Goal: Task Accomplishment & Management: Use online tool/utility

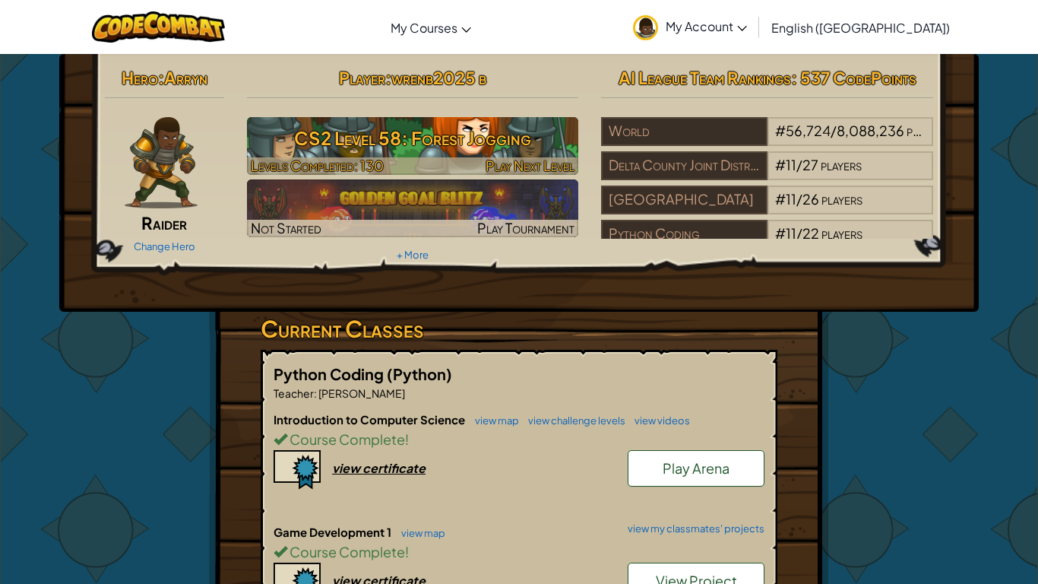
click at [460, 163] on div at bounding box center [413, 165] width 332 height 17
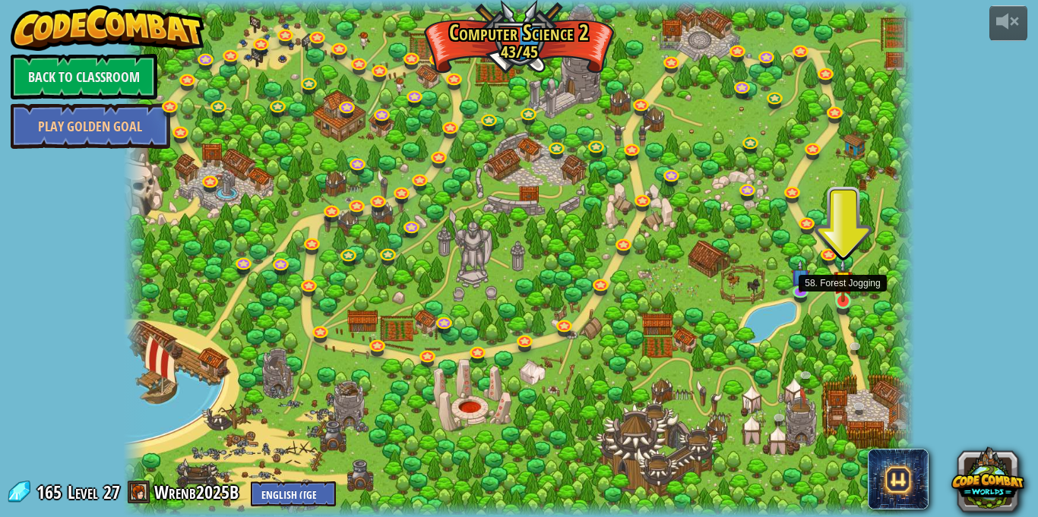
click at [844, 302] on img at bounding box center [843, 280] width 19 height 44
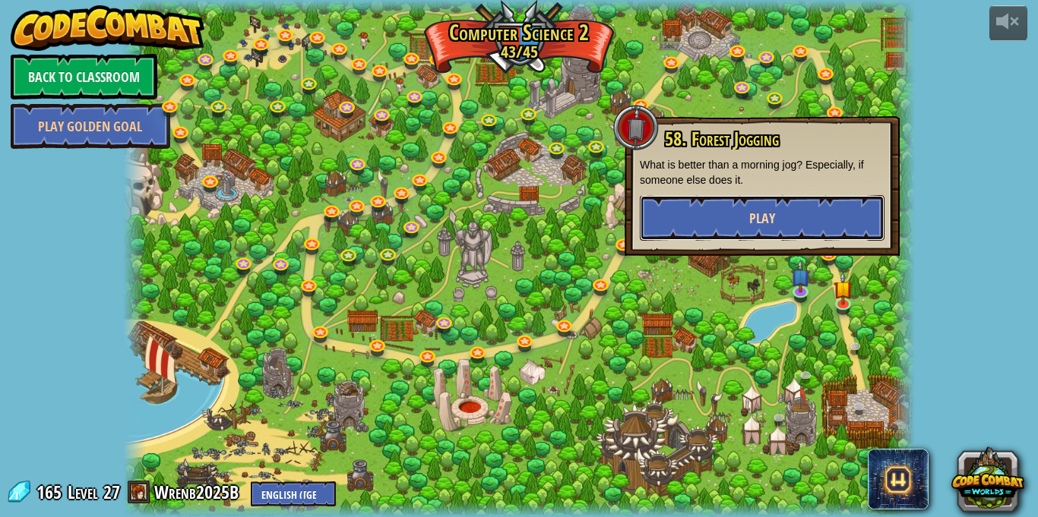
click at [716, 204] on button "Play" at bounding box center [762, 218] width 245 height 46
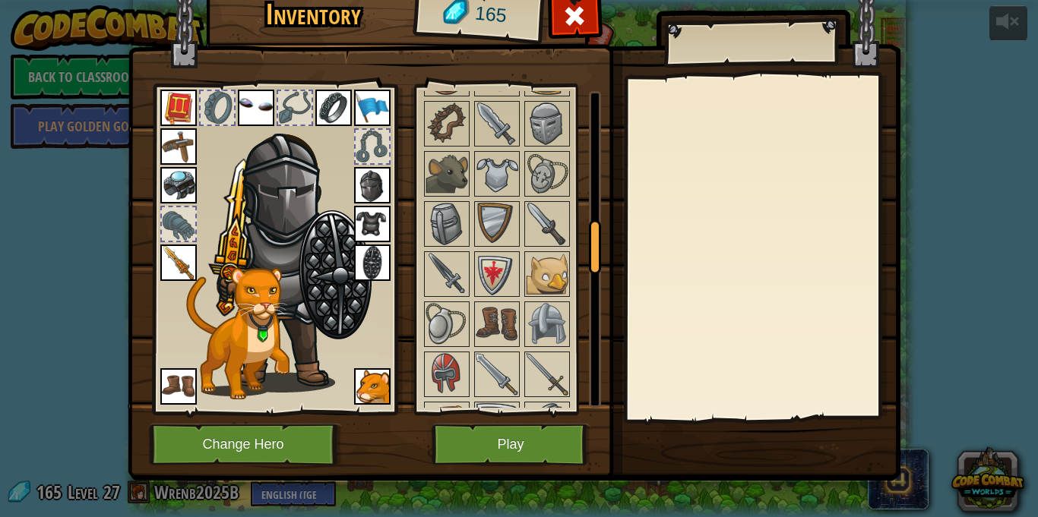
scroll to position [805, 0]
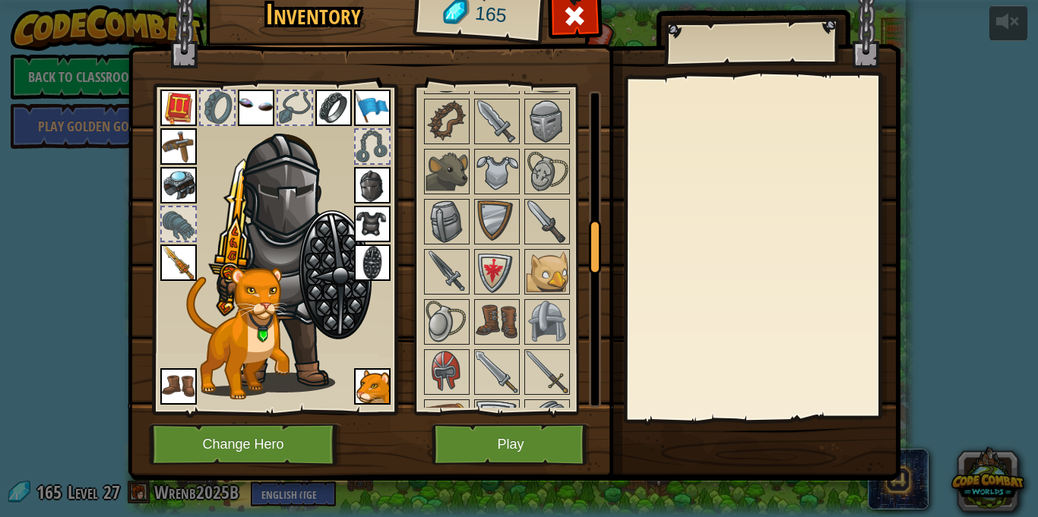
click at [446, 243] on div at bounding box center [447, 222] width 46 height 46
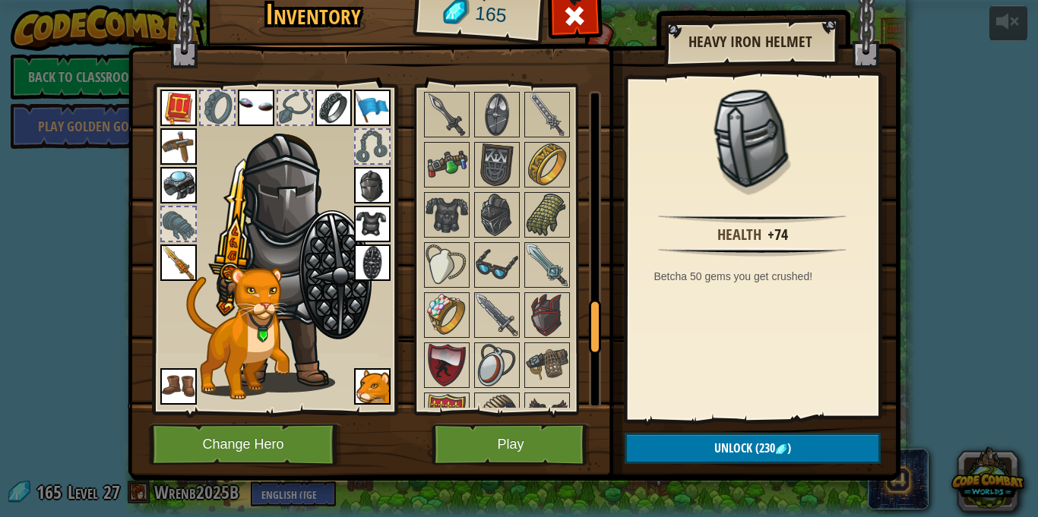
scroll to position [1312, 0]
click at [372, 272] on img at bounding box center [372, 263] width 36 height 36
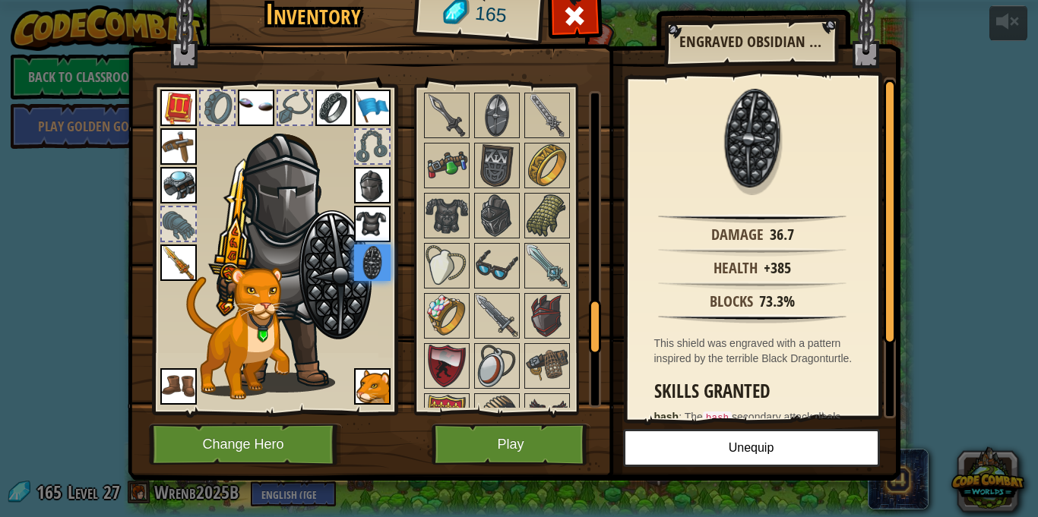
click at [379, 182] on img at bounding box center [372, 185] width 36 height 36
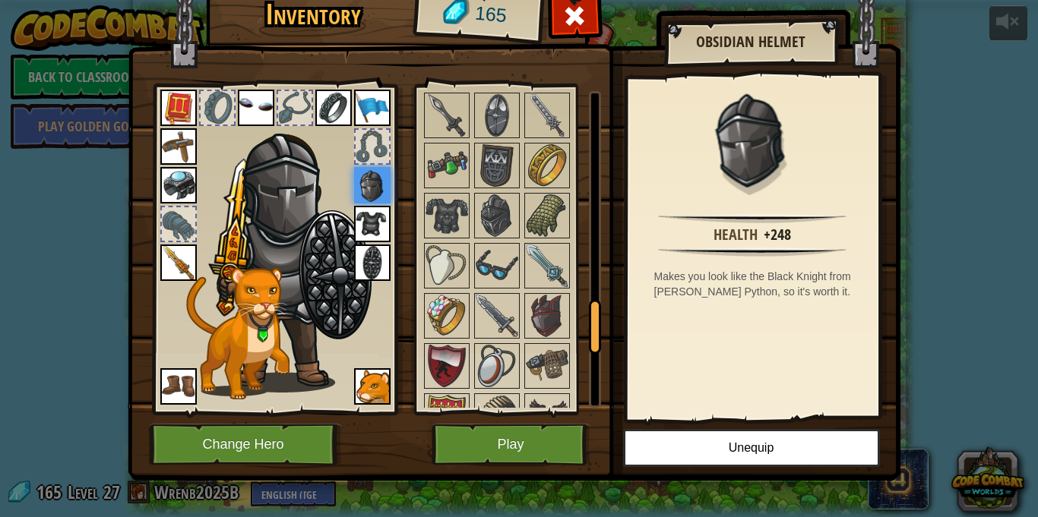
click at [371, 225] on img at bounding box center [372, 224] width 36 height 36
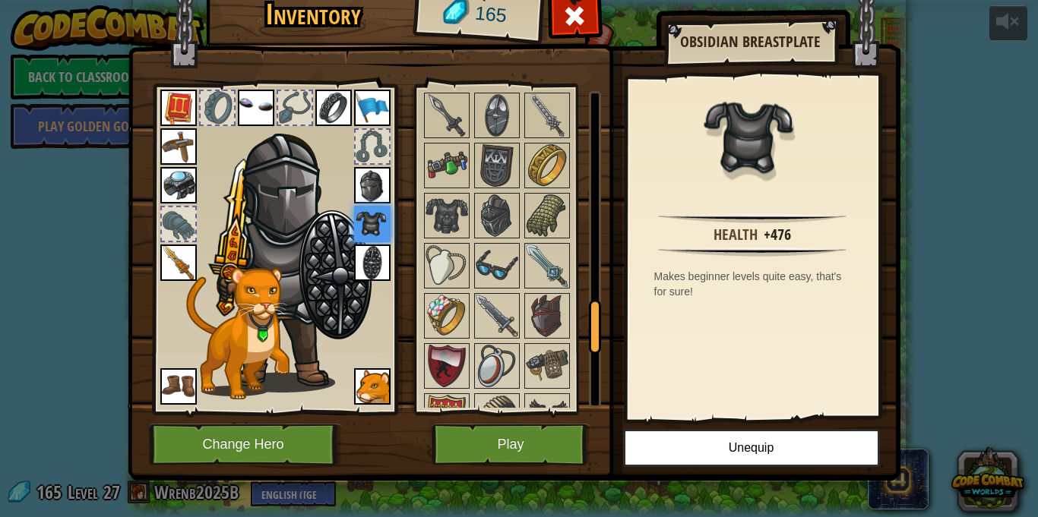
click at [371, 225] on img at bounding box center [372, 224] width 36 height 36
click at [365, 194] on img at bounding box center [372, 185] width 36 height 36
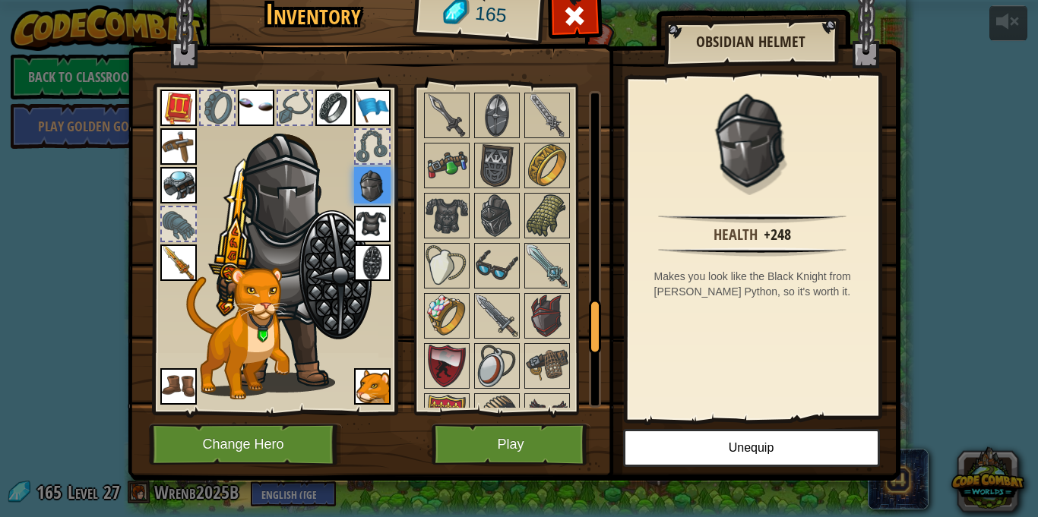
click at [375, 209] on img at bounding box center [372, 224] width 36 height 36
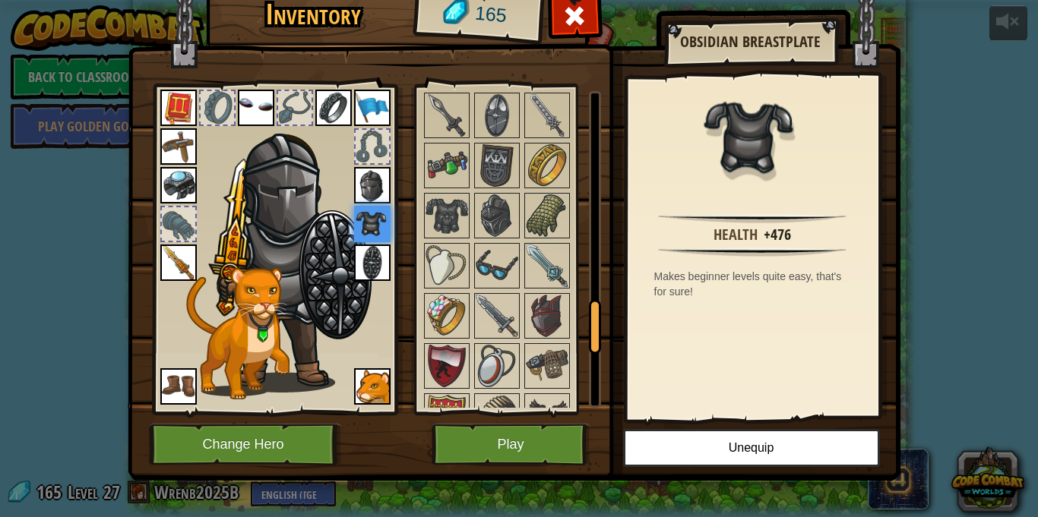
click at [376, 262] on img at bounding box center [372, 263] width 36 height 36
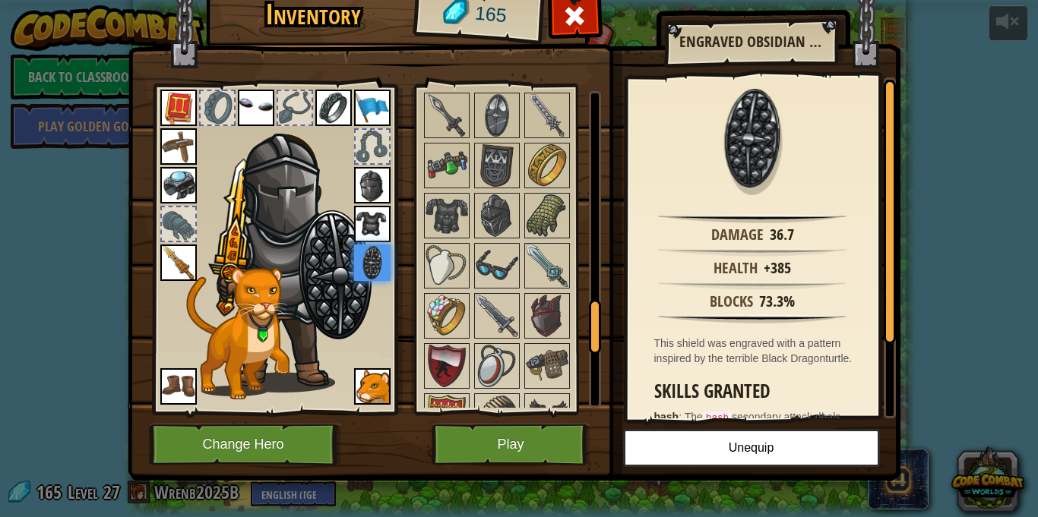
click at [363, 170] on img at bounding box center [372, 185] width 36 height 36
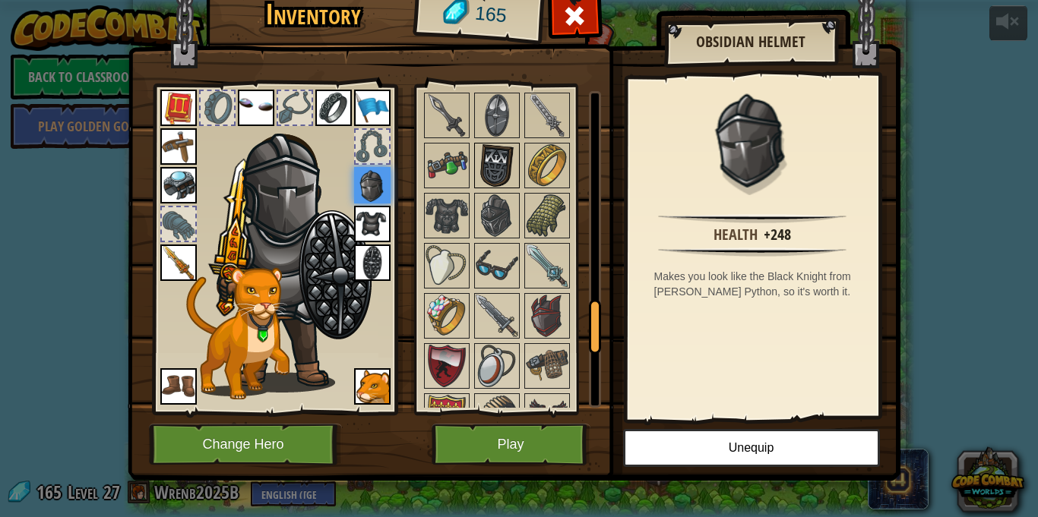
click at [505, 150] on img at bounding box center [497, 165] width 43 height 43
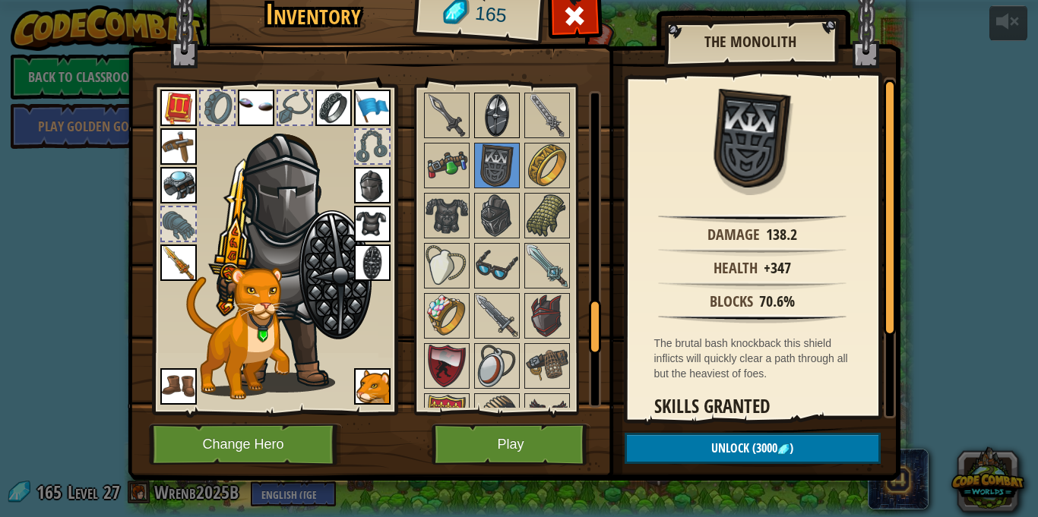
click at [499, 131] on img at bounding box center [497, 115] width 43 height 43
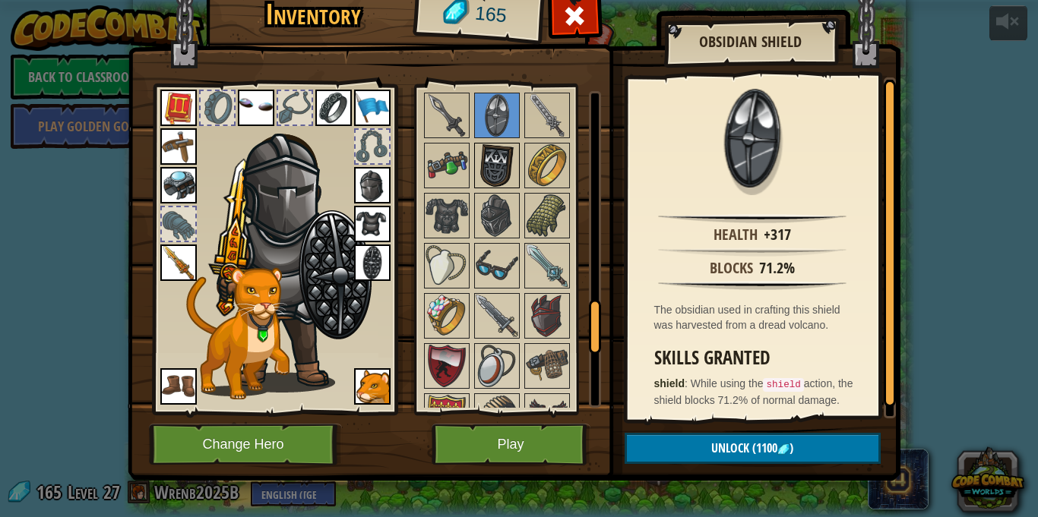
click at [508, 148] on img at bounding box center [497, 165] width 43 height 43
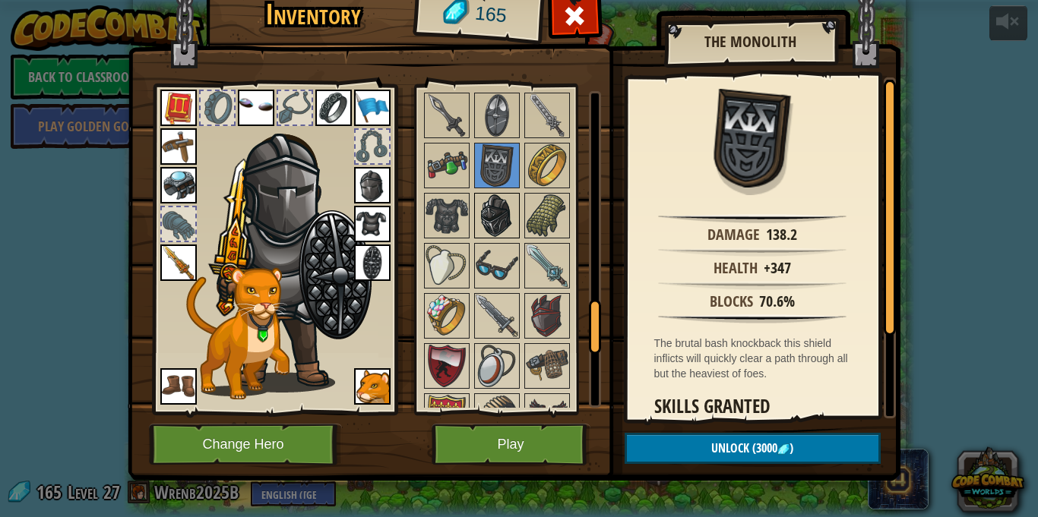
click at [511, 211] on img at bounding box center [497, 216] width 43 height 43
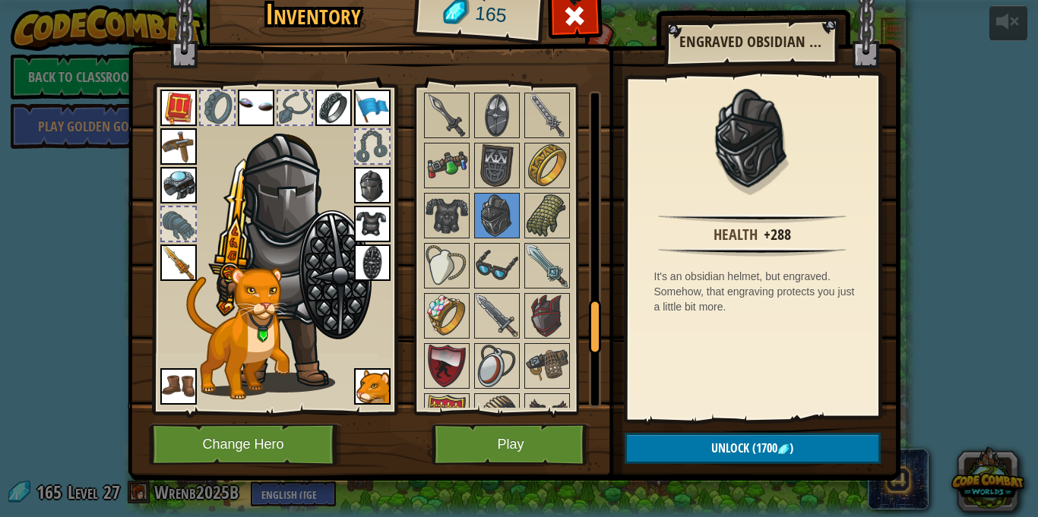
click at [377, 194] on img at bounding box center [372, 185] width 36 height 36
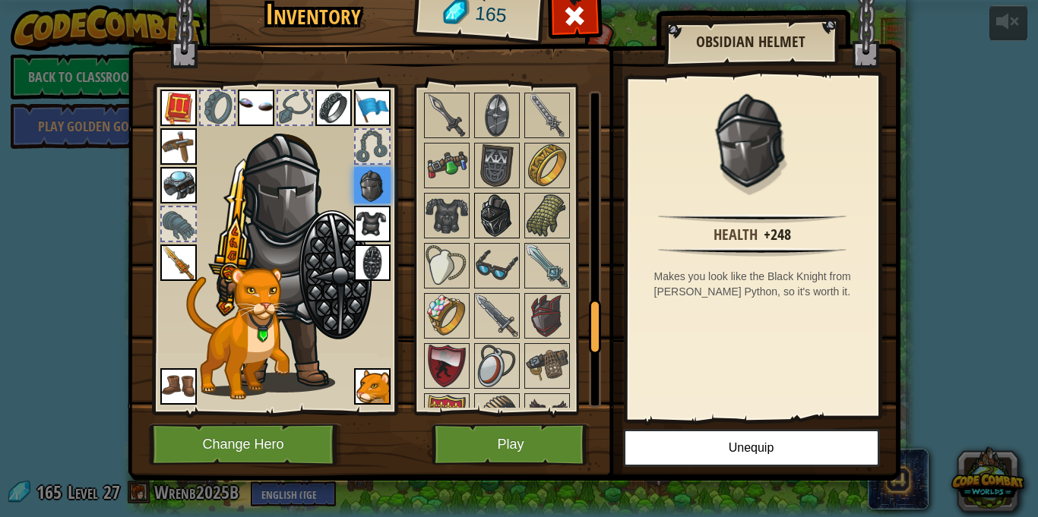
click at [502, 211] on img at bounding box center [497, 216] width 43 height 43
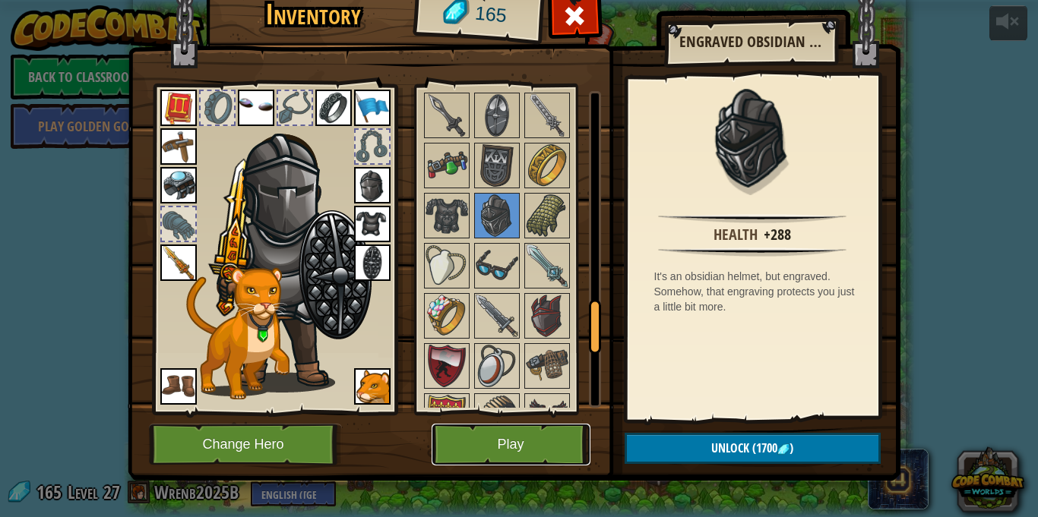
click at [552, 426] on button "Play" at bounding box center [511, 445] width 159 height 42
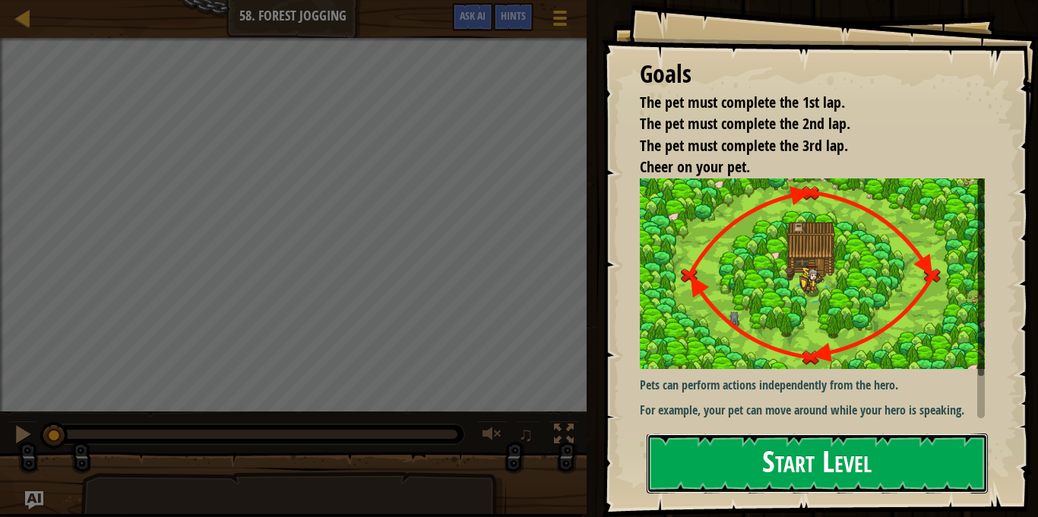
click at [772, 486] on button "Start Level" at bounding box center [817, 464] width 341 height 60
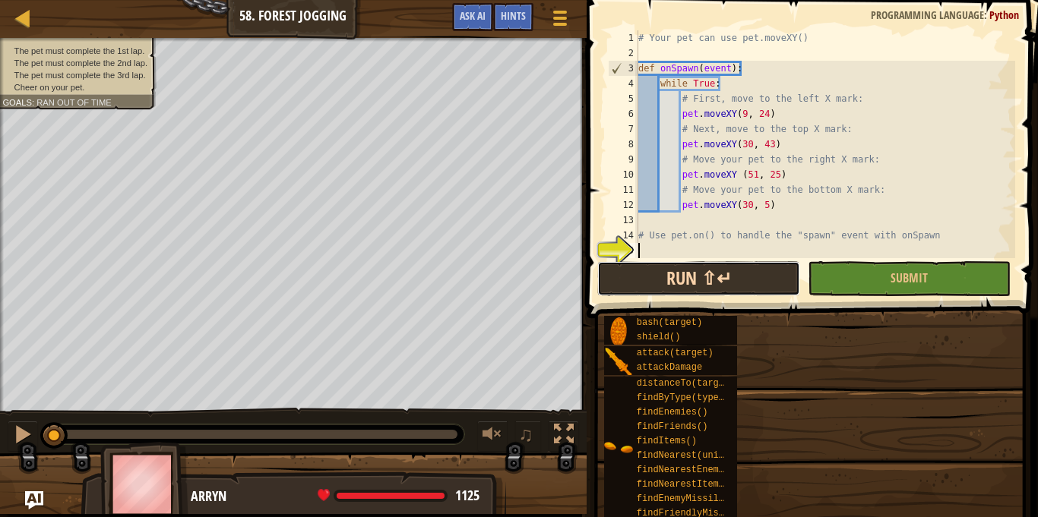
click at [711, 285] on button "Run ⇧↵" at bounding box center [698, 278] width 203 height 35
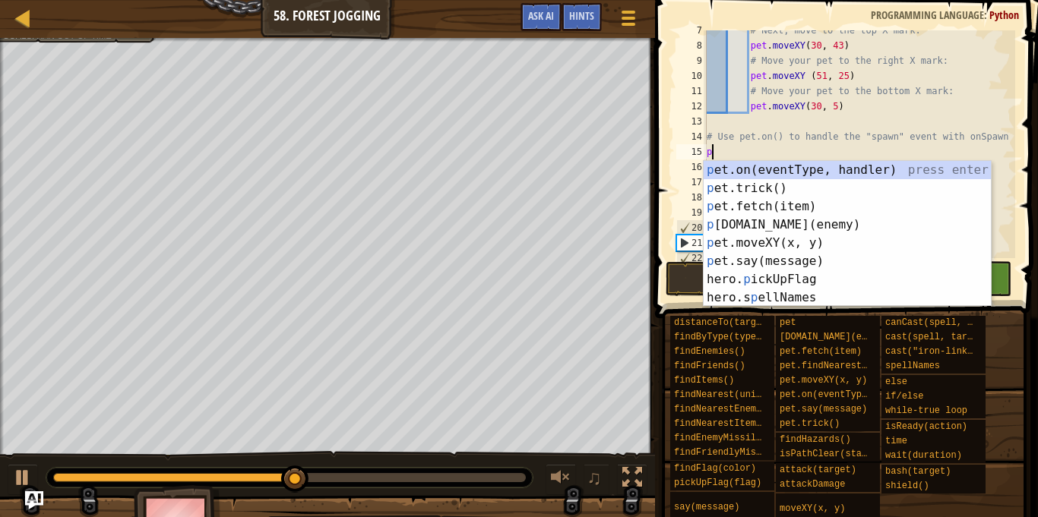
scroll to position [7, 0]
click at [752, 174] on div "p et.on(eventType, handler) press enter p et.trick() press enter p et.fetch(ite…" at bounding box center [847, 252] width 287 height 182
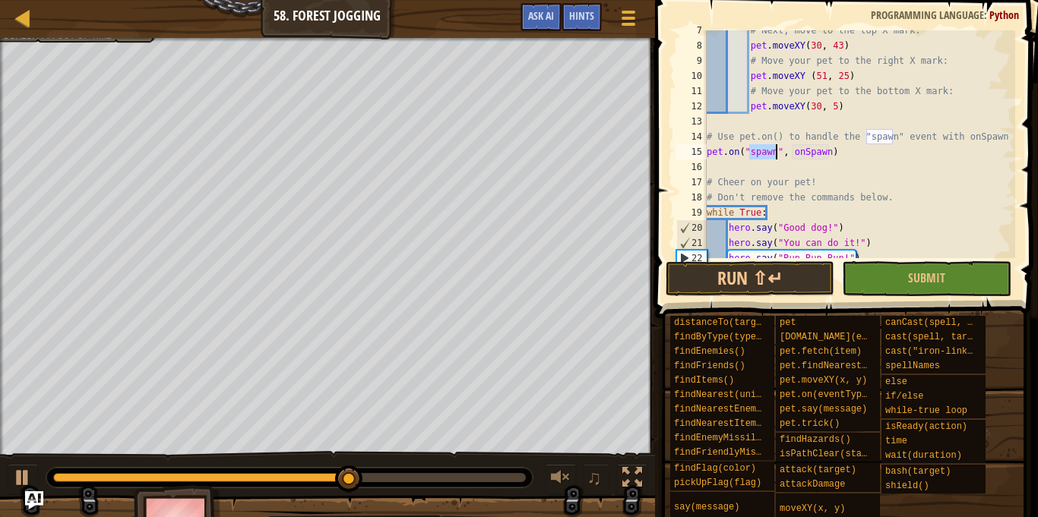
click at [847, 176] on div "# Next, move to the top X mark: pet . moveXY ( 30 , 43 ) # Move your pet to the…" at bounding box center [860, 152] width 312 height 258
type textarea "# Cheer on your pet!"
click at [755, 282] on button "Run ⇧↵" at bounding box center [750, 278] width 169 height 35
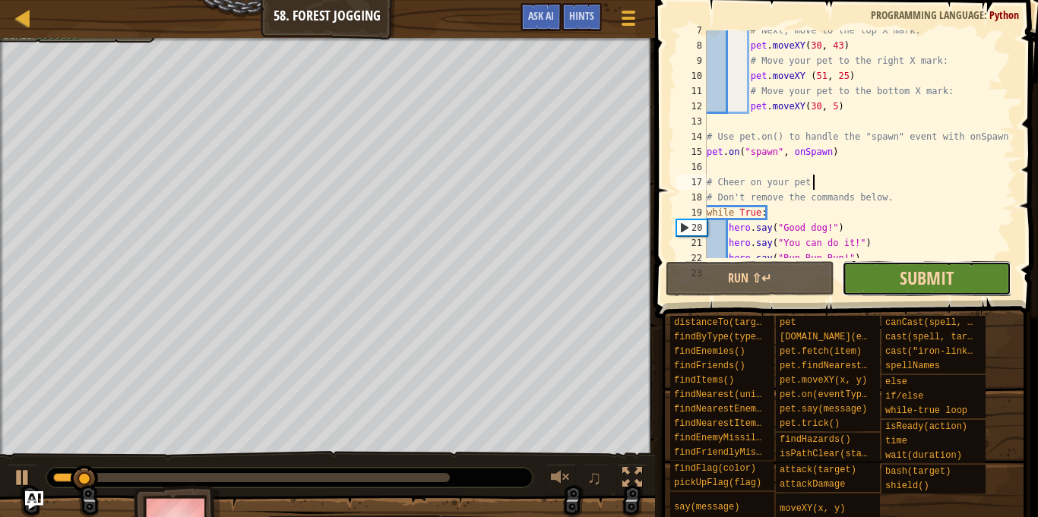
click at [951, 281] on span "Submit" at bounding box center [927, 278] width 54 height 24
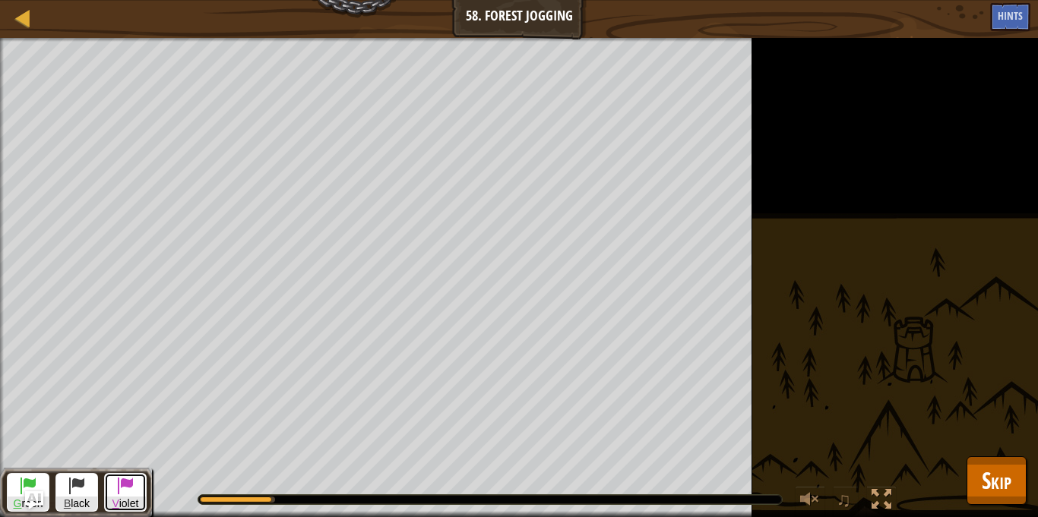
click at [122, 491] on span at bounding box center [125, 485] width 18 height 18
click at [76, 495] on span at bounding box center [77, 485] width 18 height 18
click at [362, 473] on div "♫" at bounding box center [528, 496] width 752 height 46
click at [34, 499] on img "Ask AI" at bounding box center [34, 501] width 20 height 20
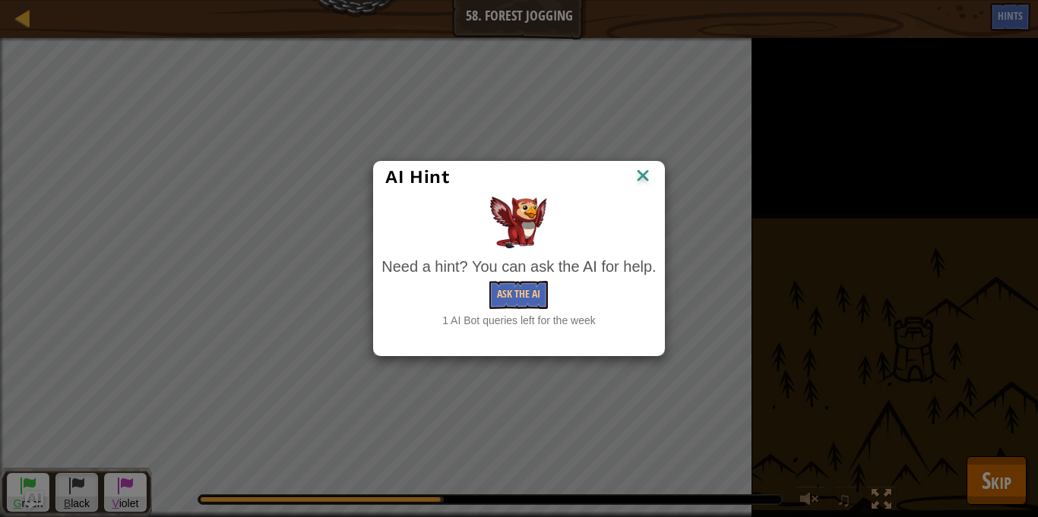
click at [642, 180] on img at bounding box center [643, 177] width 20 height 23
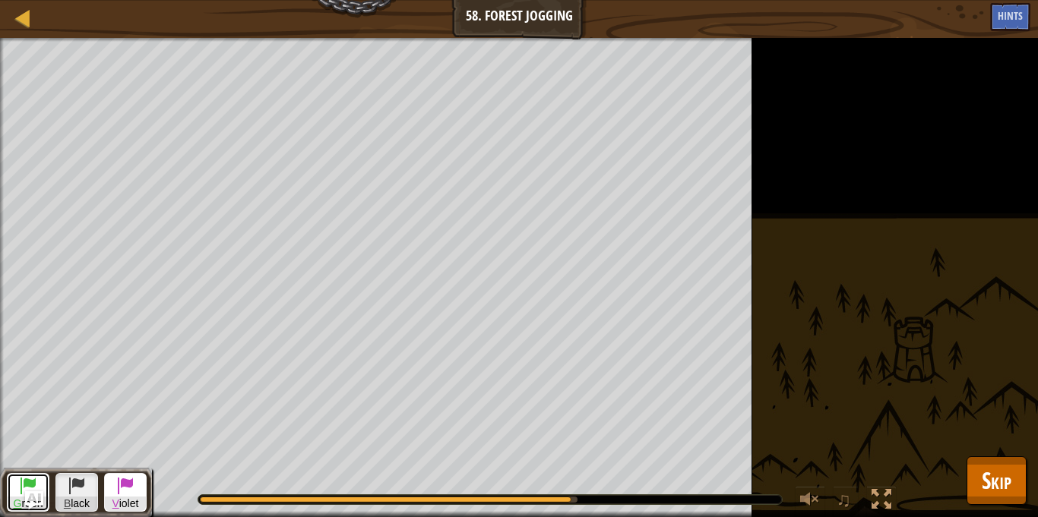
click at [33, 483] on span at bounding box center [28, 485] width 18 height 18
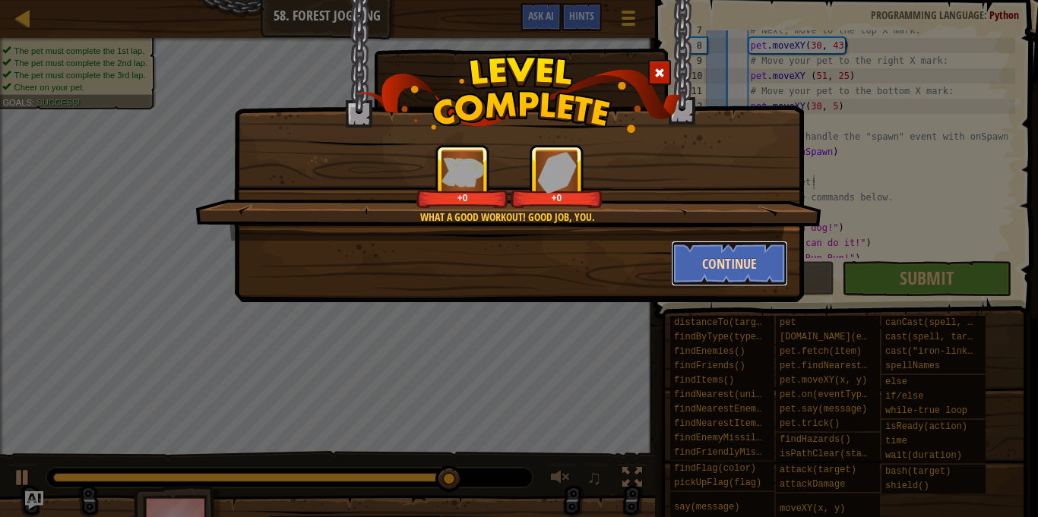
click at [717, 258] on button "Continue" at bounding box center [730, 264] width 118 height 46
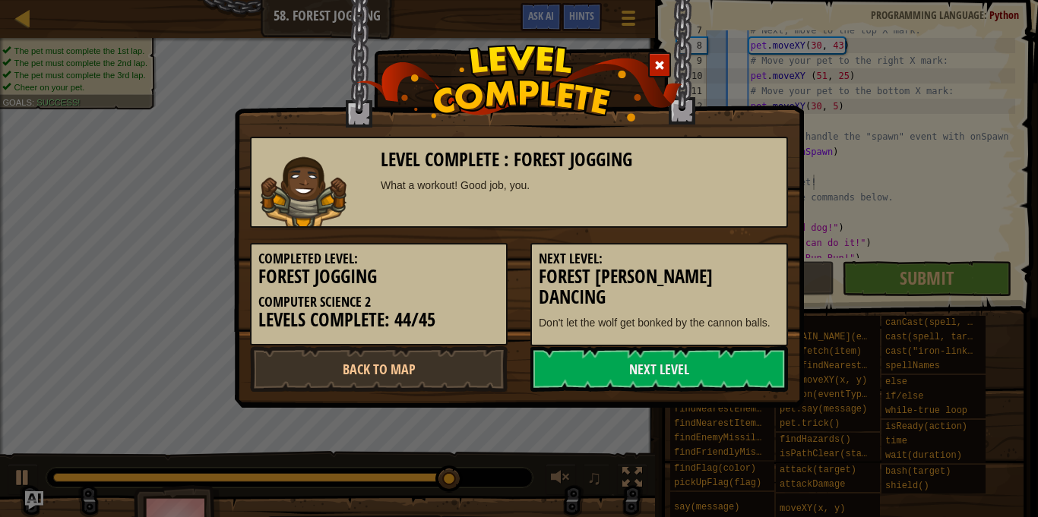
click at [718, 259] on h5 "Next Level:" at bounding box center [659, 259] width 241 height 15
click at [704, 378] on link "Next Level" at bounding box center [659, 370] width 258 height 46
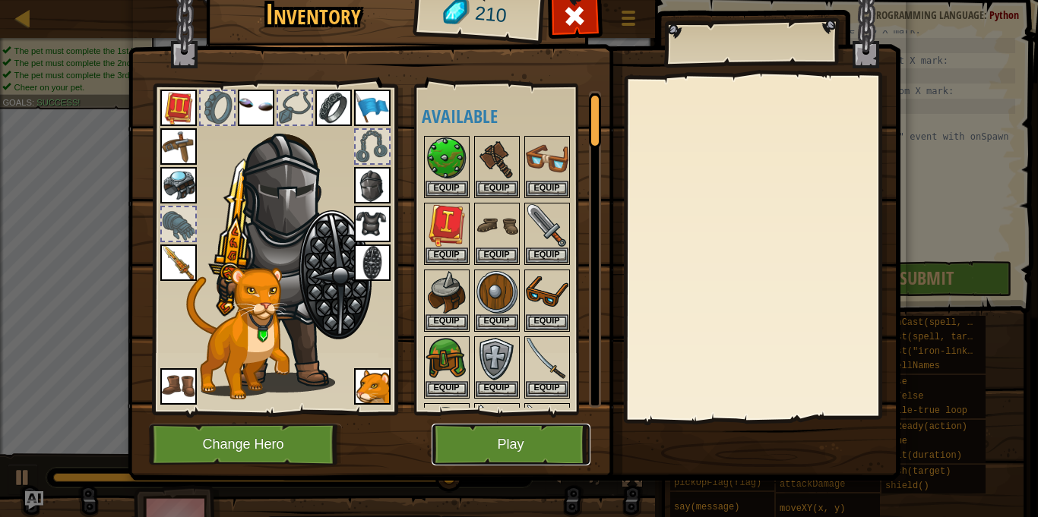
click at [506, 438] on button "Play" at bounding box center [511, 445] width 159 height 42
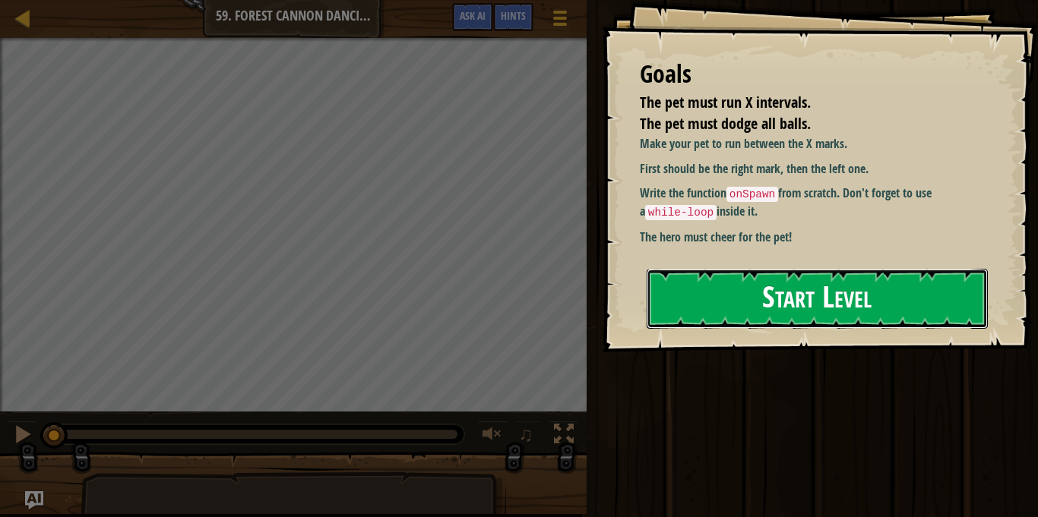
click at [758, 308] on button "Start Level" at bounding box center [817, 299] width 341 height 60
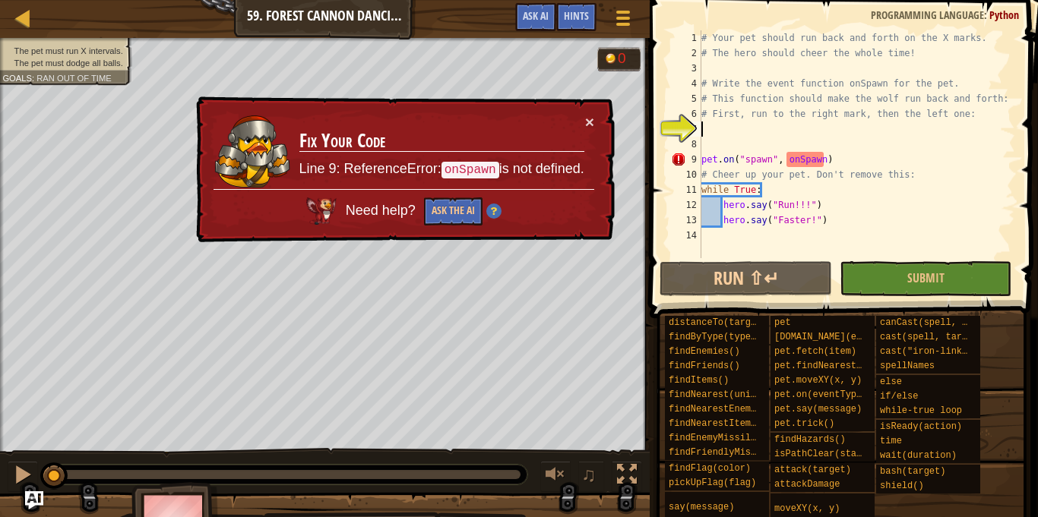
click at [787, 127] on div "# Your pet should run back and forth on the X marks. # The hero should cheer th…" at bounding box center [856, 159] width 317 height 258
click at [532, 14] on span "Ask AI" at bounding box center [536, 15] width 26 height 14
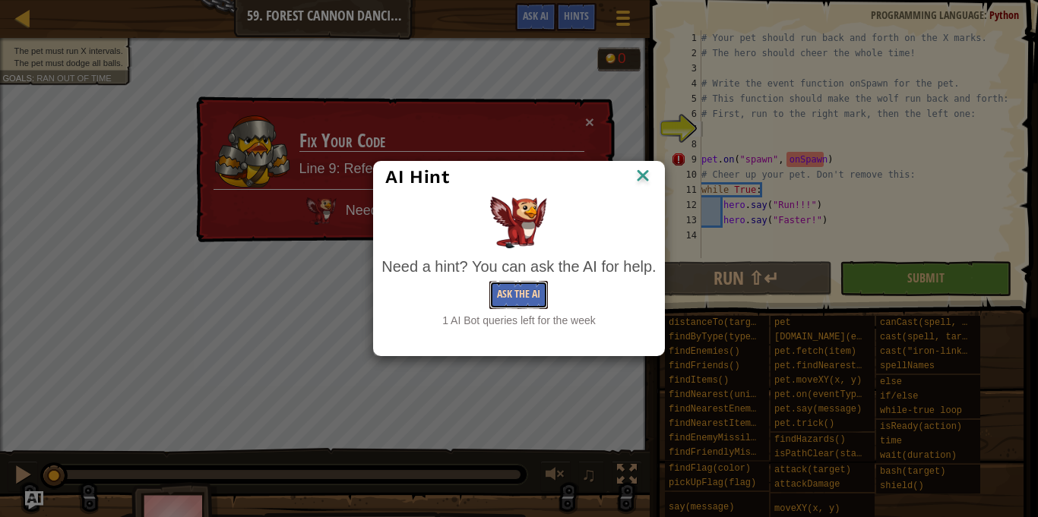
click at [503, 289] on button "Ask the AI" at bounding box center [518, 295] width 59 height 28
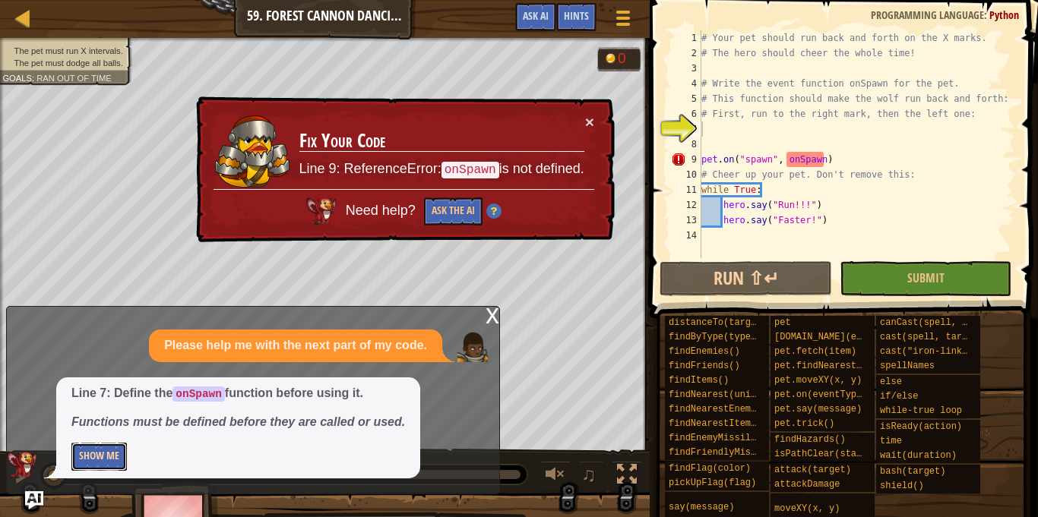
click at [118, 457] on button "Show Me" at bounding box center [98, 457] width 55 height 28
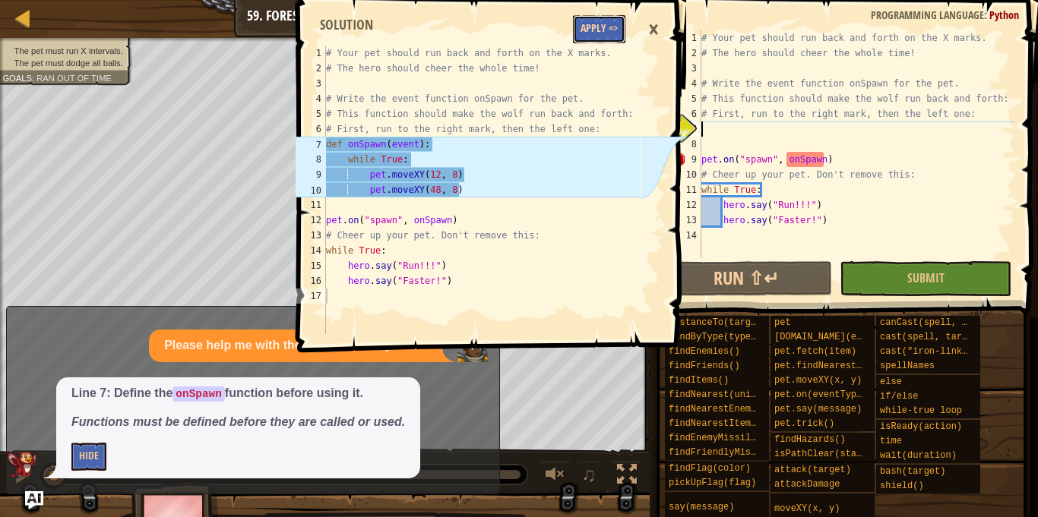
click at [581, 29] on button "Apply =>" at bounding box center [599, 29] width 52 height 28
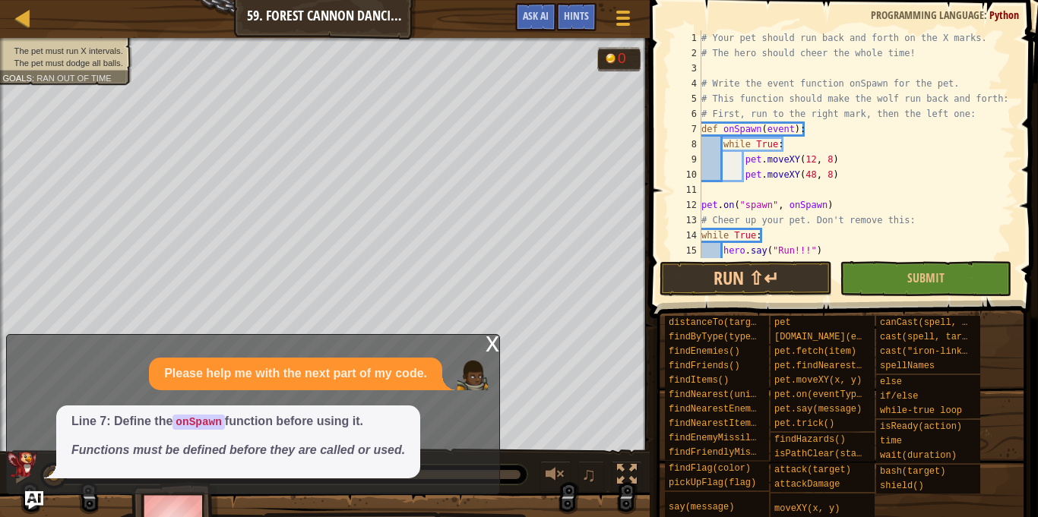
click at [497, 350] on div "x" at bounding box center [493, 342] width 14 height 15
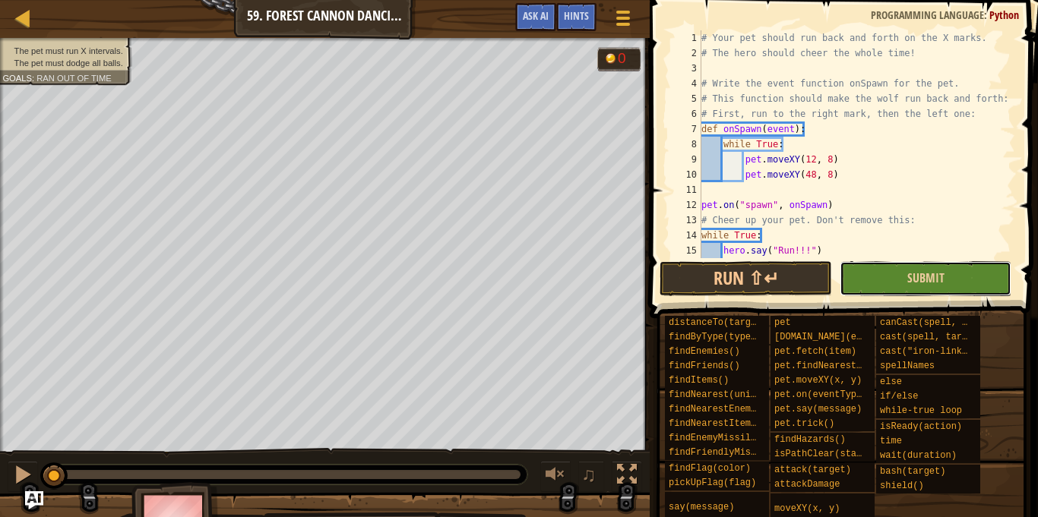
click at [884, 280] on button "Submit" at bounding box center [926, 278] width 172 height 35
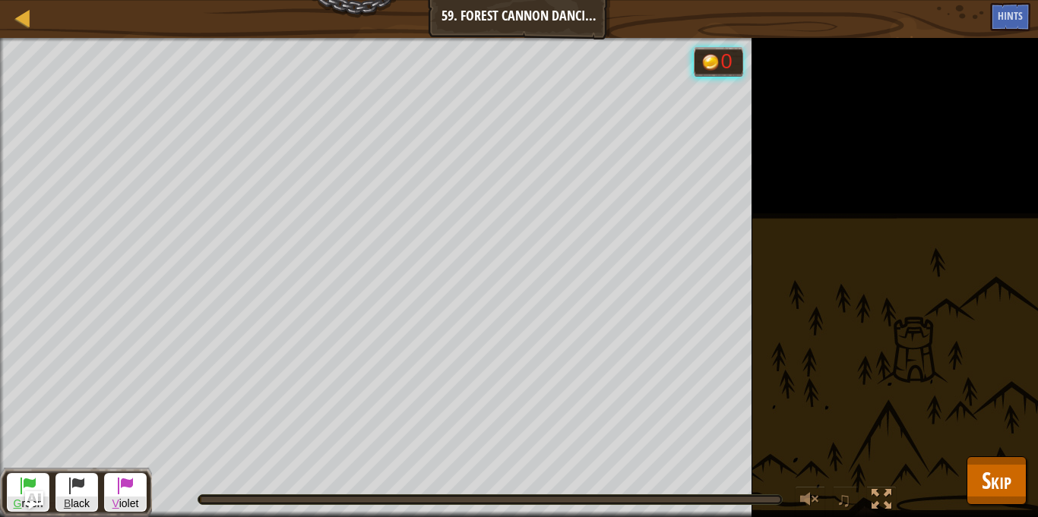
click at [790, 280] on div "The pet must run X intervals. The pet must dodge all balls. Goals : Running... …" at bounding box center [519, 278] width 1038 height 480
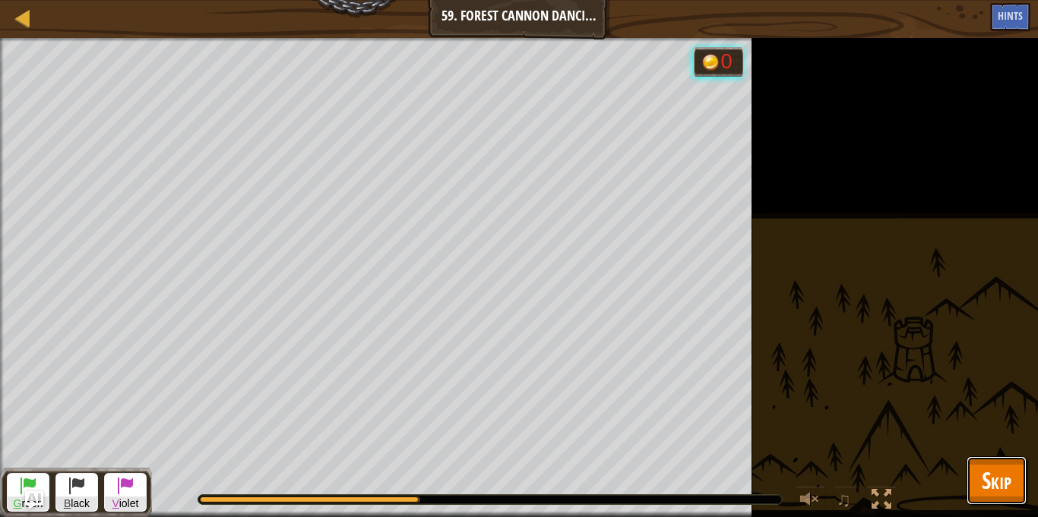
click at [1013, 478] on button "Skip" at bounding box center [997, 481] width 60 height 49
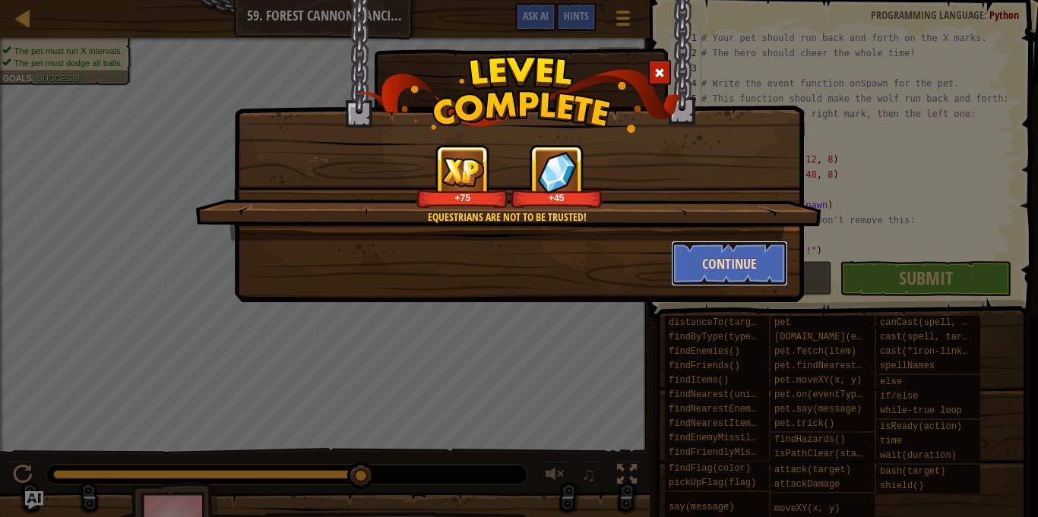
click at [718, 264] on button "Continue" at bounding box center [730, 264] width 118 height 46
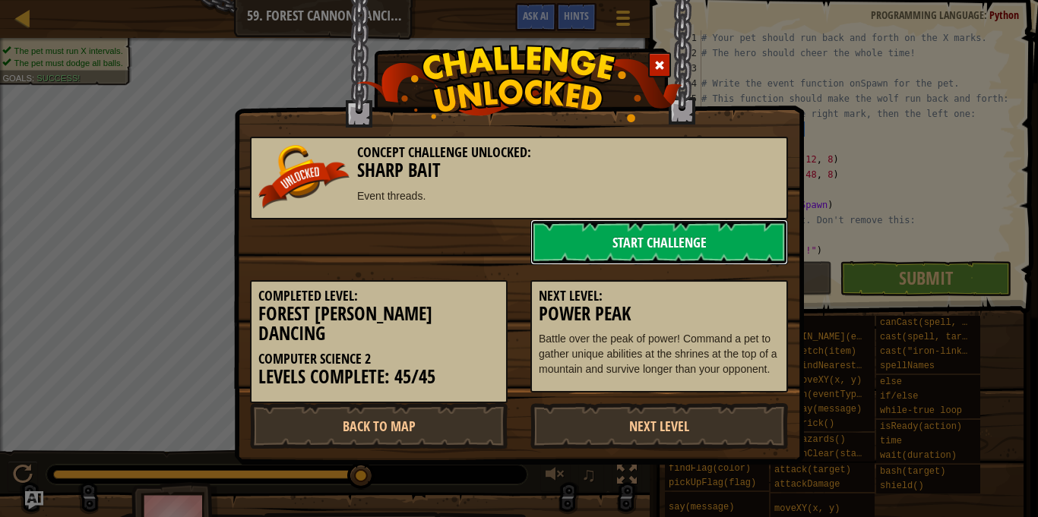
click at [678, 242] on link "Start Challenge" at bounding box center [659, 243] width 258 height 46
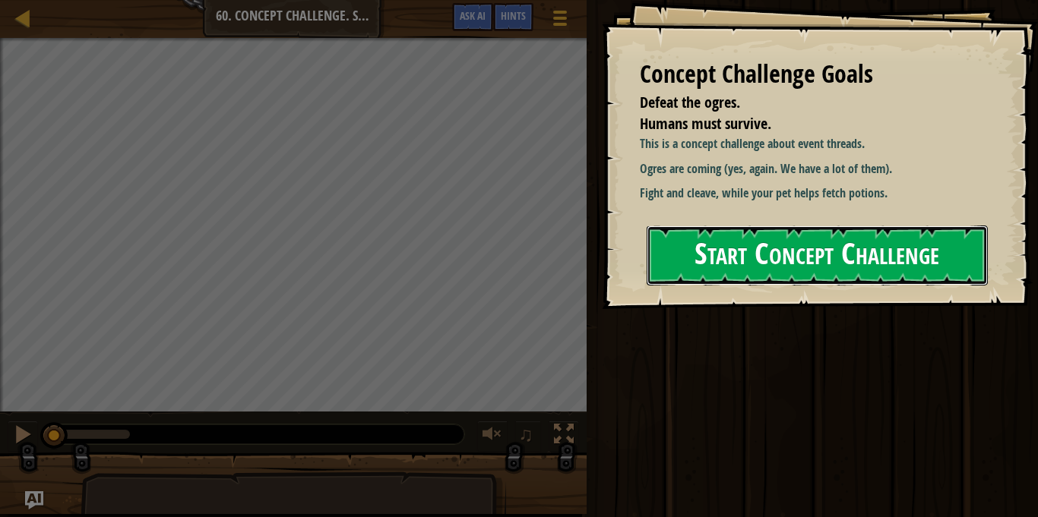
click at [707, 271] on button "Start Concept Challenge" at bounding box center [817, 256] width 341 height 60
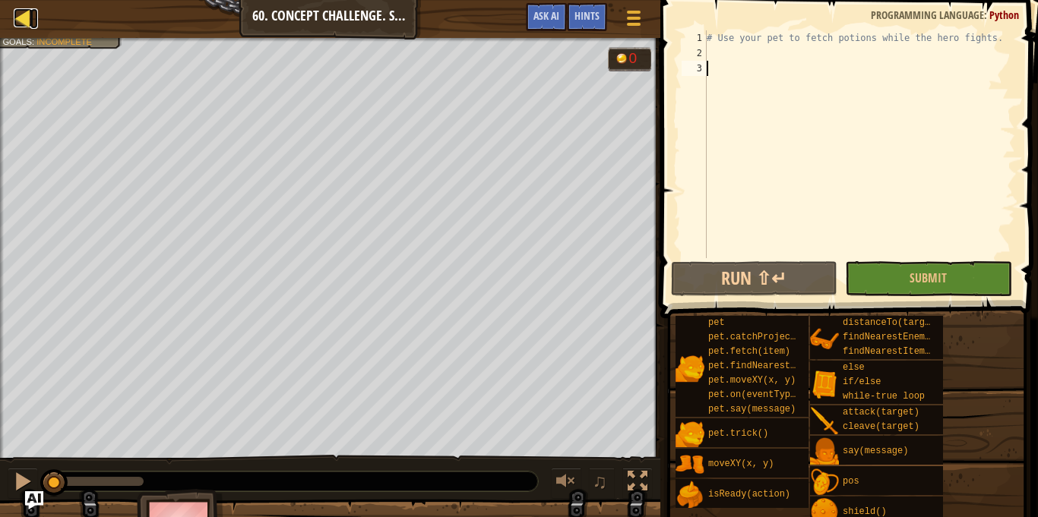
click at [27, 24] on div at bounding box center [23, 17] width 19 height 19
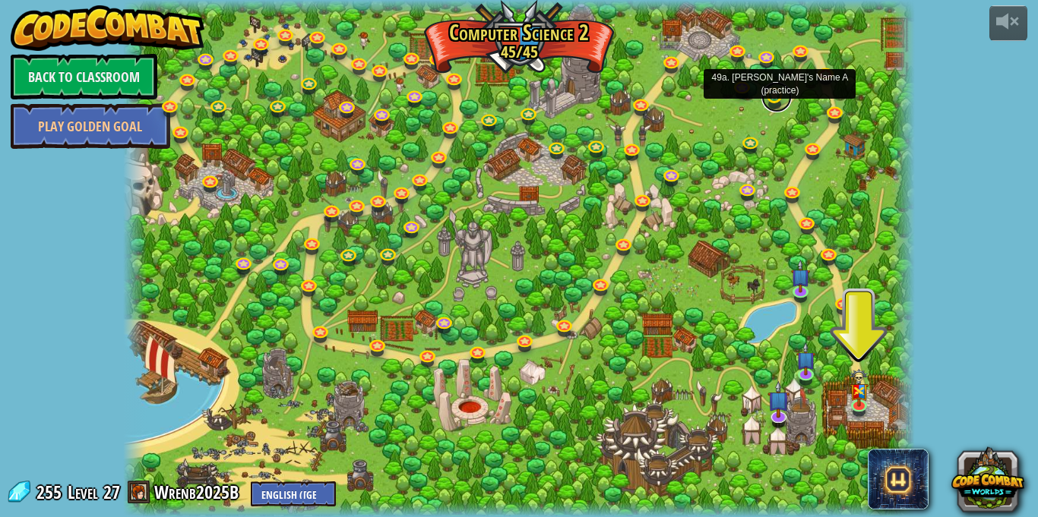
click at [778, 101] on link at bounding box center [776, 97] width 30 height 30
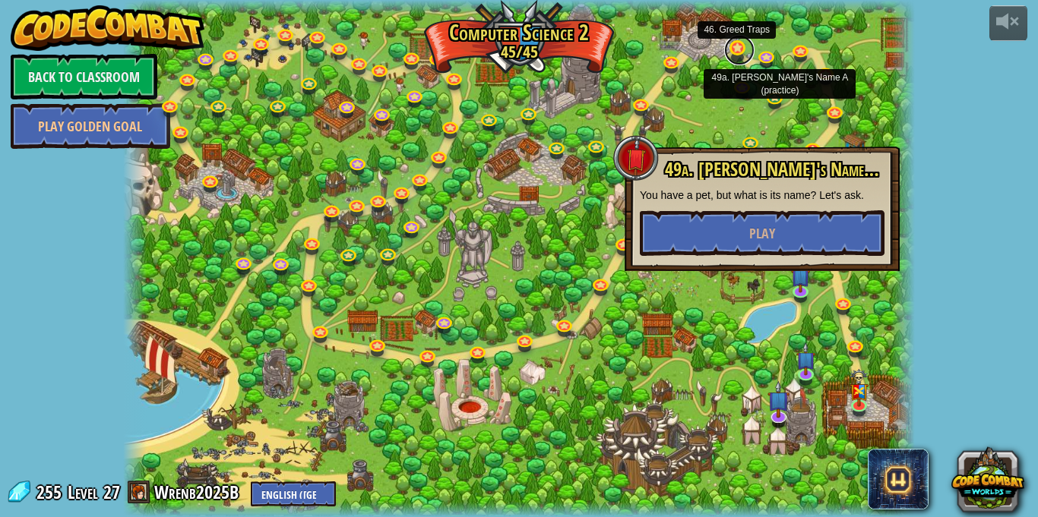
click at [736, 52] on link at bounding box center [739, 50] width 30 height 30
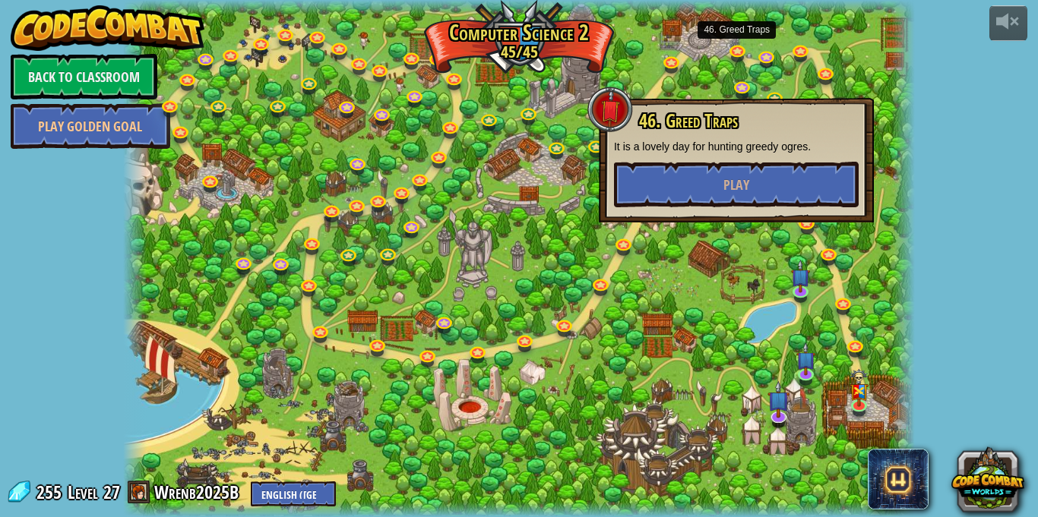
click at [619, 125] on div at bounding box center [610, 110] width 46 height 46
click at [560, 241] on div at bounding box center [519, 258] width 792 height 517
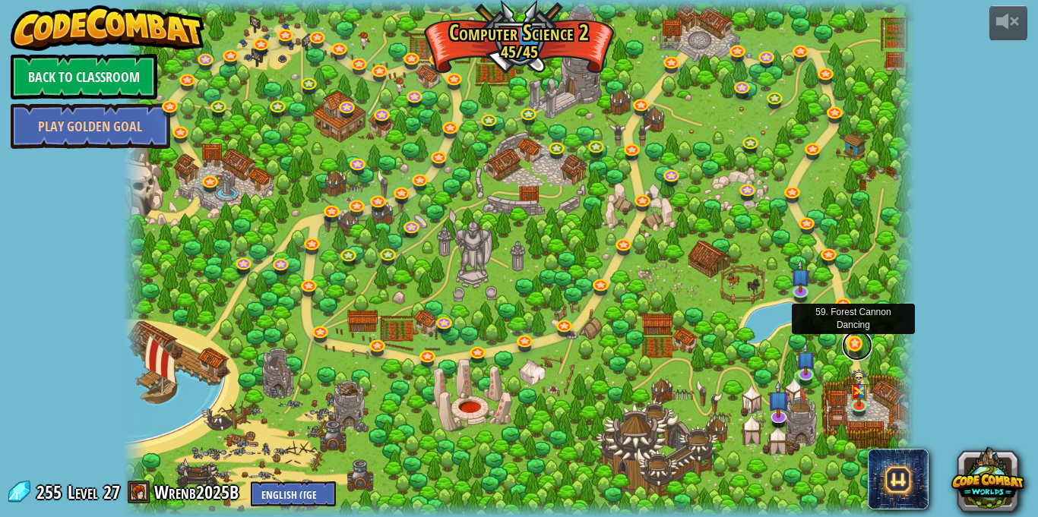
click at [853, 350] on link at bounding box center [857, 346] width 30 height 30
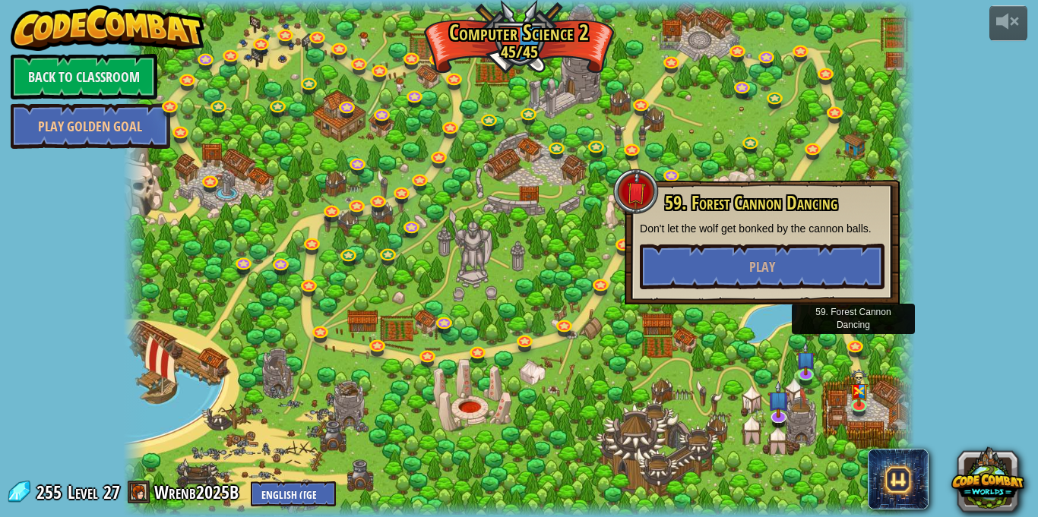
click at [606, 220] on div at bounding box center [519, 258] width 792 height 517
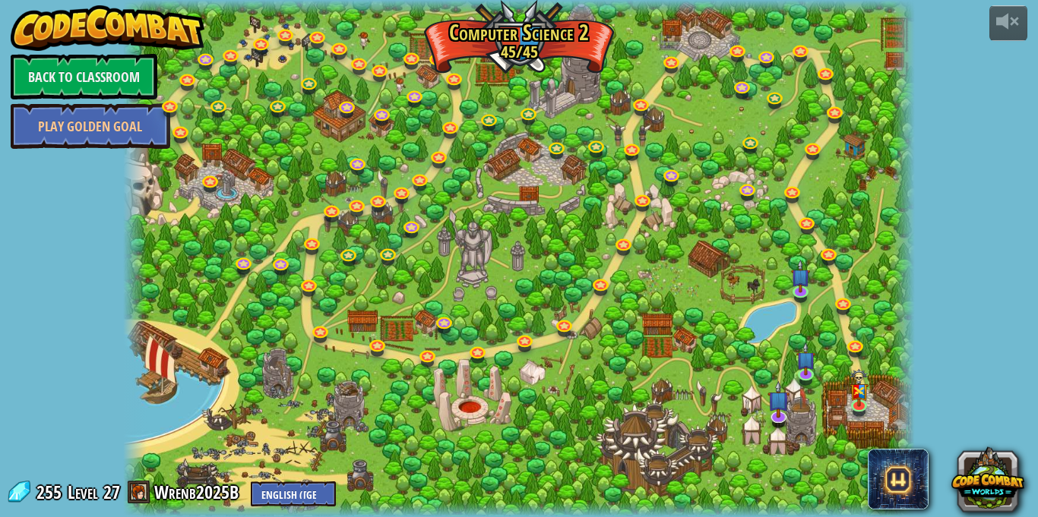
click at [631, 169] on div at bounding box center [519, 258] width 792 height 517
click at [630, 157] on link at bounding box center [634, 149] width 30 height 30
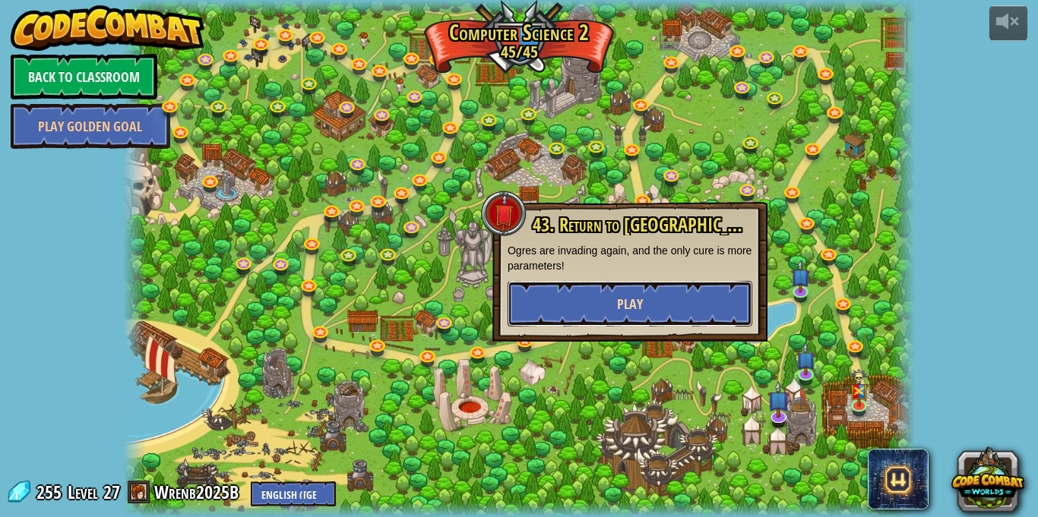
click at [660, 322] on button "Play" at bounding box center [630, 304] width 245 height 46
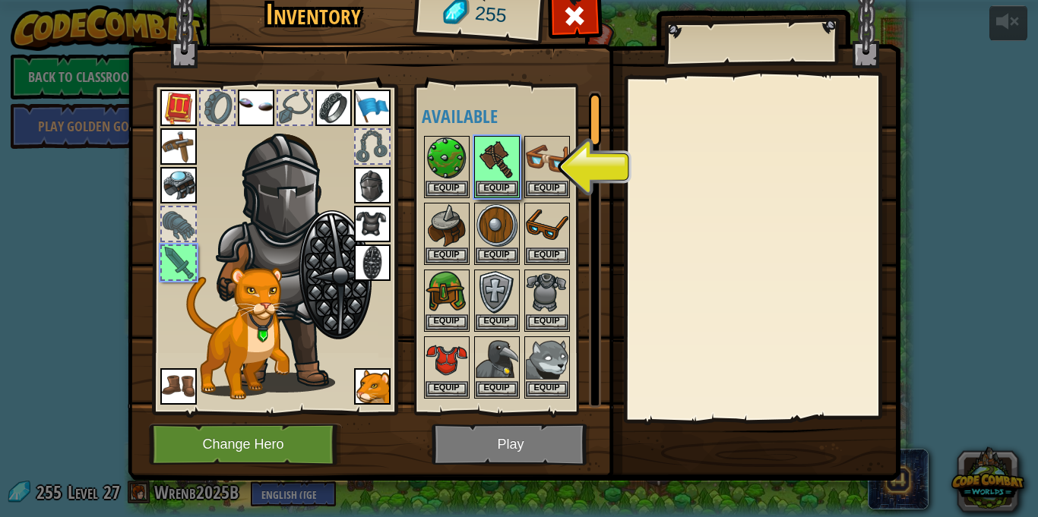
click at [77, 182] on div "Inventory 255 Available Equip Equip Equip Equip Equip Equip Equip Equip Equip E…" at bounding box center [519, 258] width 1038 height 517
click at [1018, 25] on div "Inventory 255 Available Equip Equip Equip Equip Equip Equip Equip Equip Equip E…" at bounding box center [519, 258] width 1038 height 517
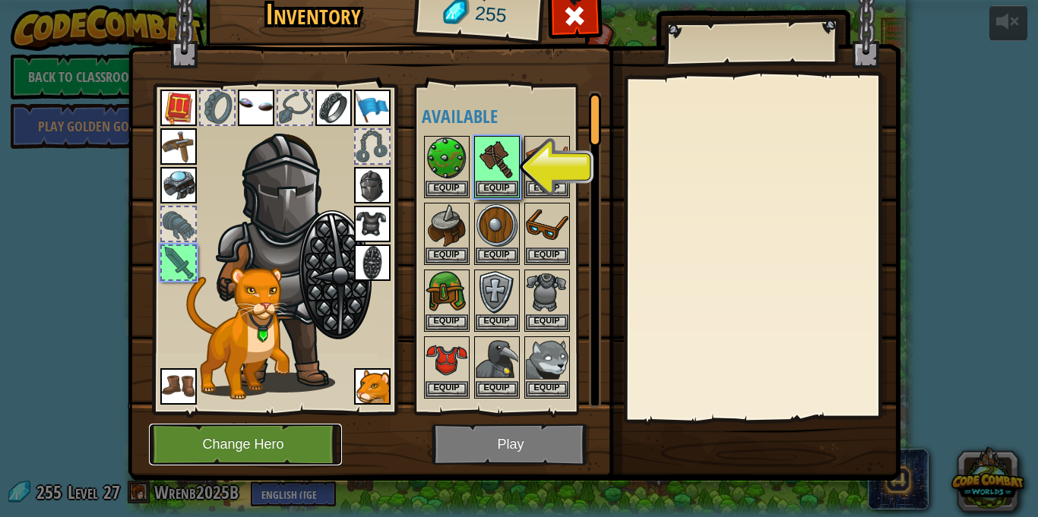
click at [271, 459] on button "Change Hero" at bounding box center [245, 445] width 193 height 42
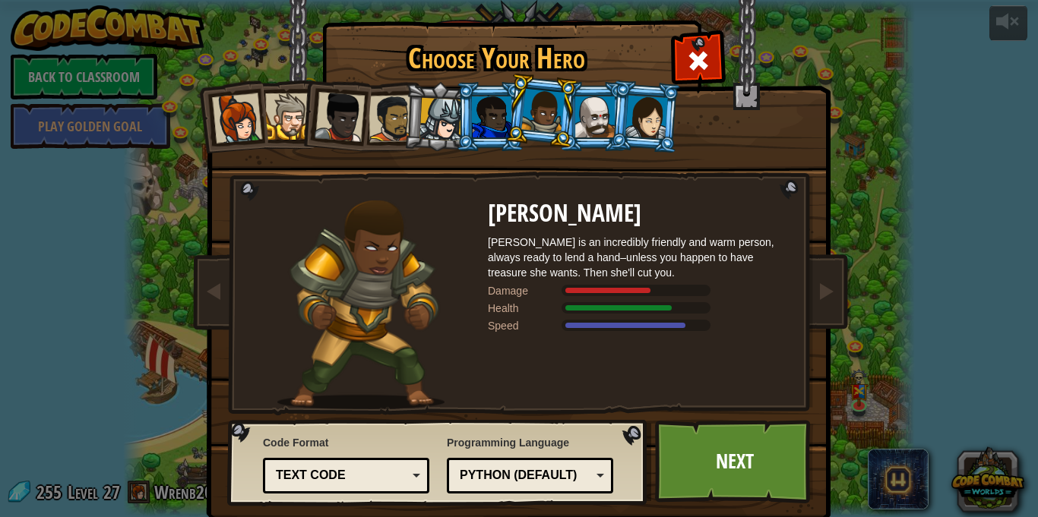
click at [498, 109] on div at bounding box center [492, 117] width 40 height 41
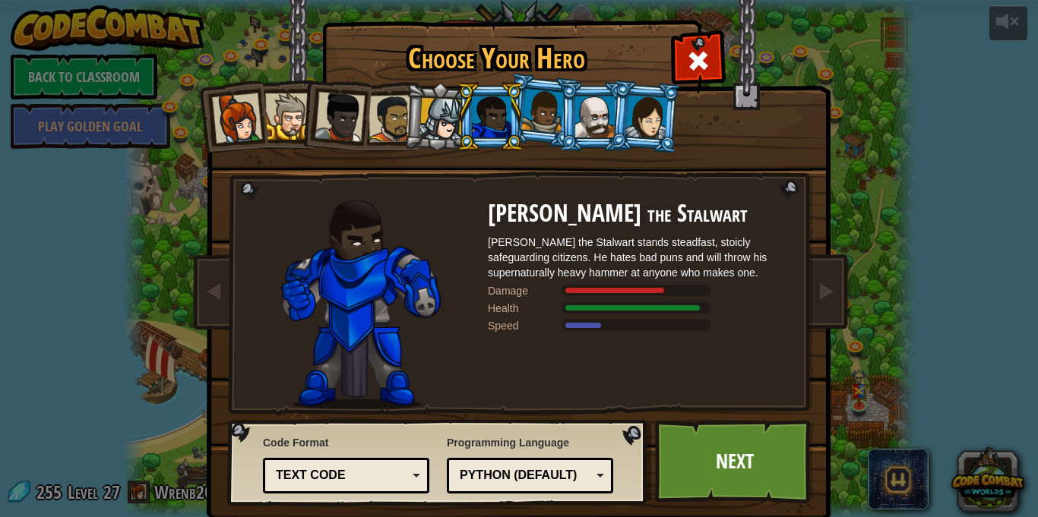
click at [638, 118] on div at bounding box center [646, 116] width 43 height 43
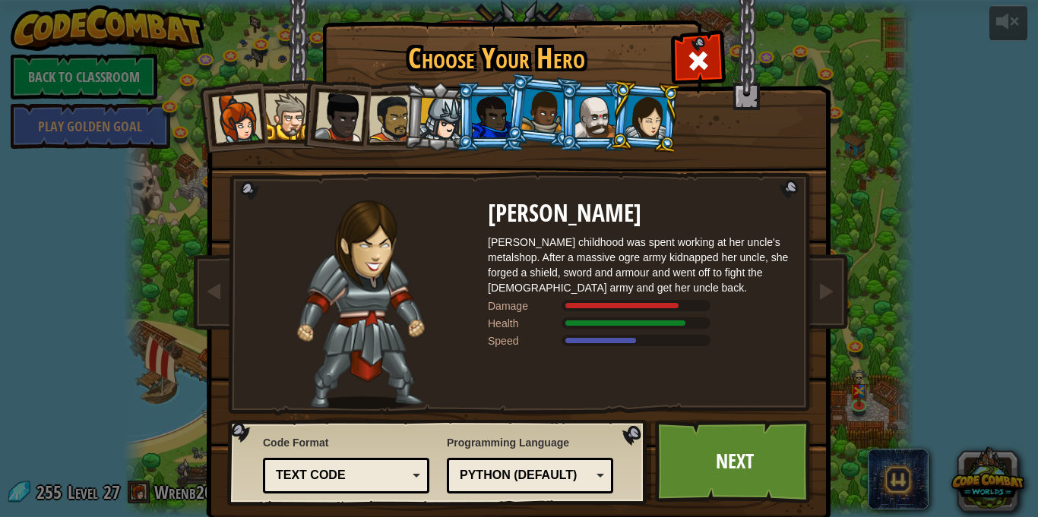
click at [402, 127] on div at bounding box center [392, 118] width 47 height 47
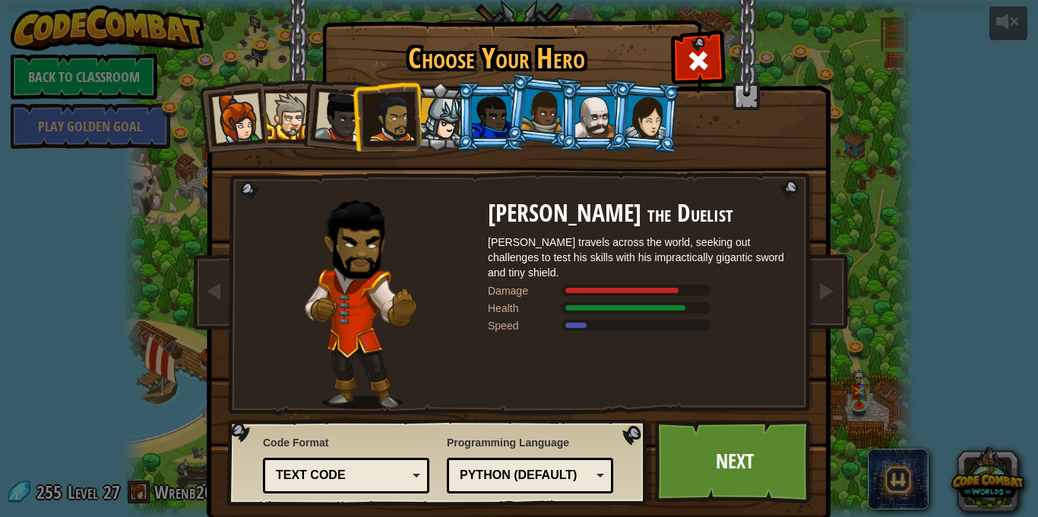
click at [335, 121] on div at bounding box center [340, 117] width 50 height 50
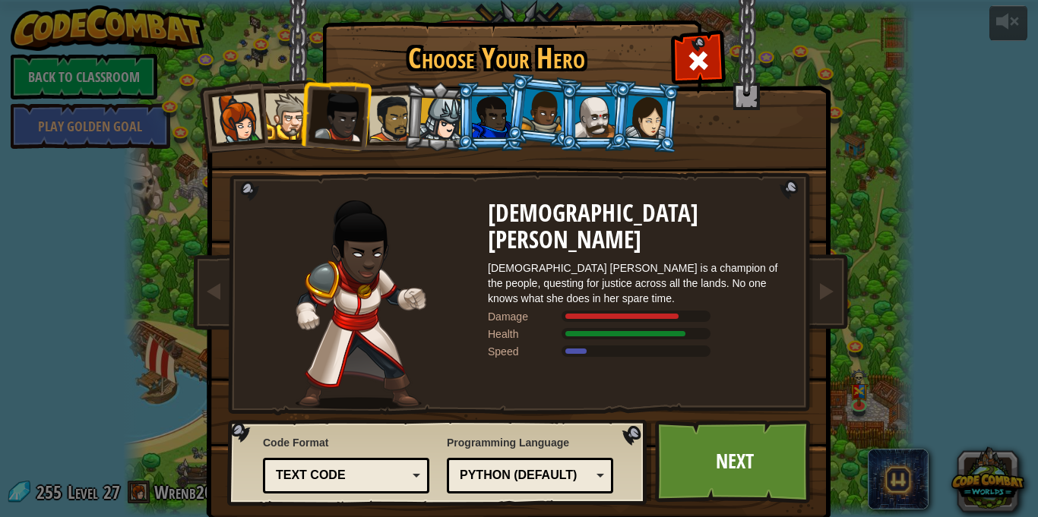
click at [286, 130] on div at bounding box center [288, 116] width 46 height 46
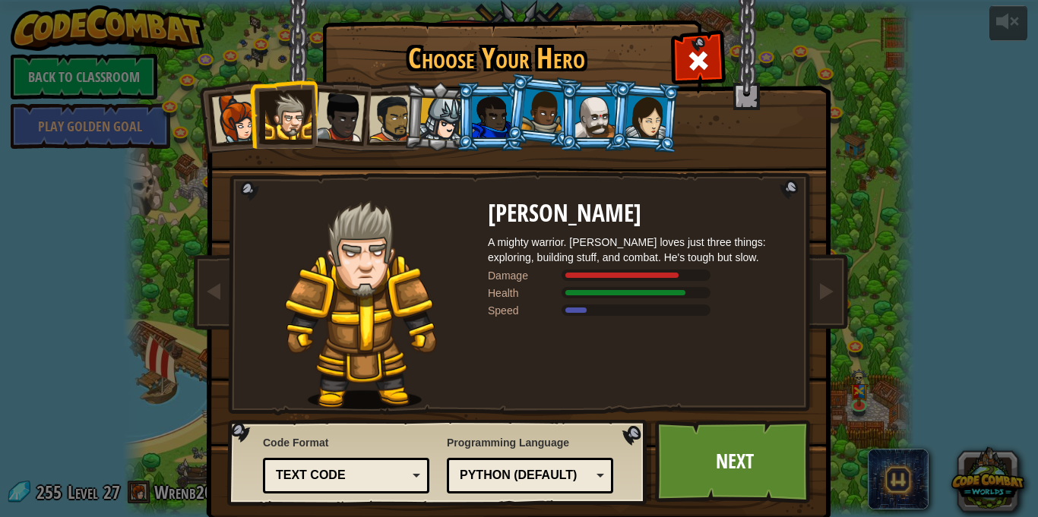
click at [254, 141] on li at bounding box center [283, 114] width 68 height 69
click at [236, 135] on div at bounding box center [237, 118] width 50 height 50
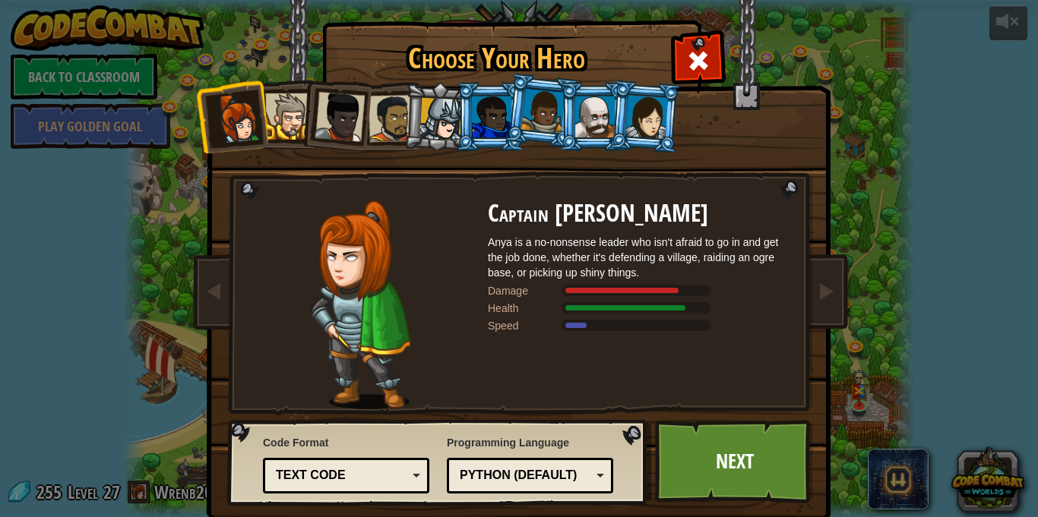
click at [534, 113] on div at bounding box center [542, 111] width 43 height 45
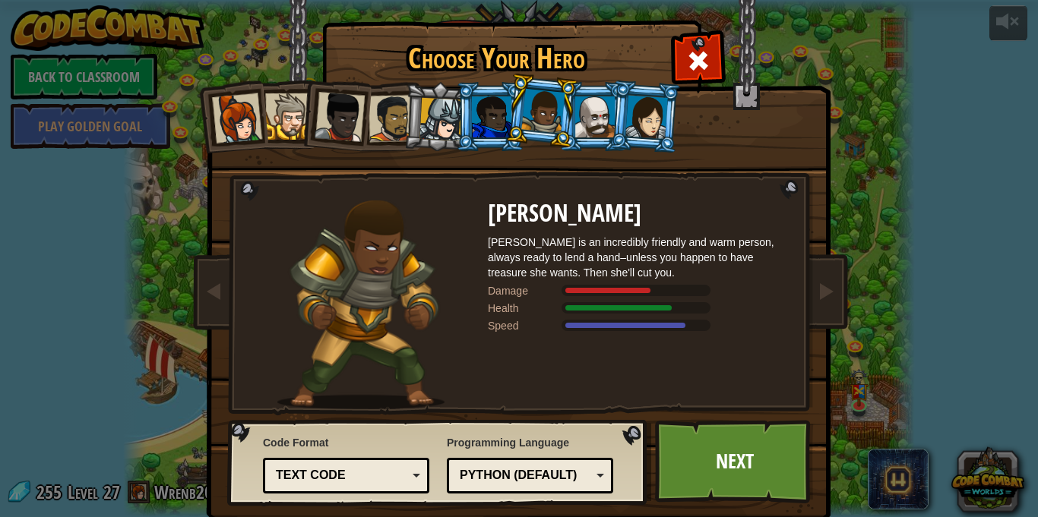
click at [480, 128] on div at bounding box center [492, 117] width 40 height 41
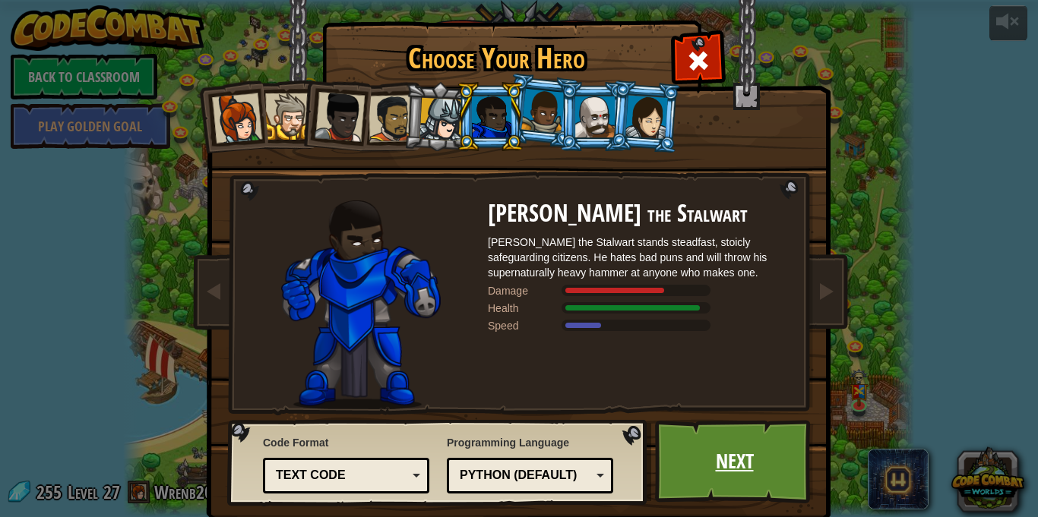
click at [739, 454] on link "Next" at bounding box center [734, 462] width 159 height 84
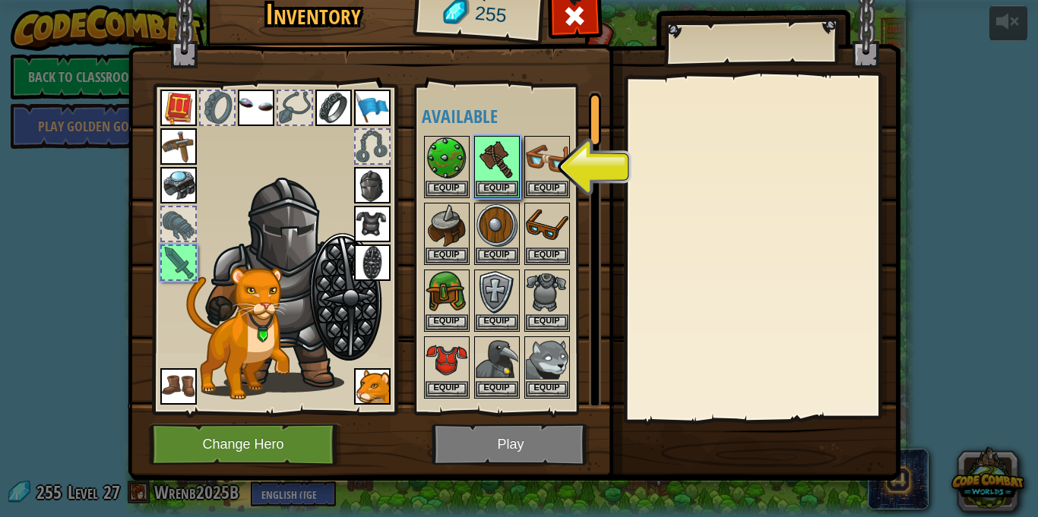
click at [505, 453] on img at bounding box center [514, 205] width 773 height 552
click at [84, 79] on div "Inventory 255 Available Equip Equip Equip Equip Equip Equip Equip Equip Equip E…" at bounding box center [519, 258] width 1038 height 517
click at [578, 19] on span at bounding box center [574, 16] width 24 height 24
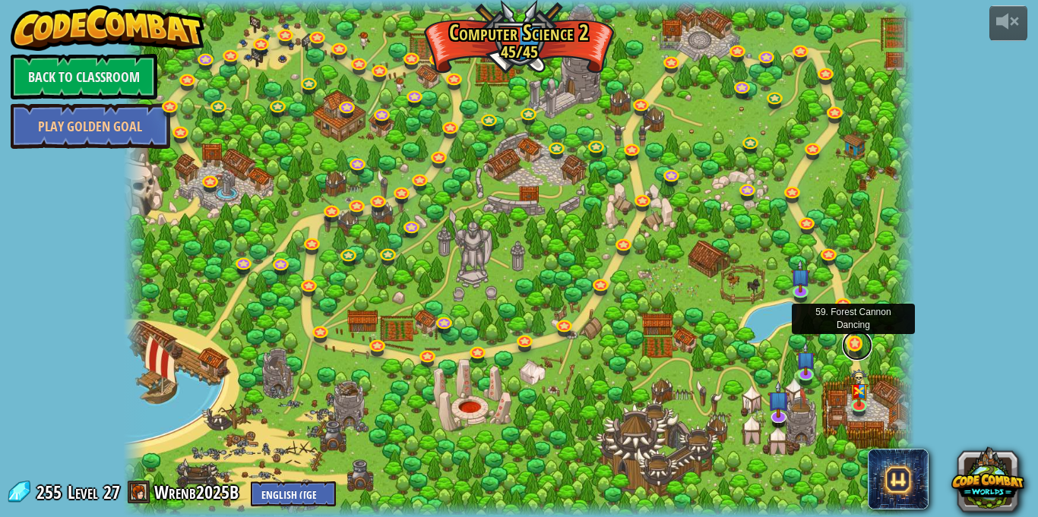
click at [855, 352] on link at bounding box center [857, 346] width 30 height 30
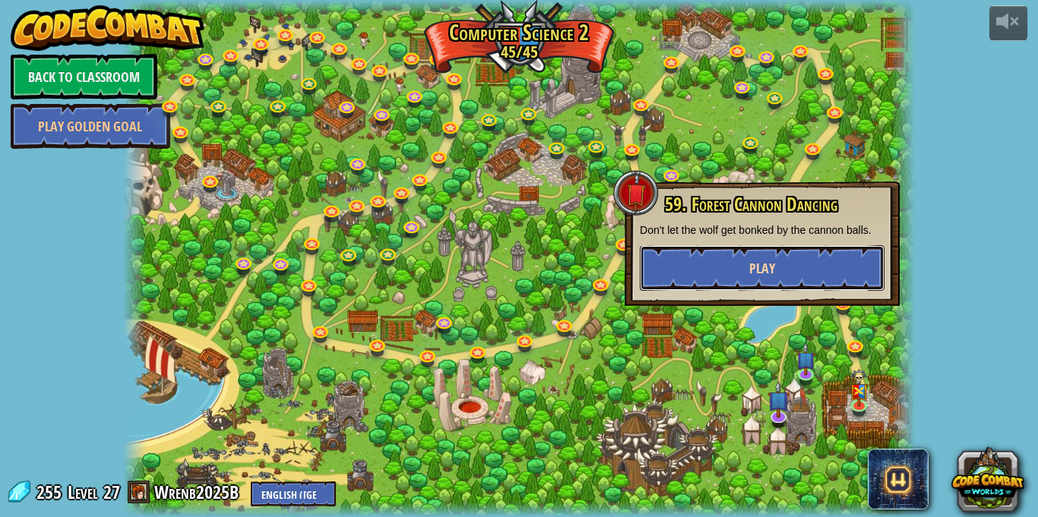
click at [749, 273] on span "Play" at bounding box center [762, 268] width 26 height 19
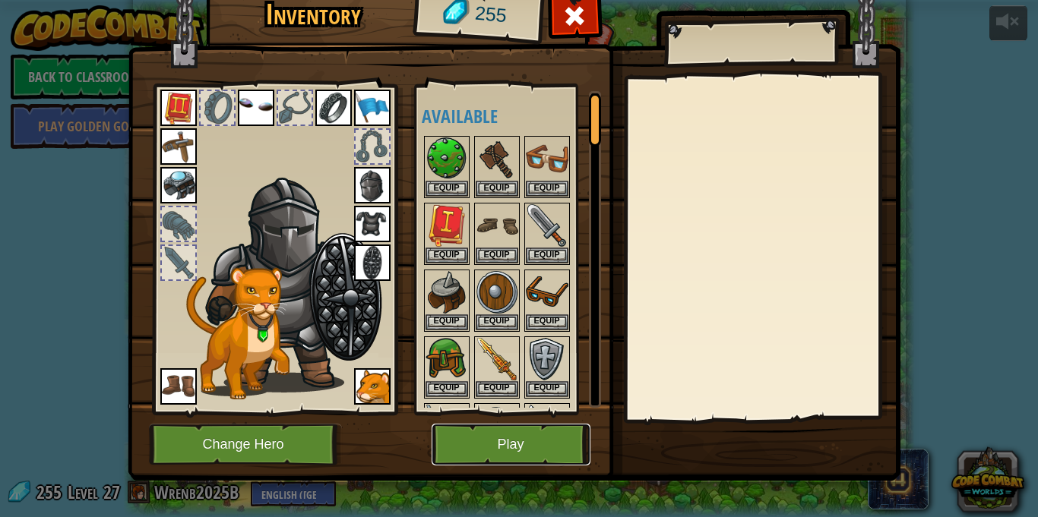
click at [530, 451] on button "Play" at bounding box center [511, 445] width 159 height 42
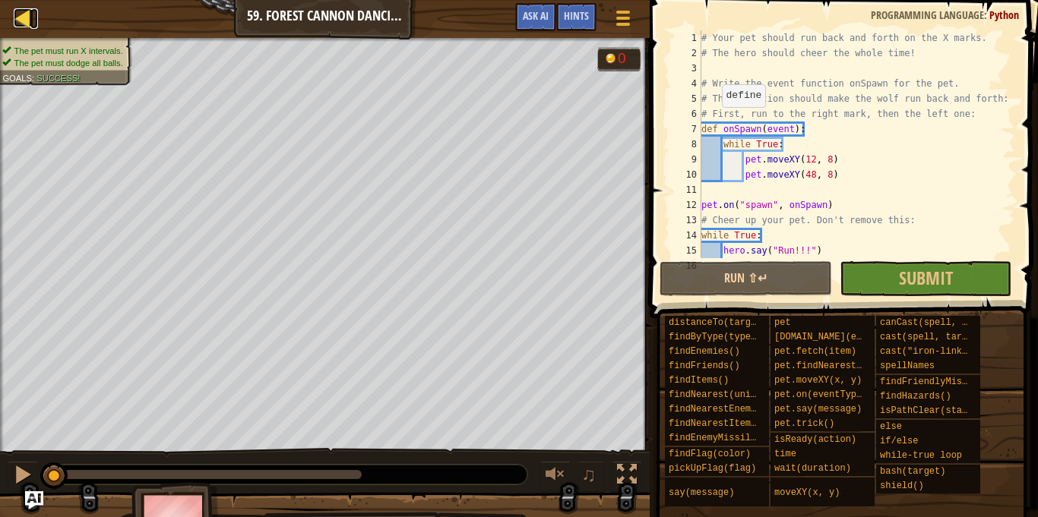
click at [20, 21] on div at bounding box center [23, 17] width 19 height 19
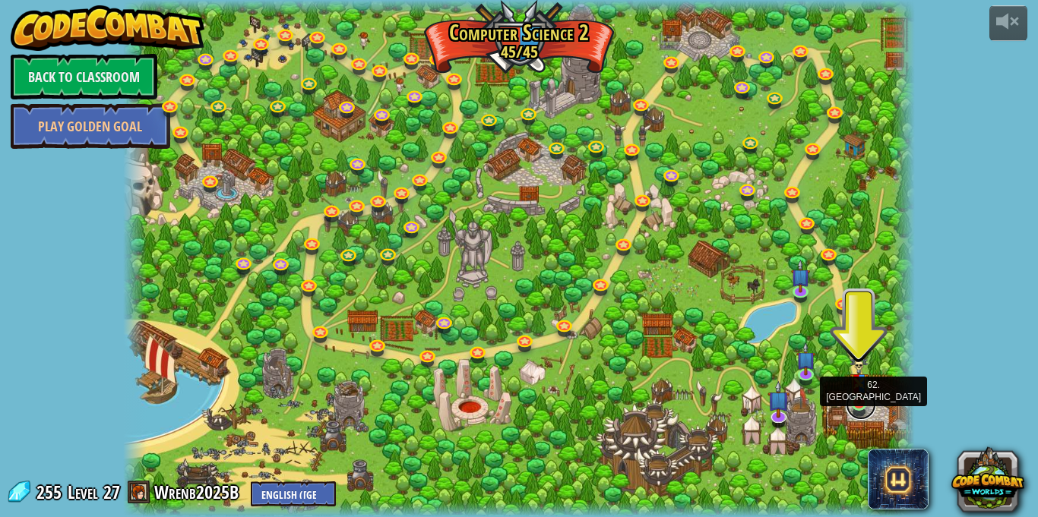
click at [862, 405] on link at bounding box center [861, 405] width 30 height 30
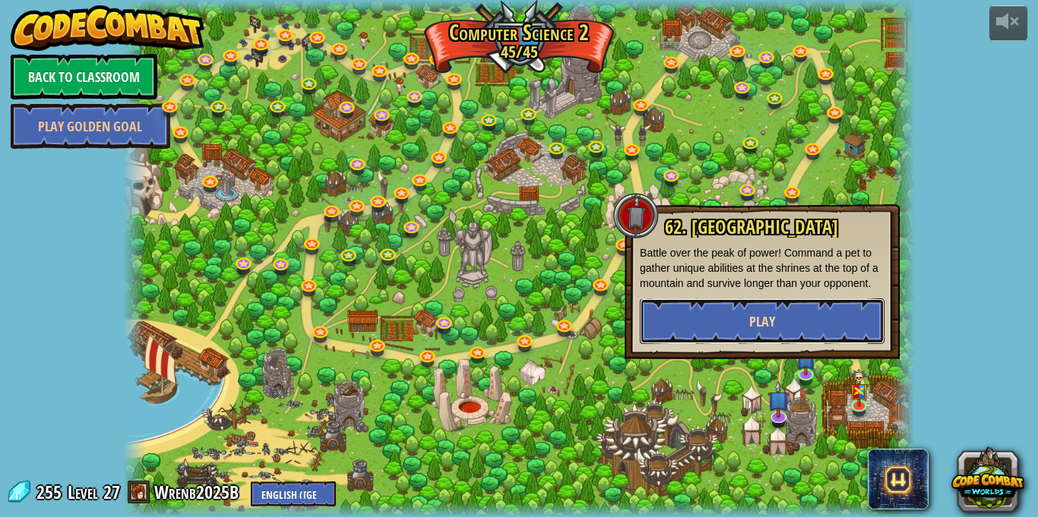
click at [762, 316] on span "Play" at bounding box center [762, 321] width 26 height 19
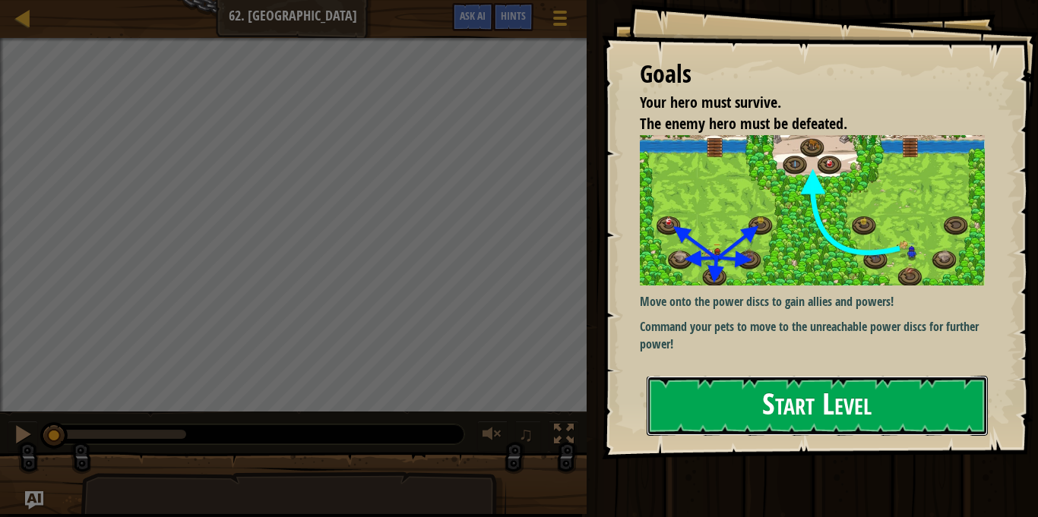
click at [806, 417] on button "Start Level" at bounding box center [817, 406] width 341 height 60
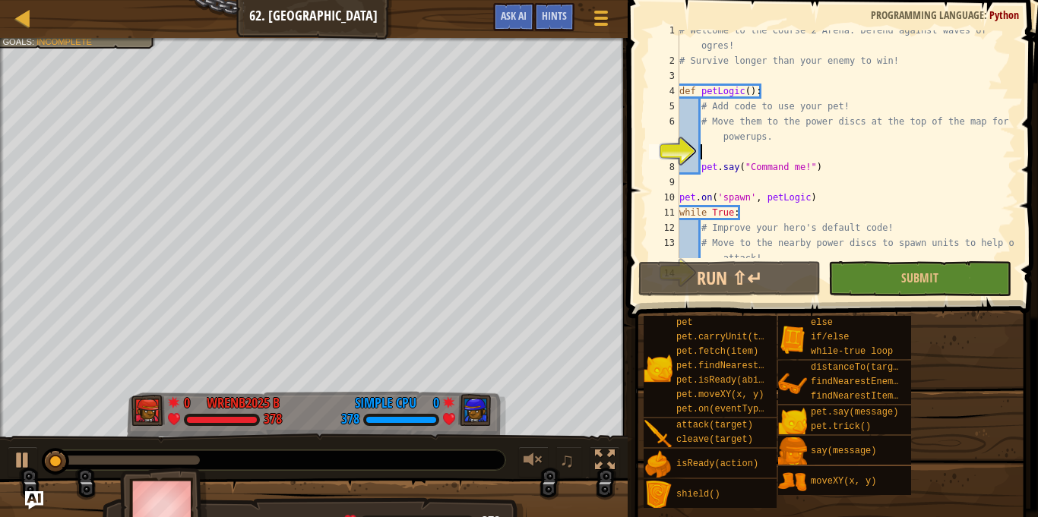
scroll to position [8, 0]
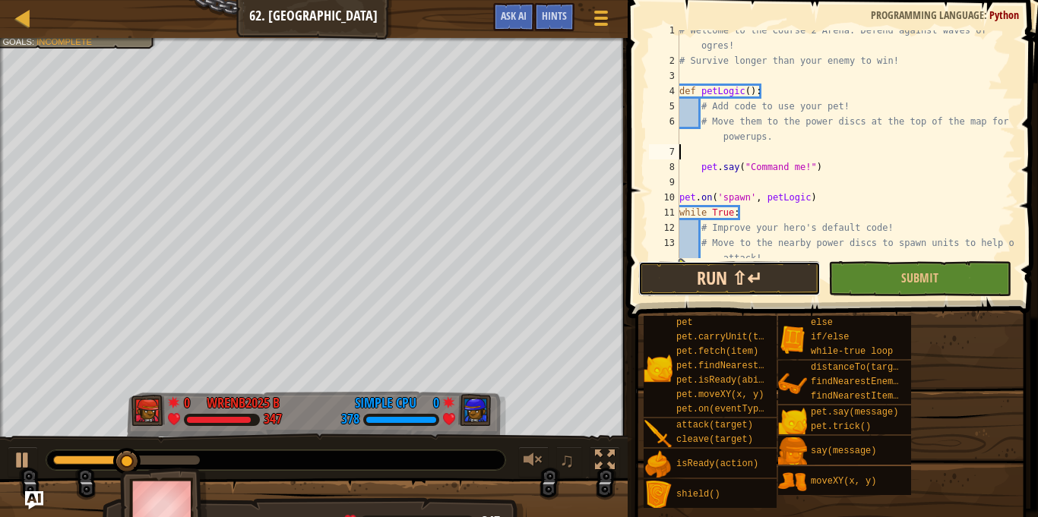
click at [720, 269] on button "Run ⇧↵" at bounding box center [729, 278] width 182 height 35
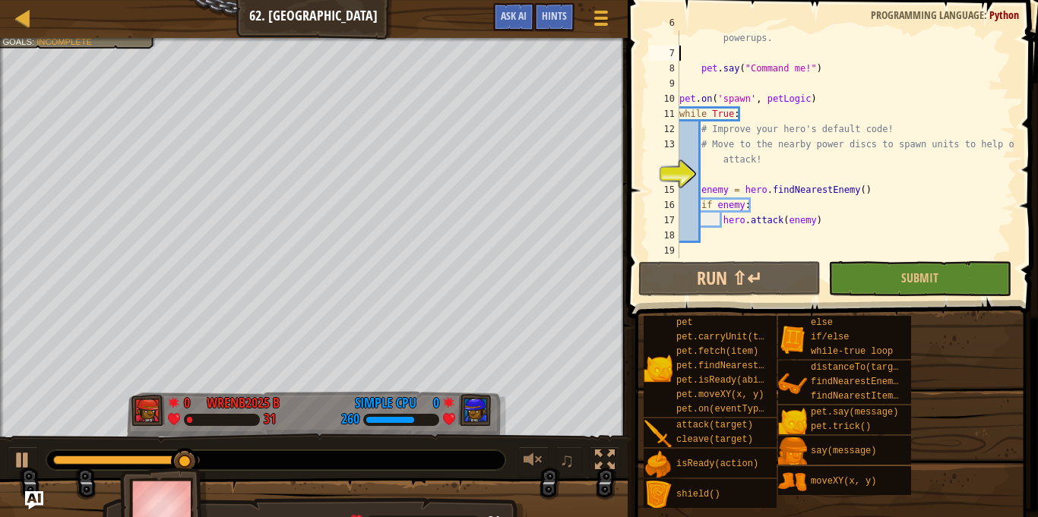
scroll to position [106, 0]
click at [723, 179] on div "# Move them to the power discs at the top of the map for powerups. pet . say ( …" at bounding box center [845, 152] width 339 height 274
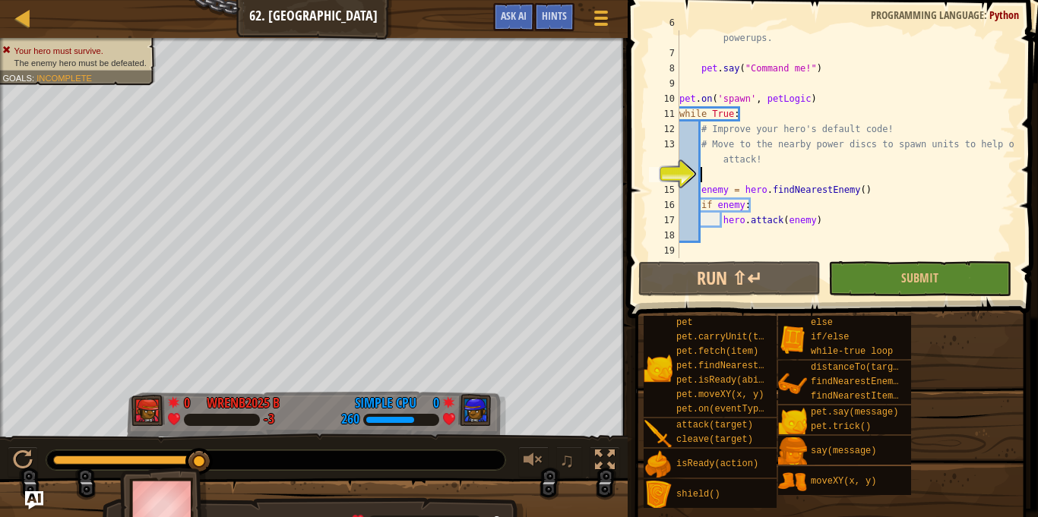
click at [706, 242] on div "# Move them to the power discs at the top of the map for powerups. pet . say ( …" at bounding box center [845, 152] width 339 height 274
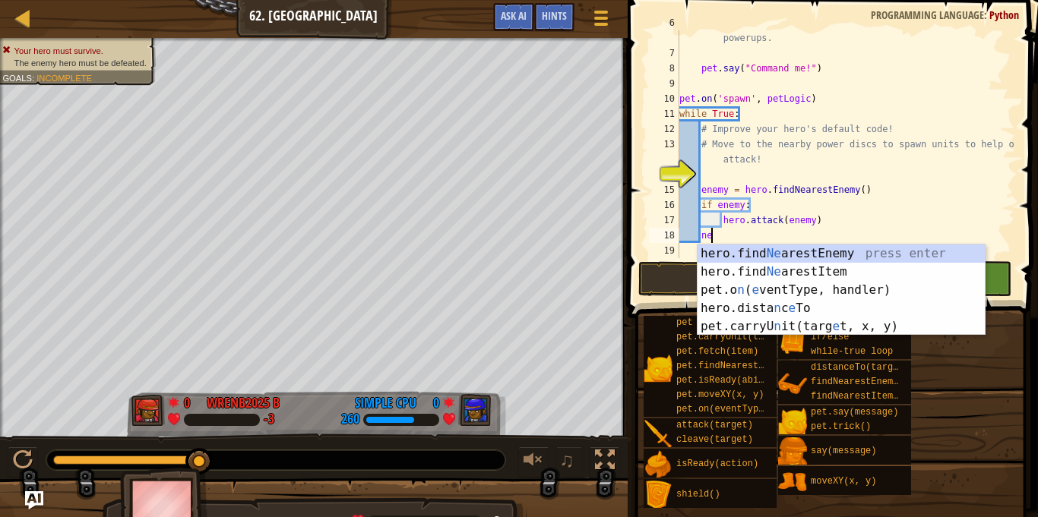
scroll to position [7, 4]
type textarea "n"
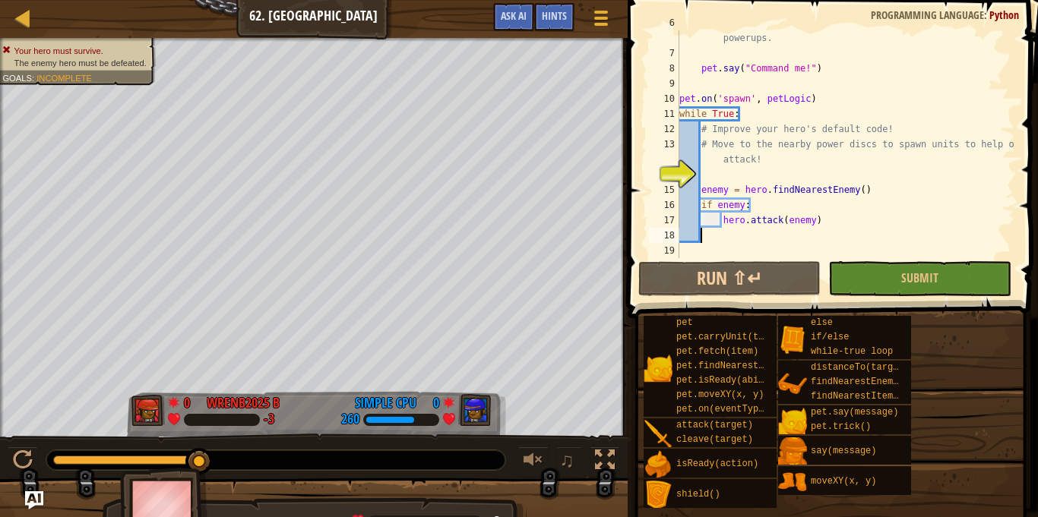
type textarea "e"
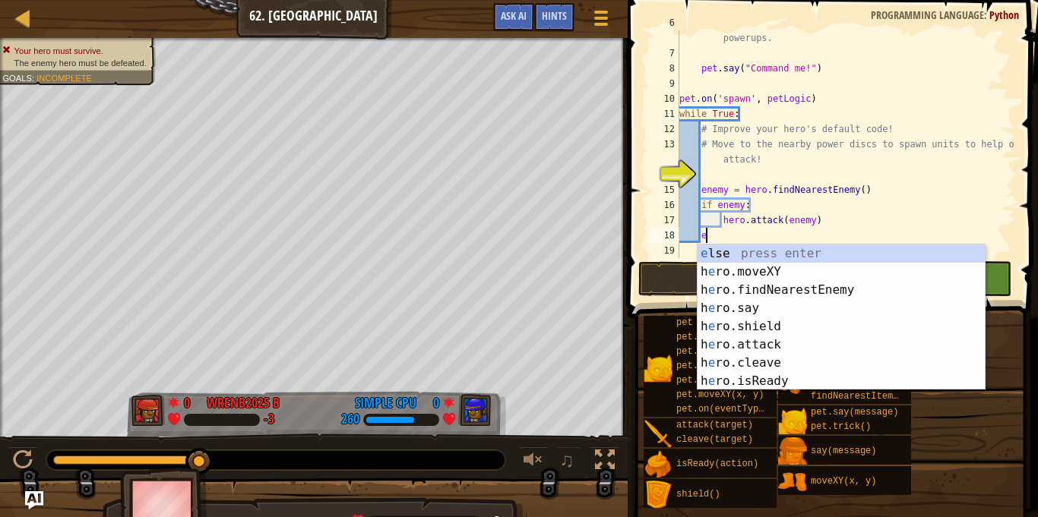
scroll to position [7, 3]
click at [744, 253] on div "e lse press enter h e ro.moveXY press enter h e ro.findNearestEnemy press enter…" at bounding box center [841, 336] width 287 height 182
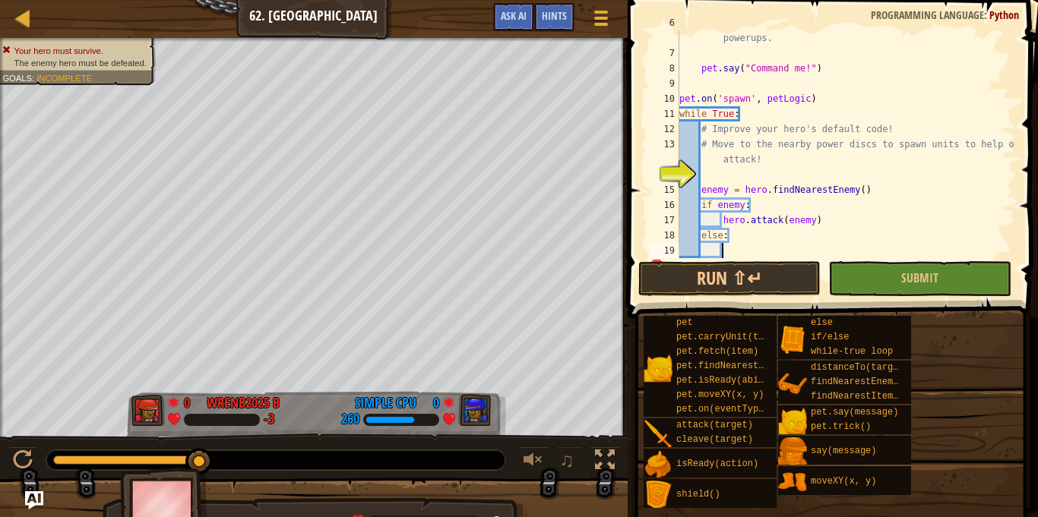
scroll to position [7, 6]
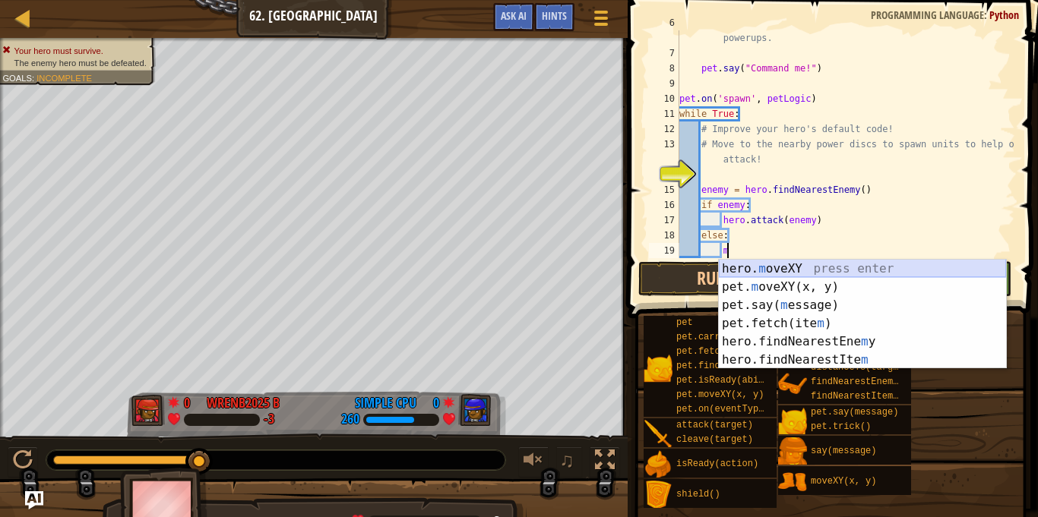
click at [759, 266] on div "hero. m oveXY press enter pet. m oveXY(x, y) press enter pet.say( m essage) pre…" at bounding box center [862, 333] width 287 height 146
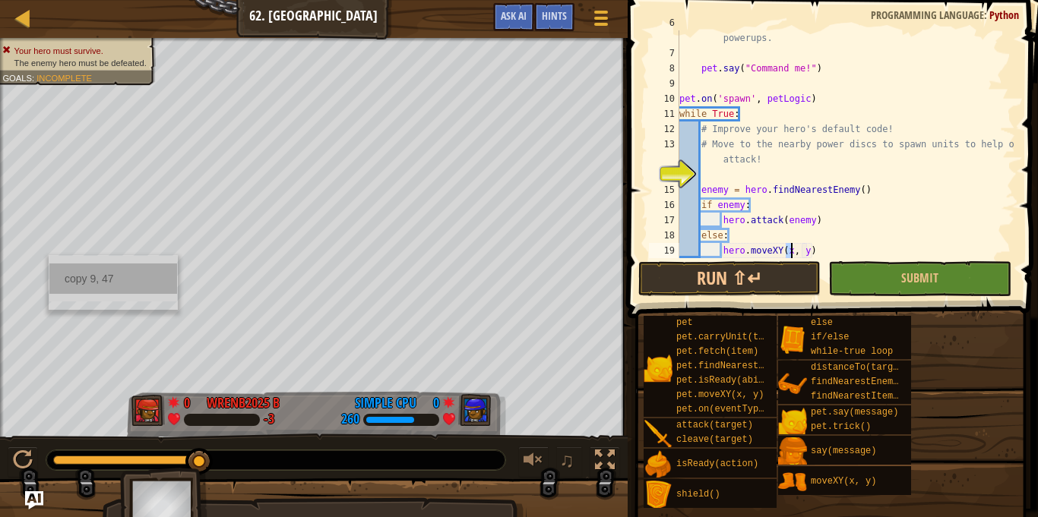
click at [99, 282] on div "copy 9, 47" at bounding box center [113, 279] width 128 height 30
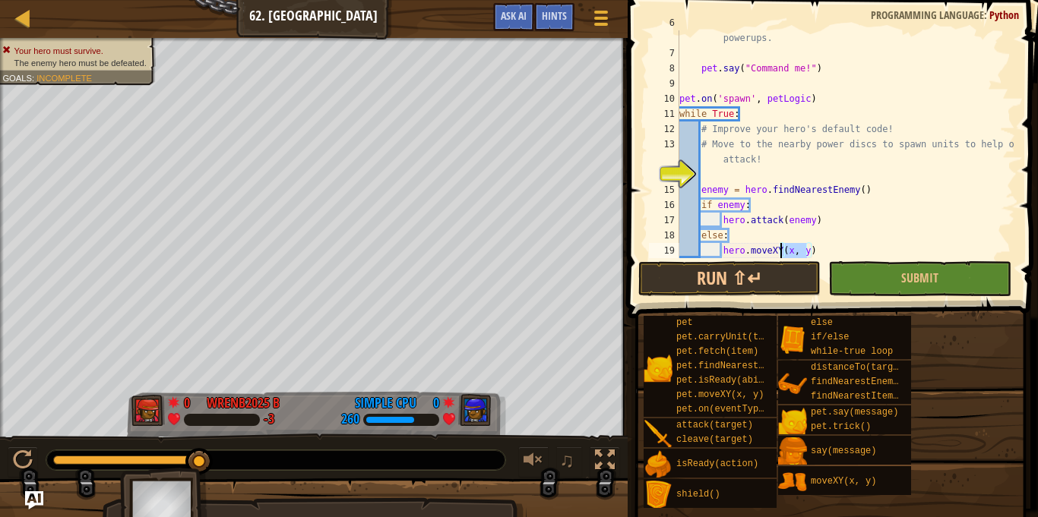
drag, startPoint x: 806, startPoint y: 248, endPoint x: 781, endPoint y: 252, distance: 24.7
click at [781, 252] on div "# Move them to the power discs at the top of the map for powerups. pet . say ( …" at bounding box center [845, 152] width 339 height 274
click at [784, 252] on div "# Move them to the power discs at the top of the map for powerups. pet . say ( …" at bounding box center [845, 144] width 339 height 228
drag, startPoint x: 784, startPoint y: 252, endPoint x: 806, endPoint y: 252, distance: 21.3
click at [806, 252] on div "# Move them to the power discs at the top of the map for powerups. pet . say ( …" at bounding box center [845, 152] width 339 height 274
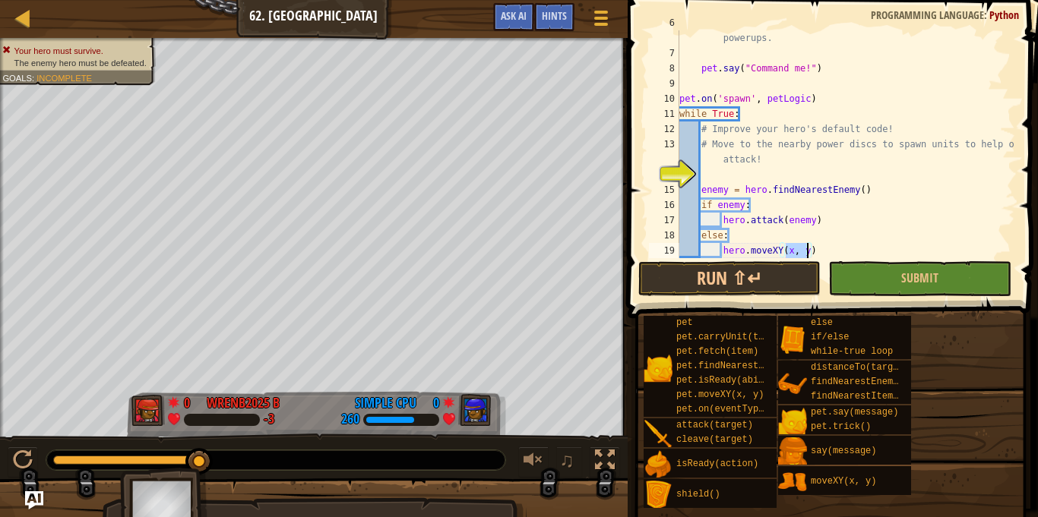
paste textarea "9, 47"
click at [777, 285] on button "Run ⇧↵" at bounding box center [729, 278] width 182 height 35
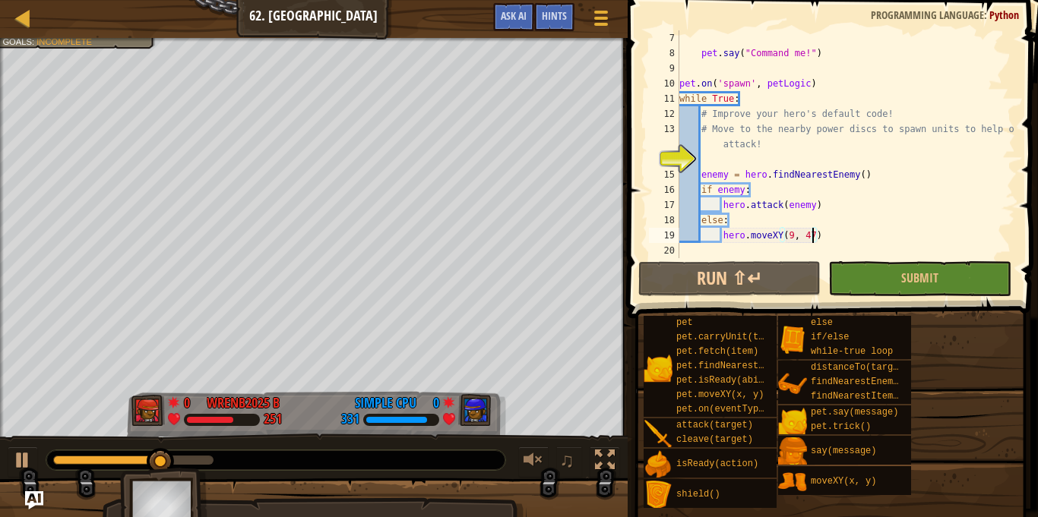
scroll to position [122, 0]
click at [721, 206] on div "pet . say ( "Command me!" ) pet . on ( 'spawn' , petLogic ) while True : # Impr…" at bounding box center [845, 159] width 339 height 258
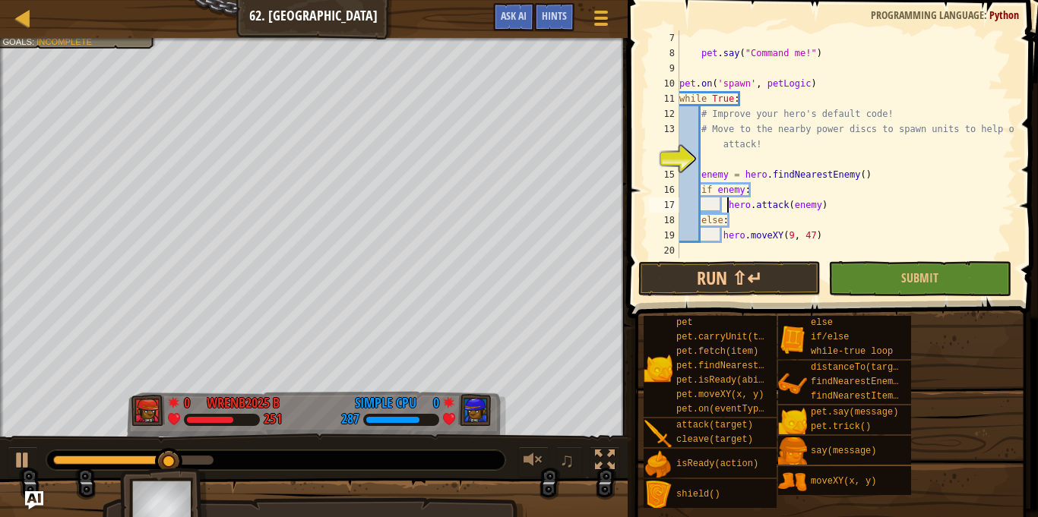
type textarea "hero.attack(enemy)"
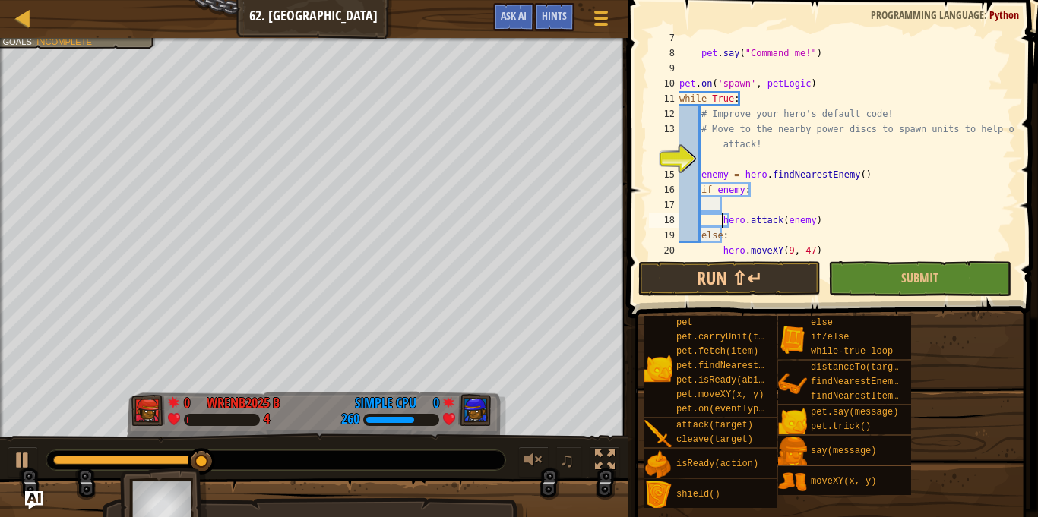
click at [736, 206] on div "pet . say ( "Command me!" ) pet . on ( 'spawn' , petLogic ) while True : # Impr…" at bounding box center [845, 159] width 339 height 258
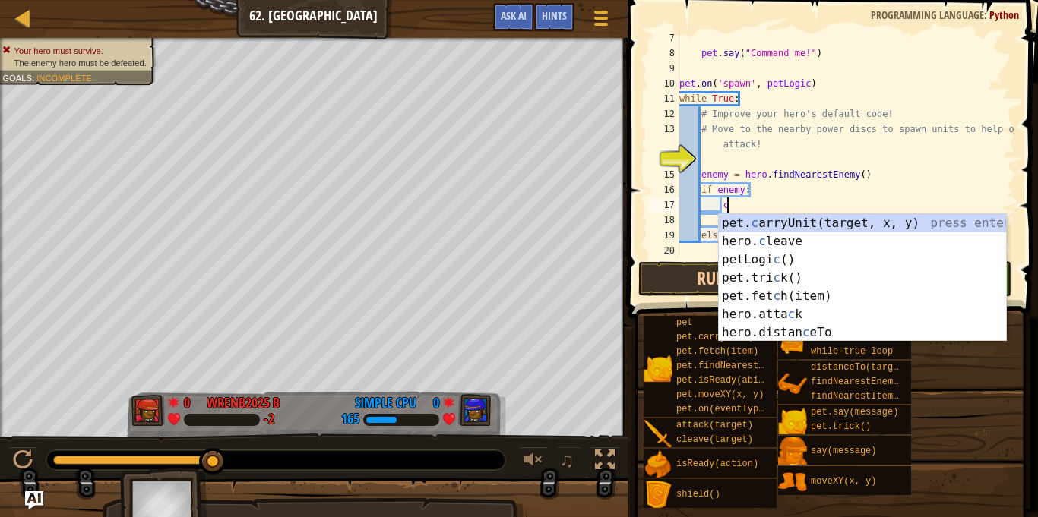
scroll to position [7, 6]
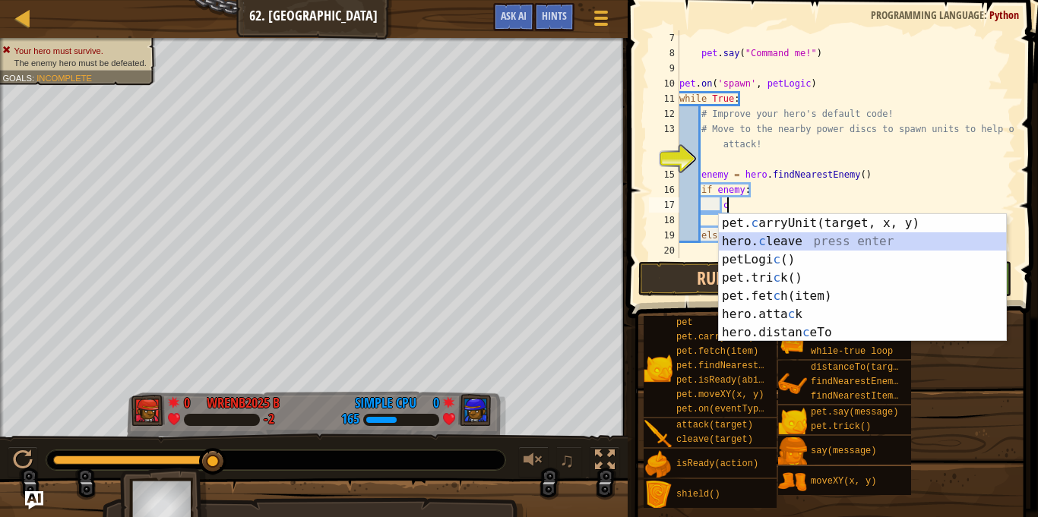
click at [766, 233] on div "pet. c arryUnit(target, x, y) press enter hero. c leave press enter petLogi c (…" at bounding box center [862, 296] width 287 height 164
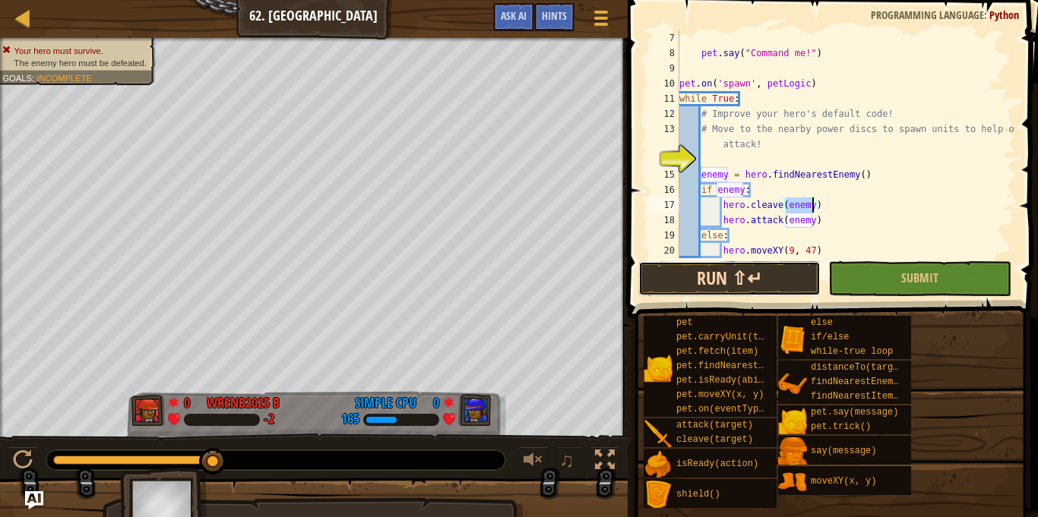
click at [725, 280] on button "Run ⇧↵" at bounding box center [729, 278] width 182 height 35
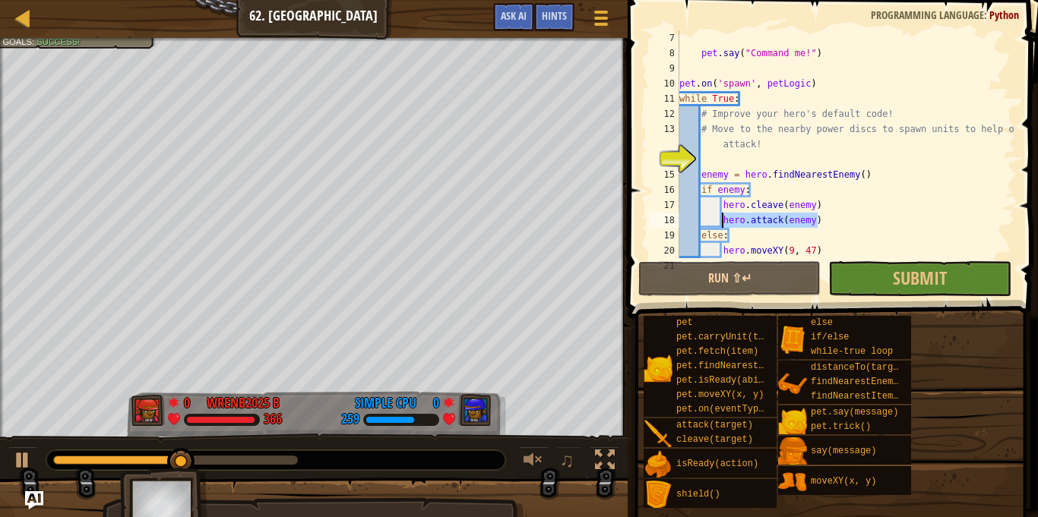
drag, startPoint x: 823, startPoint y: 224, endPoint x: 720, endPoint y: 223, distance: 102.6
click at [720, 223] on div "pet . say ( "Command me!" ) pet . on ( 'spawn' , petLogic ) while True : # Impr…" at bounding box center [845, 159] width 339 height 258
type textarea "hero.attack(enemy)"
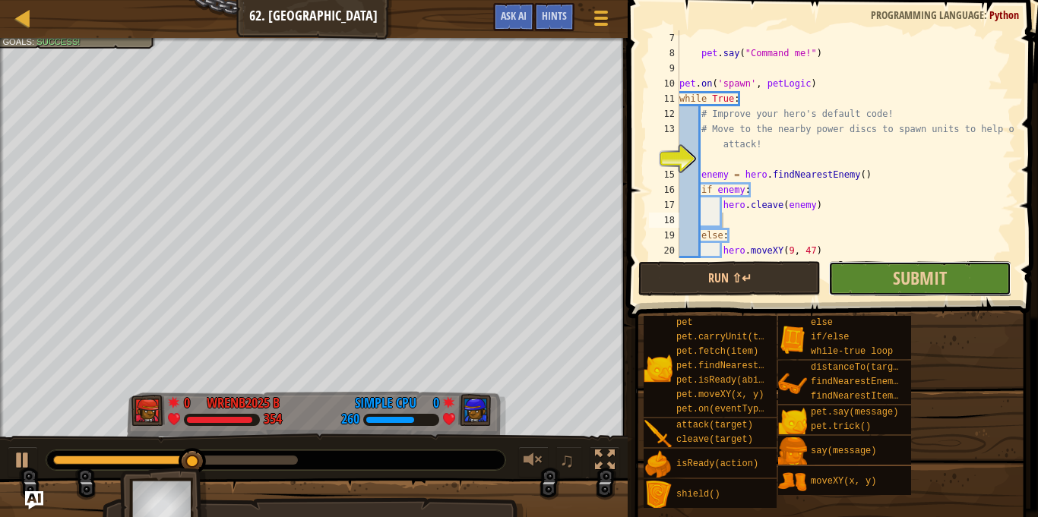
click at [984, 278] on button "Submit" at bounding box center [919, 278] width 182 height 35
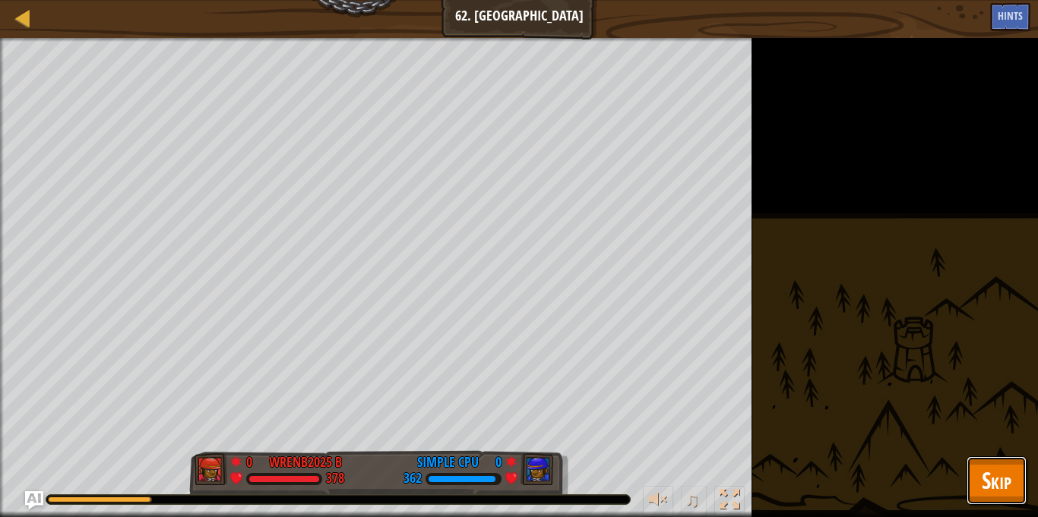
click at [992, 480] on span "Skip" at bounding box center [997, 480] width 30 height 31
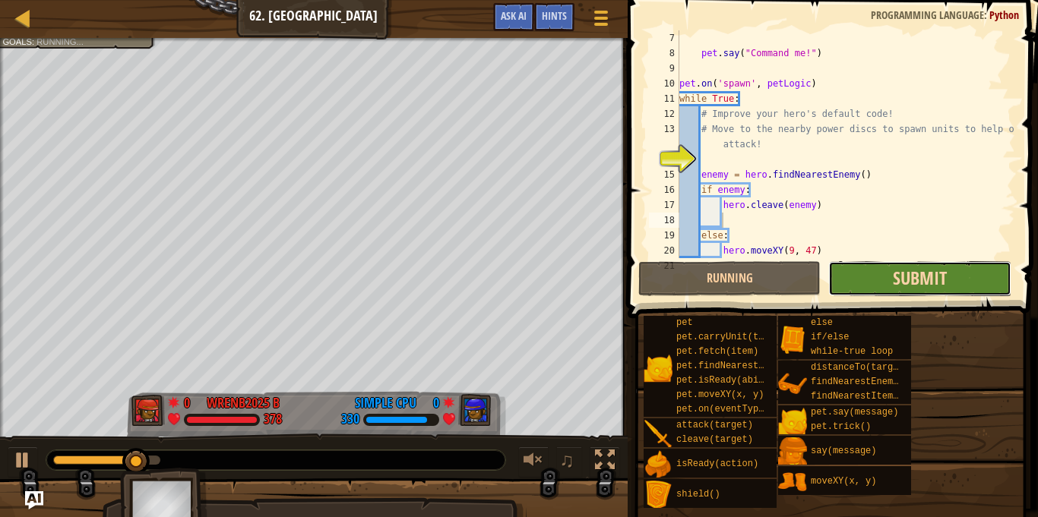
click at [924, 286] on span "Submit" at bounding box center [920, 278] width 54 height 24
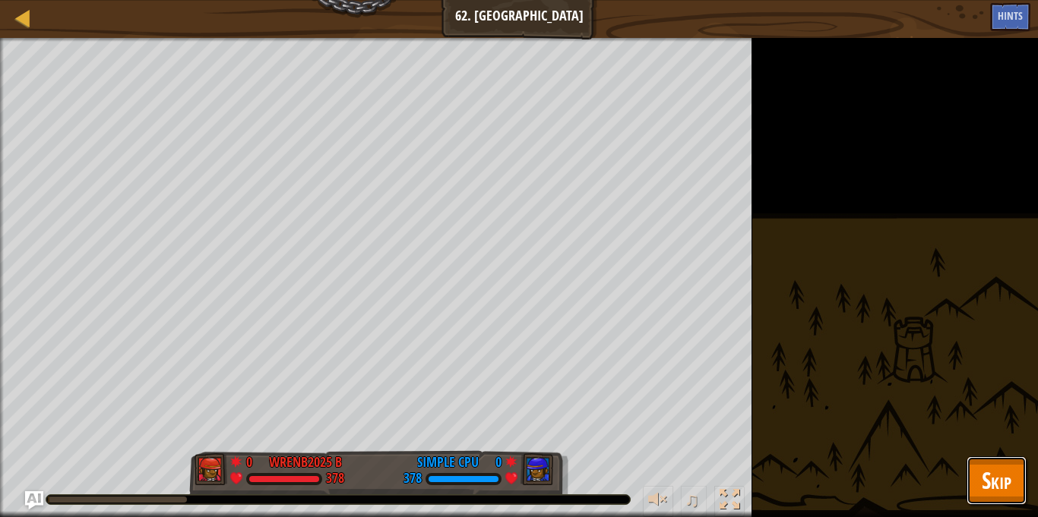
click at [1018, 468] on button "Skip" at bounding box center [997, 481] width 60 height 49
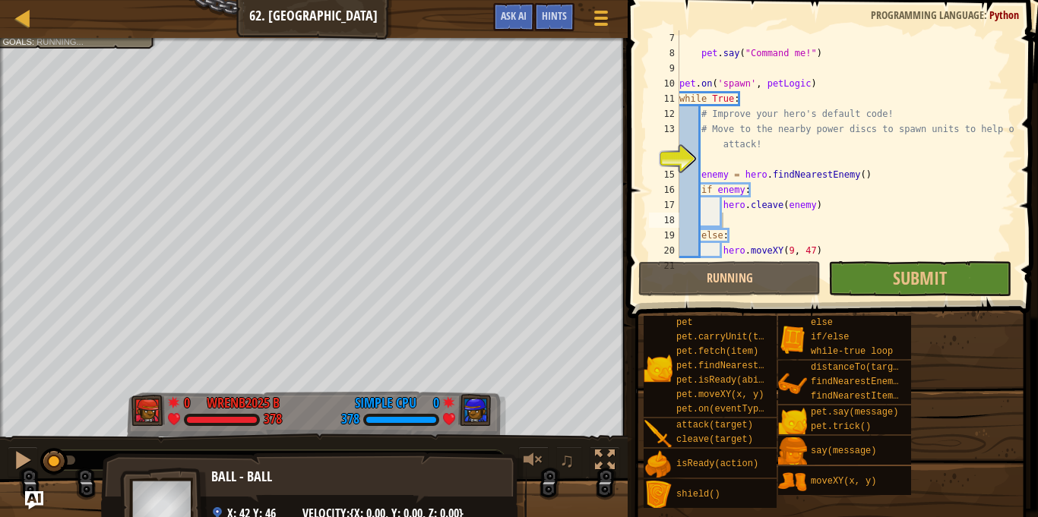
drag, startPoint x: 61, startPoint y: 461, endPoint x: 337, endPoint y: 511, distance: 281.3
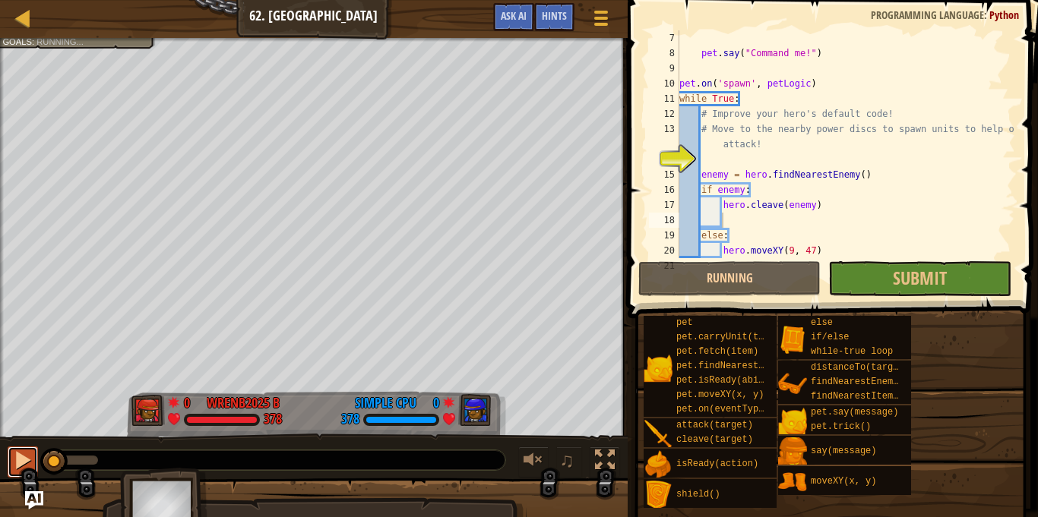
click at [23, 461] on div at bounding box center [23, 461] width 20 height 20
drag, startPoint x: 64, startPoint y: 463, endPoint x: 198, endPoint y: 482, distance: 135.8
click at [198, 482] on div "Your hero must survive. The enemy hero must be defeated. Goals : Running... 0 w…" at bounding box center [519, 289] width 1038 height 502
drag, startPoint x: 160, startPoint y: 461, endPoint x: 233, endPoint y: 468, distance: 74.0
click at [233, 468] on div at bounding box center [275, 461] width 459 height 20
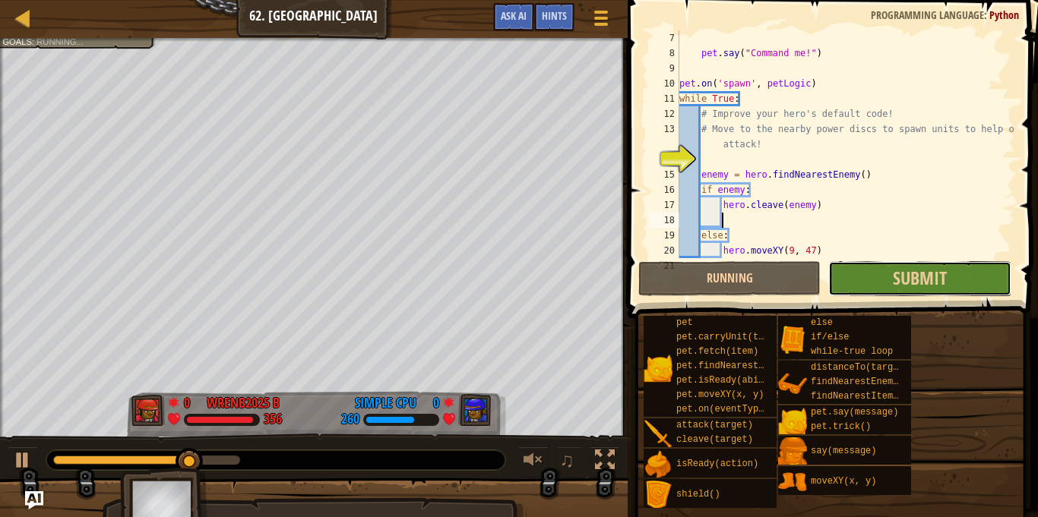
click at [869, 271] on button "Submit" at bounding box center [919, 278] width 182 height 35
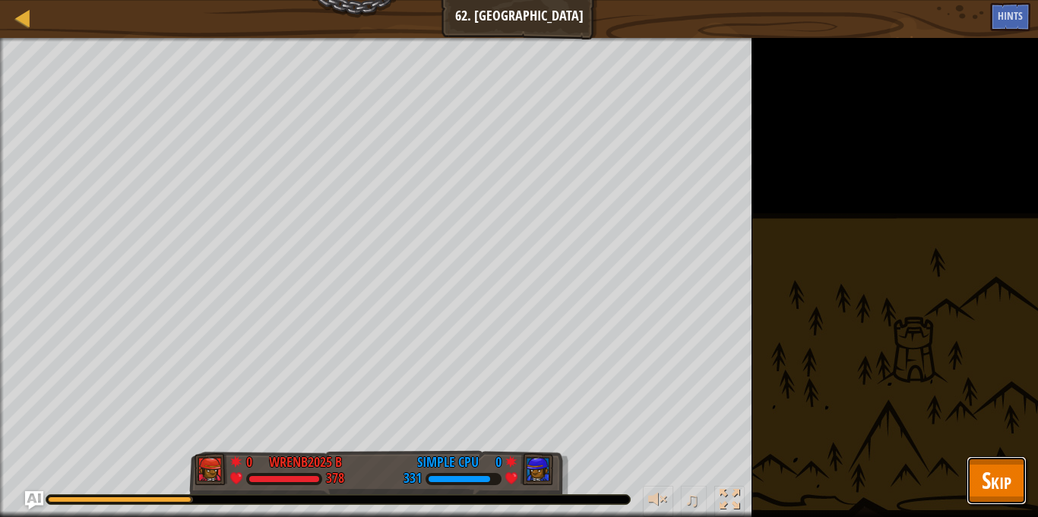
click at [976, 493] on button "Skip" at bounding box center [997, 481] width 60 height 49
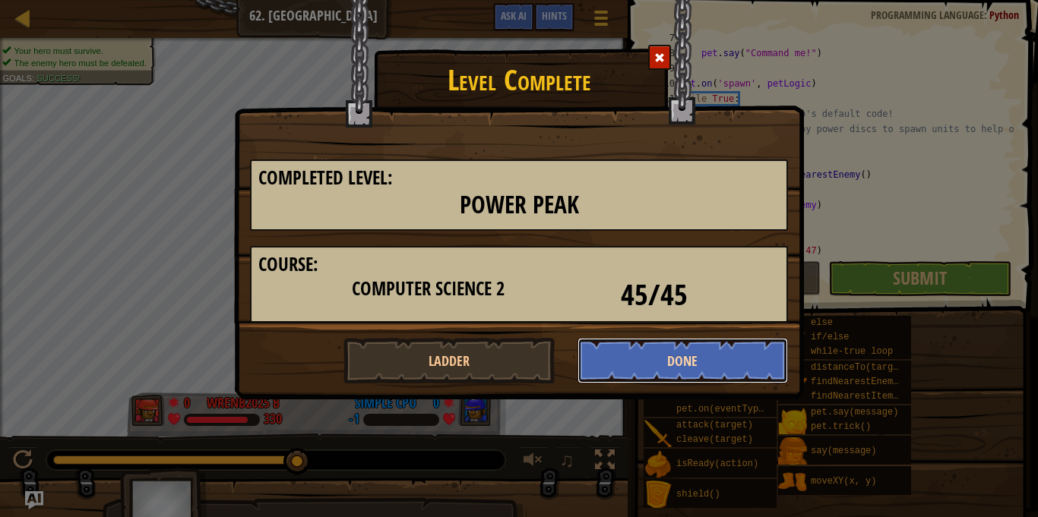
click at [653, 360] on button "Done" at bounding box center [683, 361] width 211 height 46
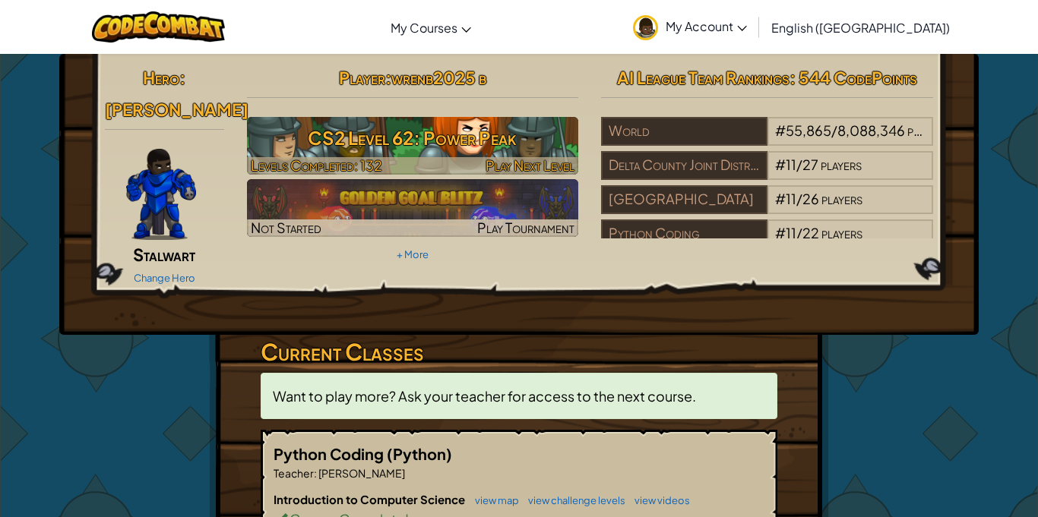
click at [500, 144] on h3 "CS2 Level 62: Power Peak" at bounding box center [413, 138] width 332 height 34
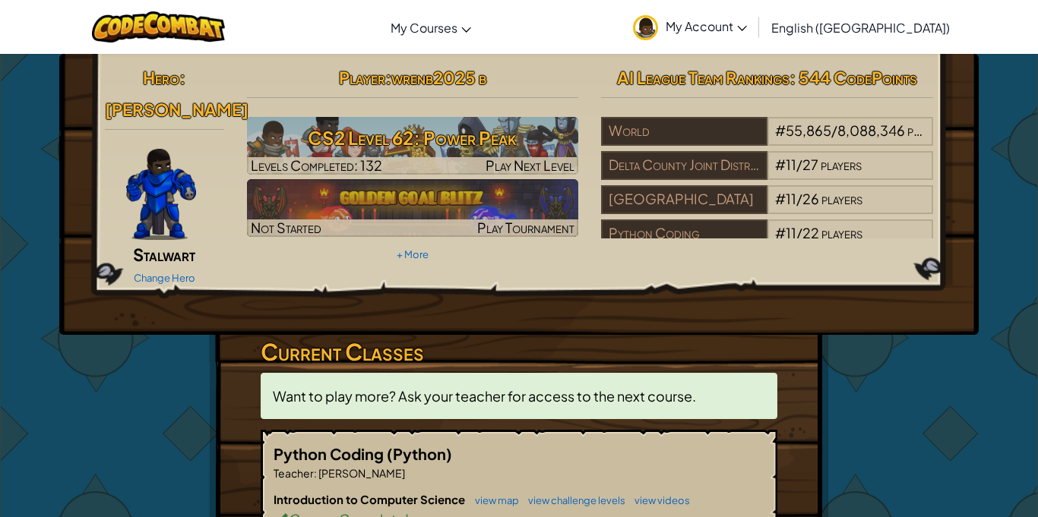
scroll to position [2, 0]
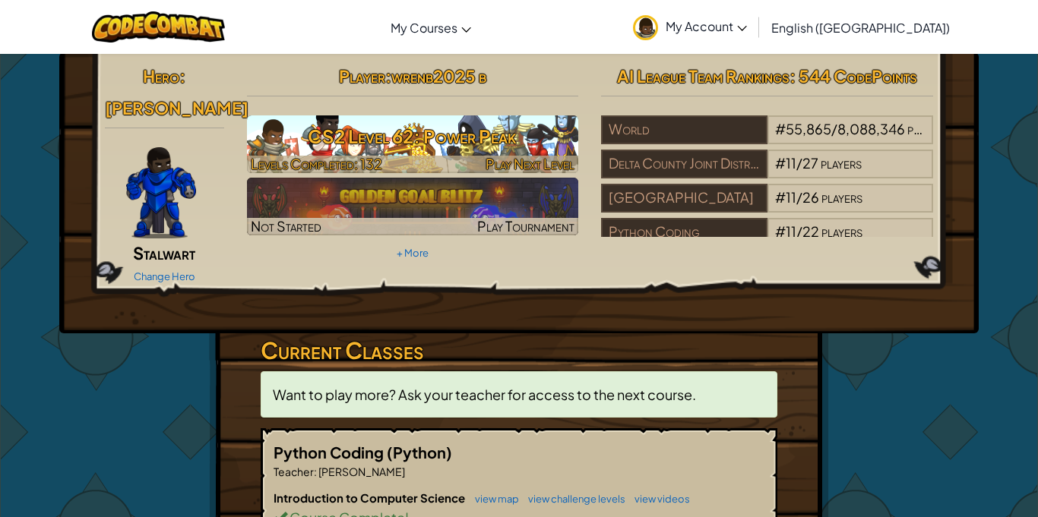
click at [545, 159] on span "Play Next Level" at bounding box center [530, 163] width 89 height 17
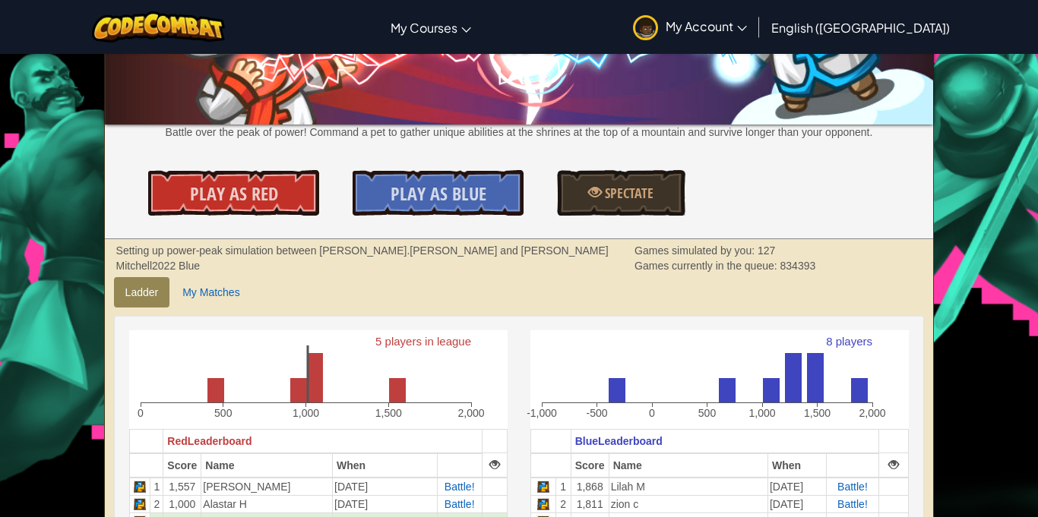
scroll to position [73, 0]
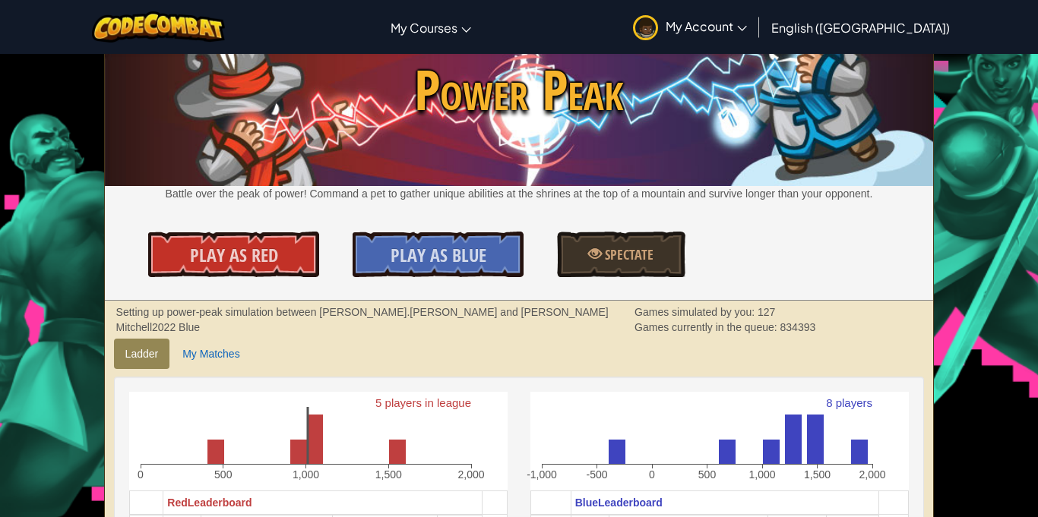
click at [187, 11] on span "Levels" at bounding box center [161, 0] width 62 height 21
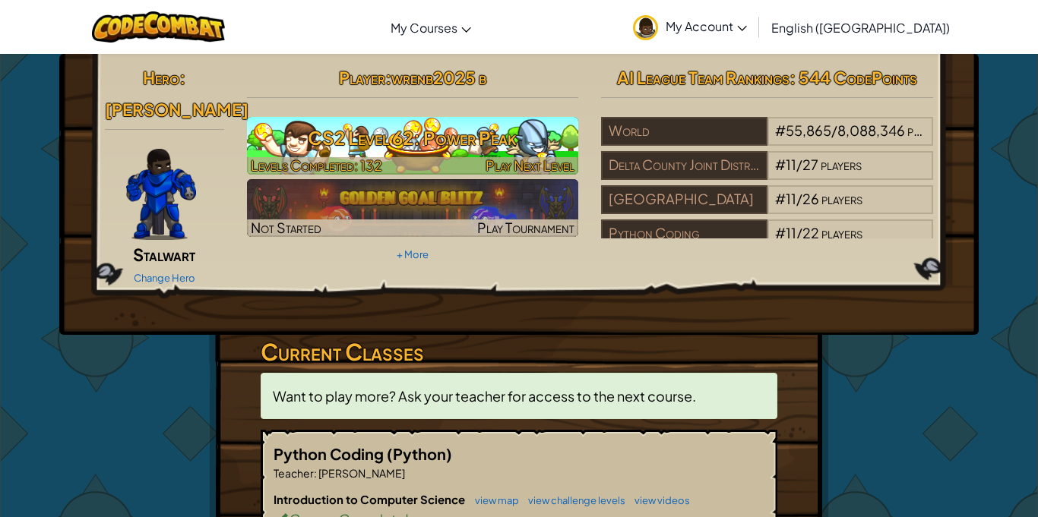
click at [480, 126] on h3 "CS2 Level 62: Power Peak" at bounding box center [413, 138] width 332 height 34
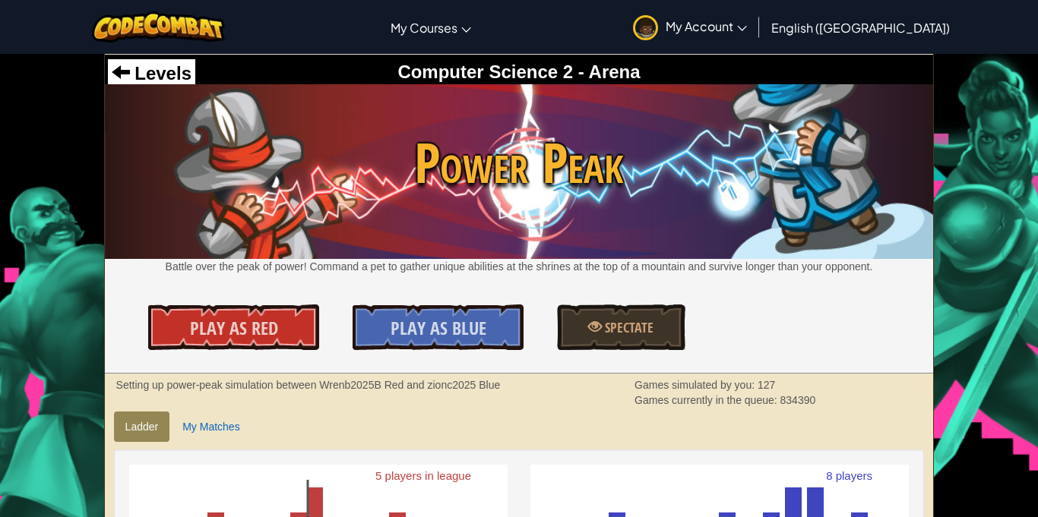
scroll to position [300, 0]
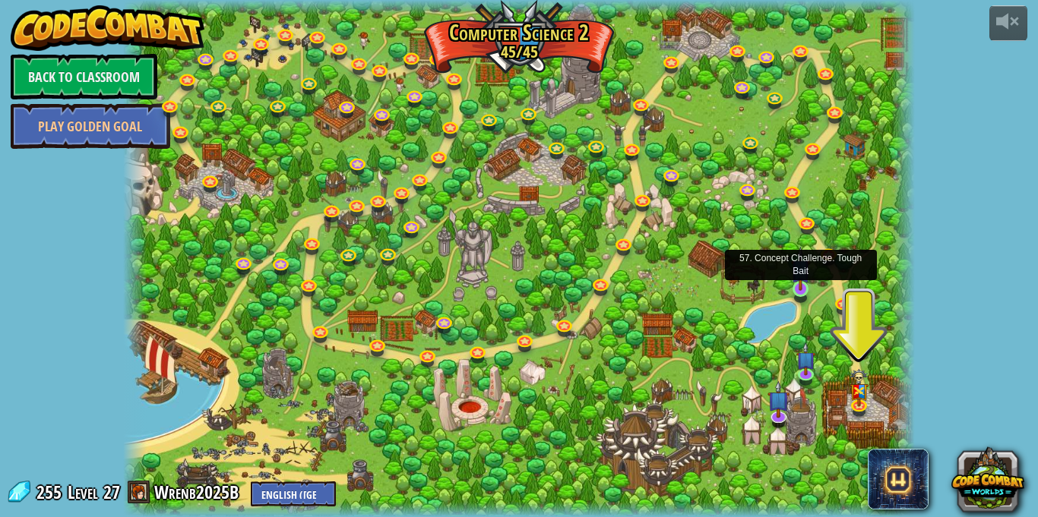
click at [802, 290] on img at bounding box center [800, 269] width 19 height 44
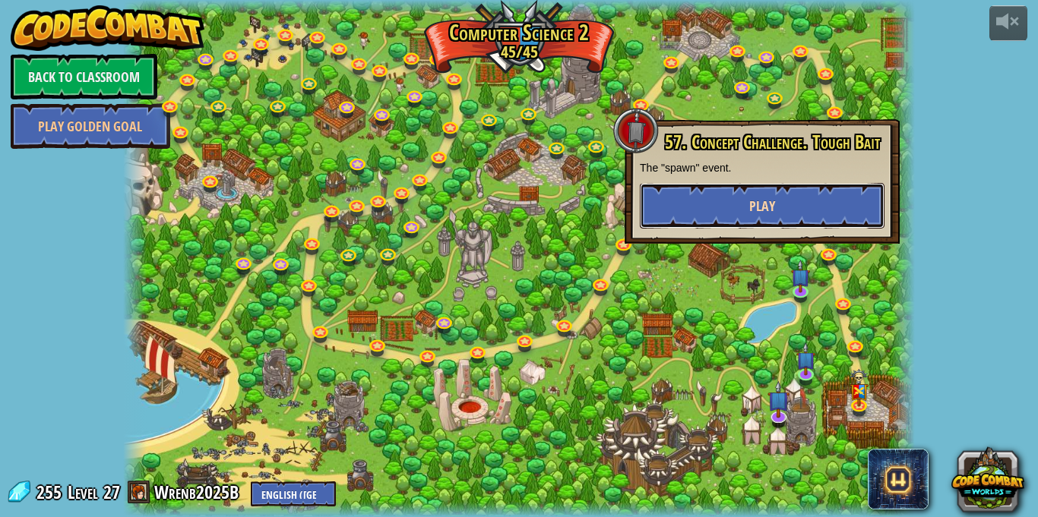
click at [745, 212] on button "Play" at bounding box center [762, 206] width 245 height 46
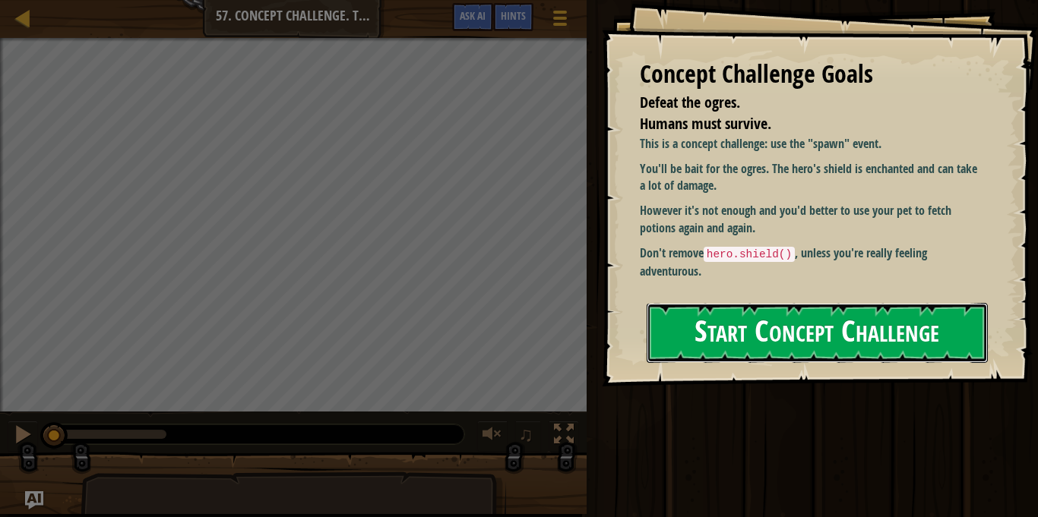
click at [776, 347] on button "Start Concept Challenge" at bounding box center [817, 333] width 341 height 60
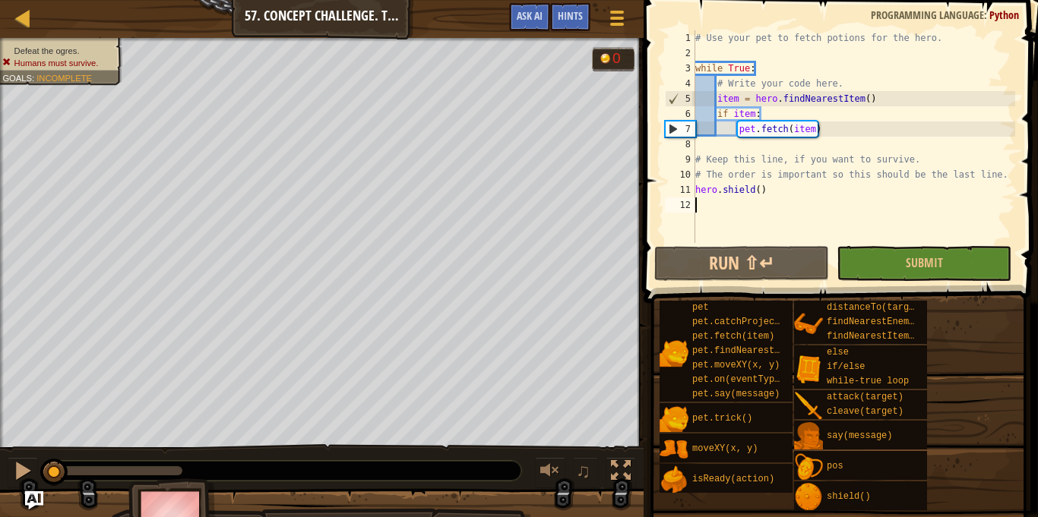
click at [751, 245] on span at bounding box center [842, 130] width 407 height 348
click at [761, 267] on button "Run ⇧↵" at bounding box center [741, 263] width 175 height 35
click at [817, 156] on div "# Use your pet to fetch potions for the hero. while True : # Write your code he…" at bounding box center [853, 151] width 323 height 243
type textarea "# Keep this line, if you want to survive."
click at [818, 200] on div "# Use your pet to fetch potions for the hero. while True : # Write your code he…" at bounding box center [853, 151] width 323 height 243
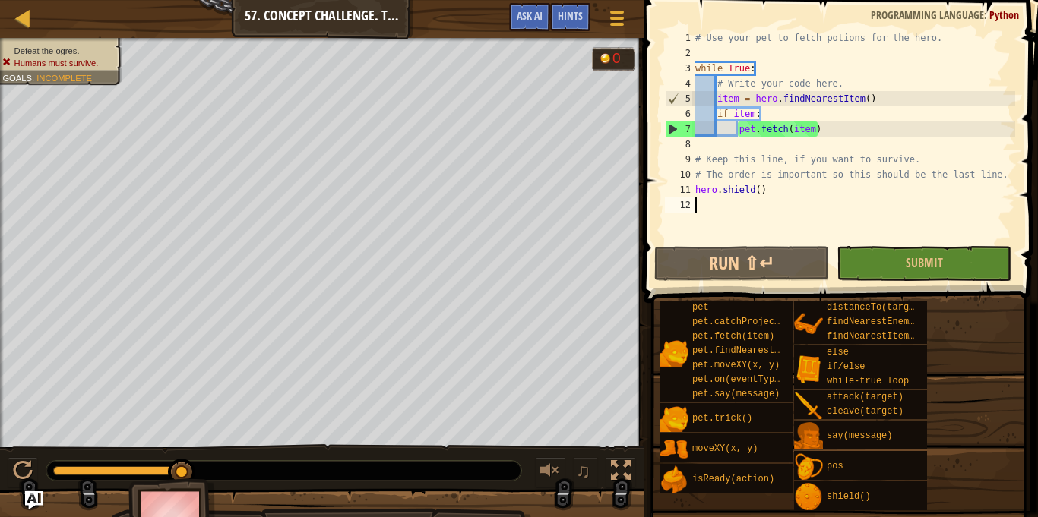
type textarea "hero.shield()"
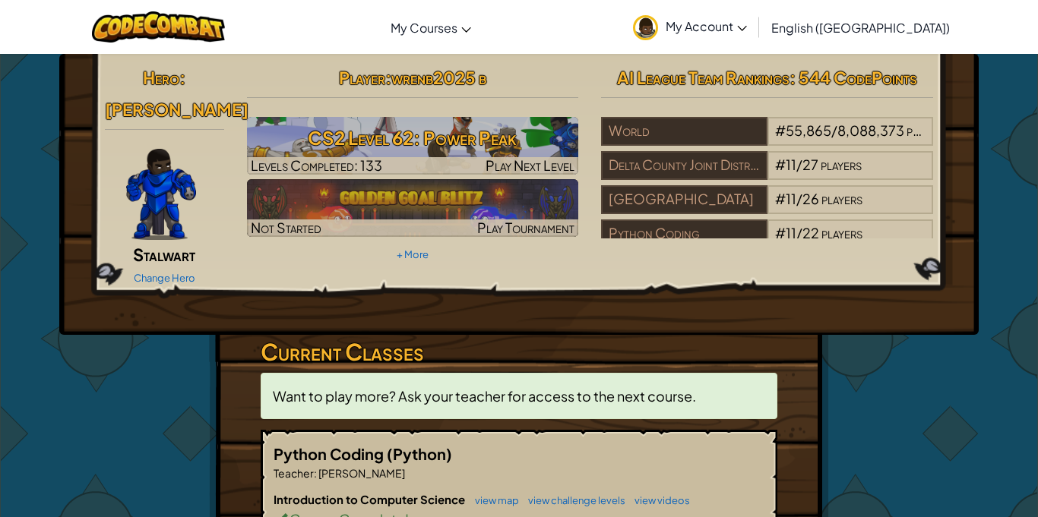
click at [462, 248] on div "Player : wrenb2025 b CS2 Level 62: Power Peak Levels Completed: 133 Play Next L…" at bounding box center [413, 164] width 355 height 204
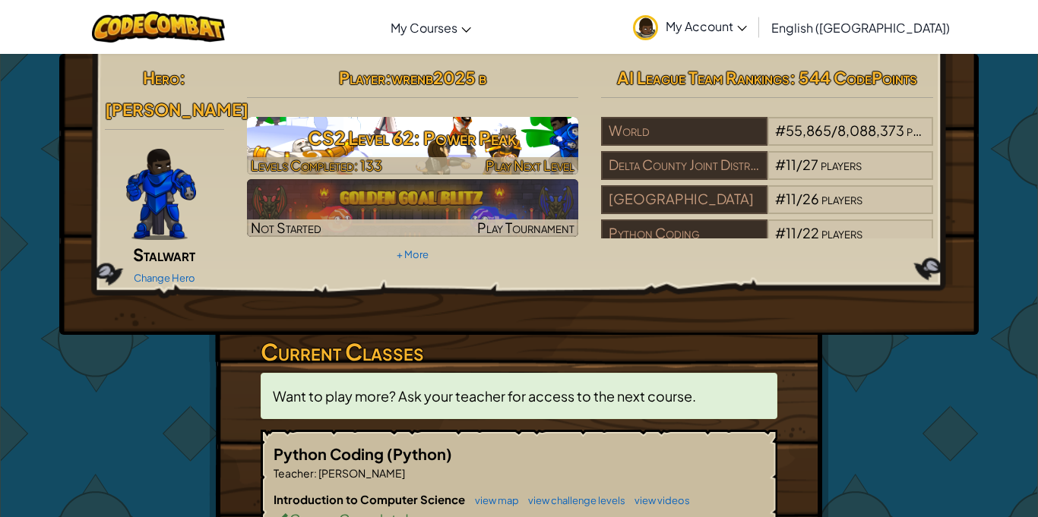
click at [508, 131] on h3 "CS2 Level 62: Power Peak" at bounding box center [413, 138] width 332 height 34
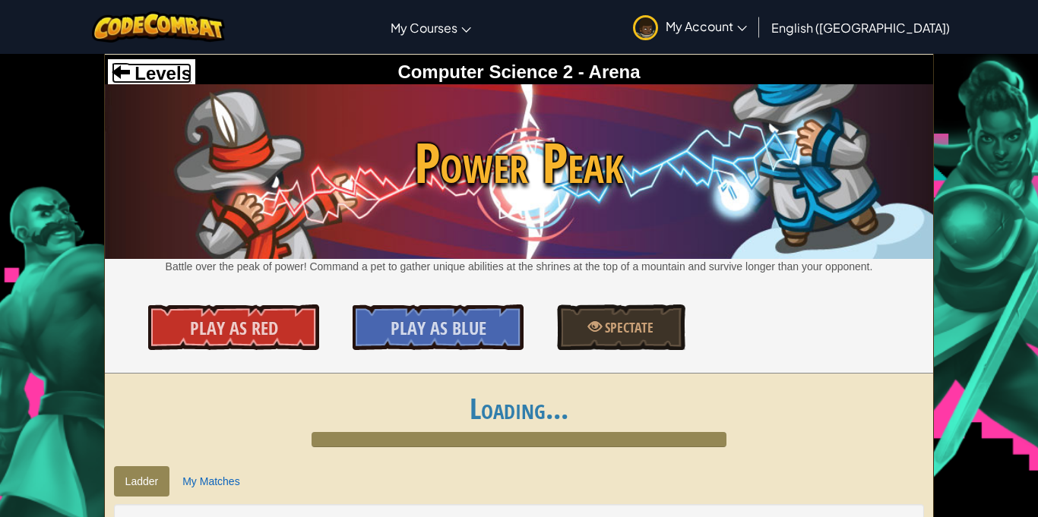
click at [125, 66] on span at bounding box center [121, 71] width 18 height 18
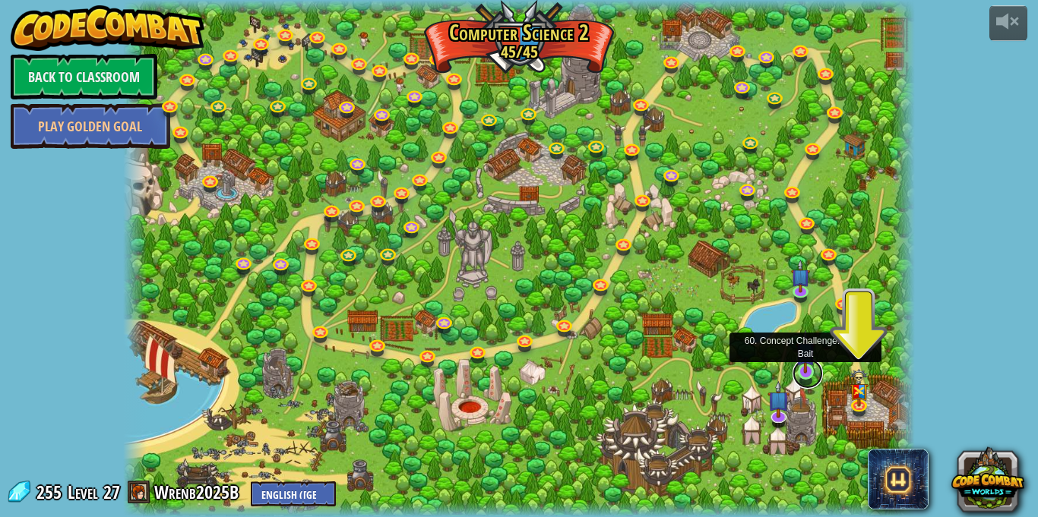
click at [799, 374] on link at bounding box center [808, 374] width 30 height 30
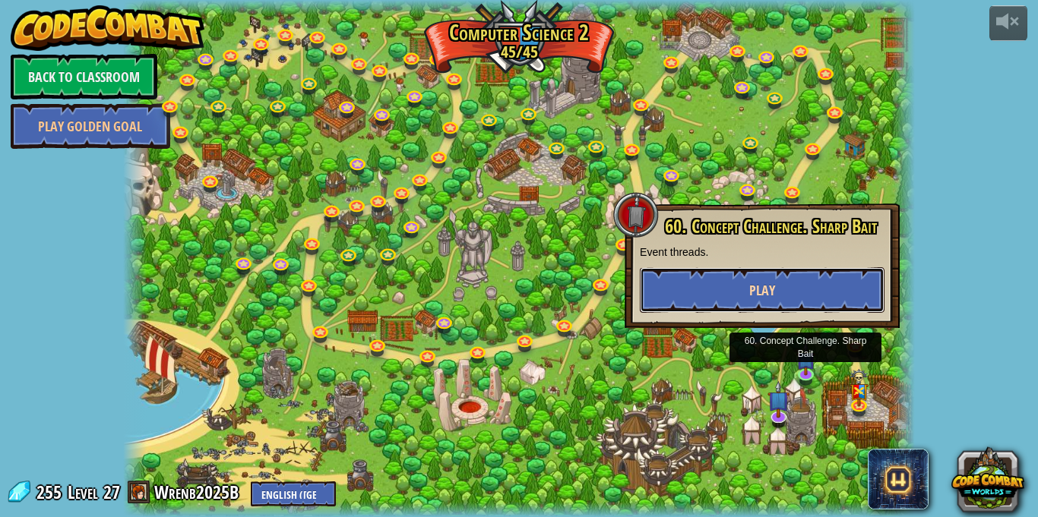
click at [752, 305] on button "Play" at bounding box center [762, 290] width 245 height 46
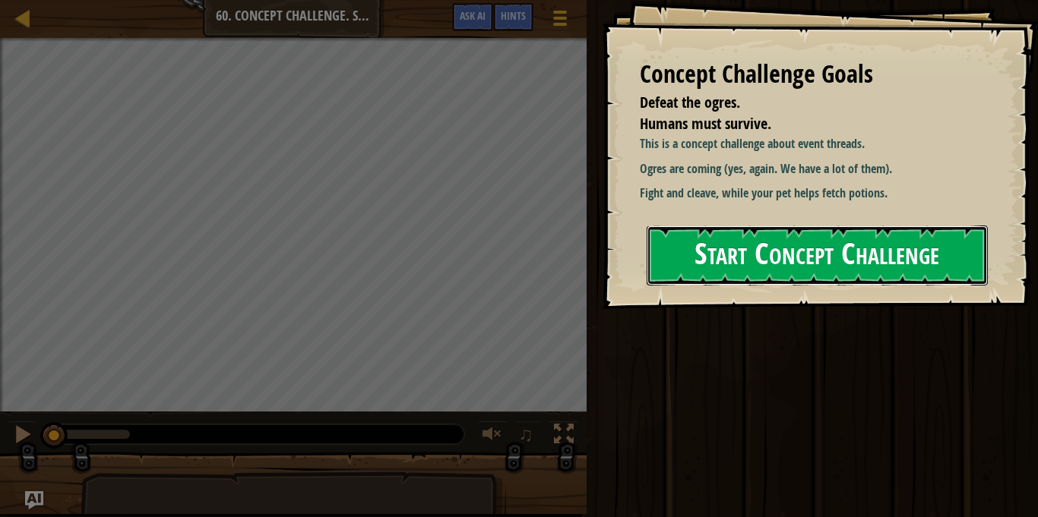
click at [796, 272] on button "Start Concept Challenge" at bounding box center [817, 256] width 341 height 60
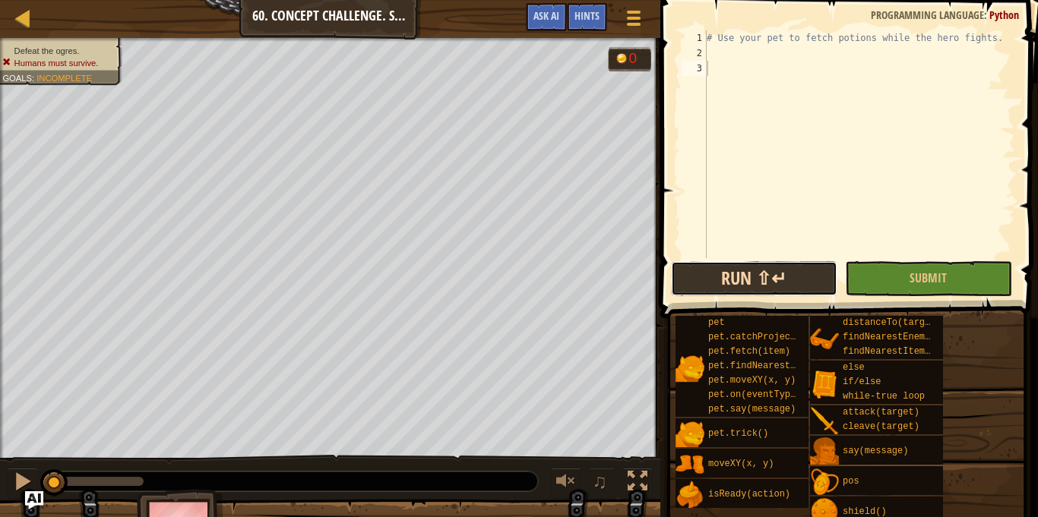
click at [730, 277] on button "Run ⇧↵" at bounding box center [754, 278] width 166 height 35
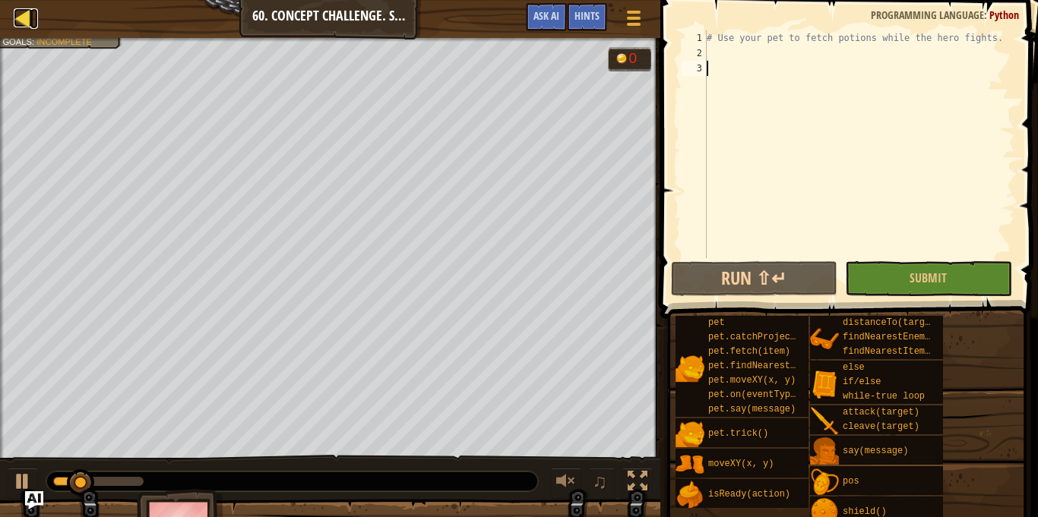
click at [25, 20] on div at bounding box center [23, 17] width 19 height 19
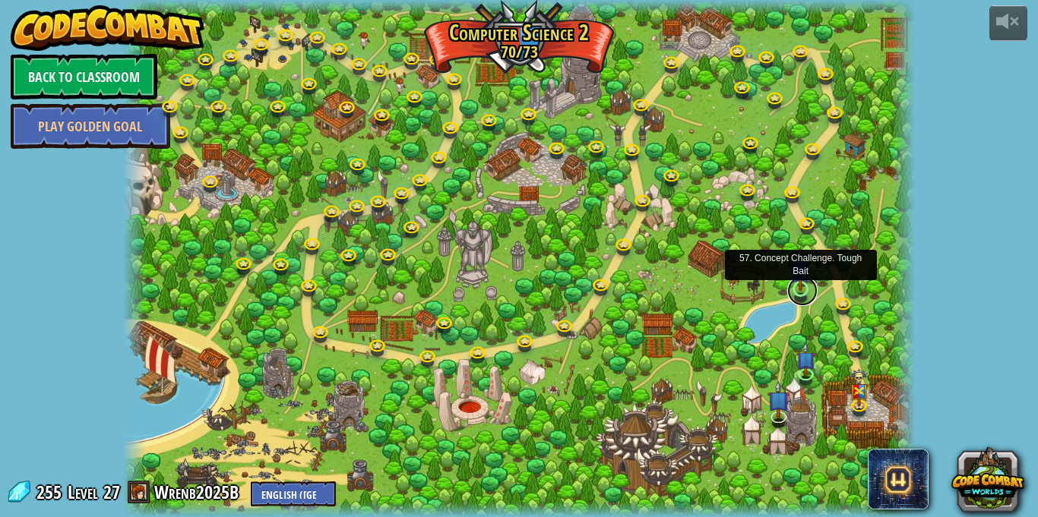
click at [794, 293] on link at bounding box center [802, 291] width 30 height 30
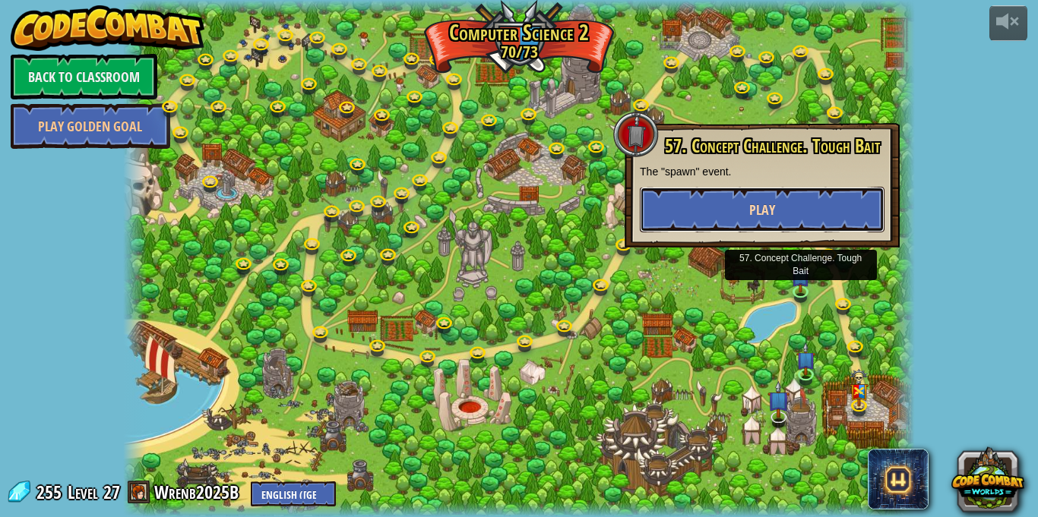
click at [692, 217] on button "Play" at bounding box center [762, 210] width 245 height 46
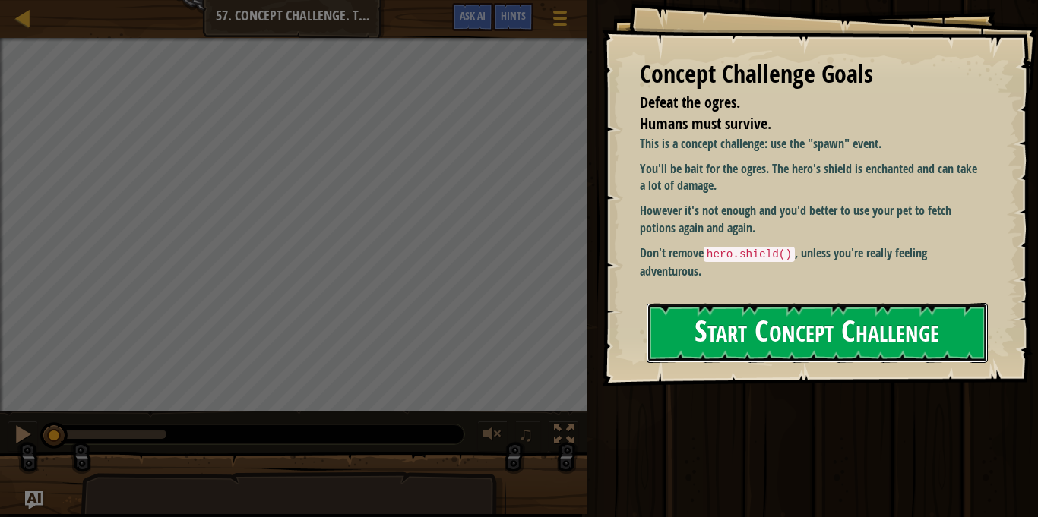
click at [747, 339] on button "Start Concept Challenge" at bounding box center [817, 333] width 341 height 60
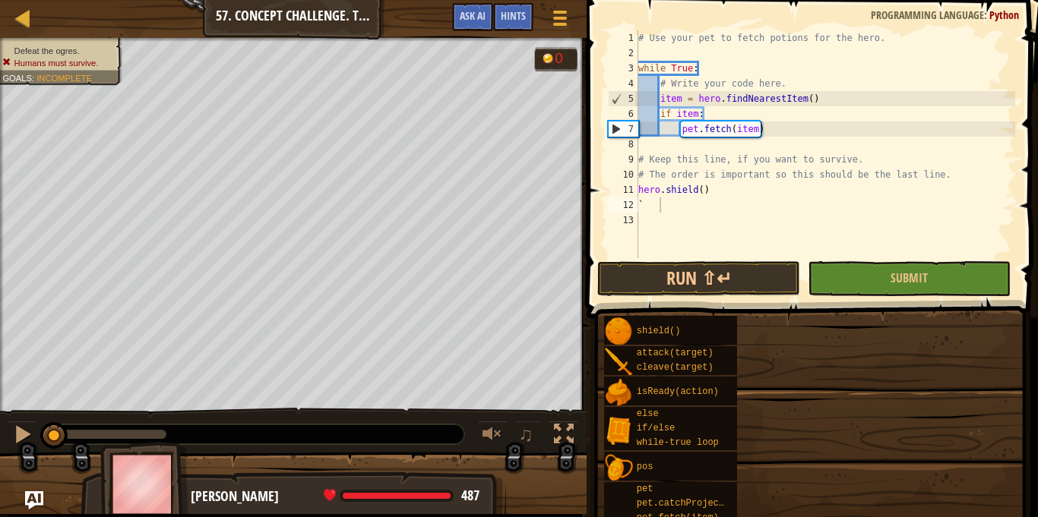
scroll to position [7, 0]
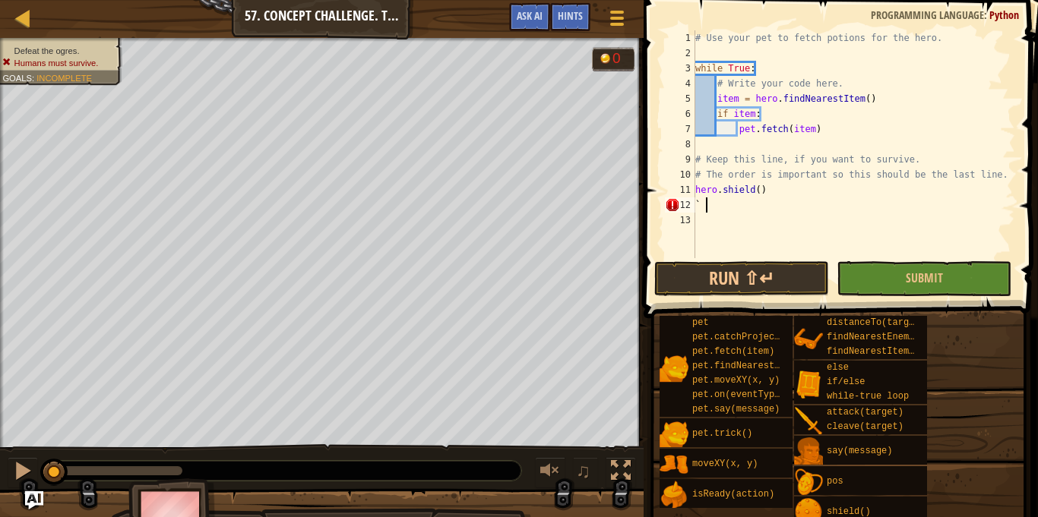
type textarea "`"
click at [742, 271] on button "Run ⇧↵" at bounding box center [741, 278] width 175 height 35
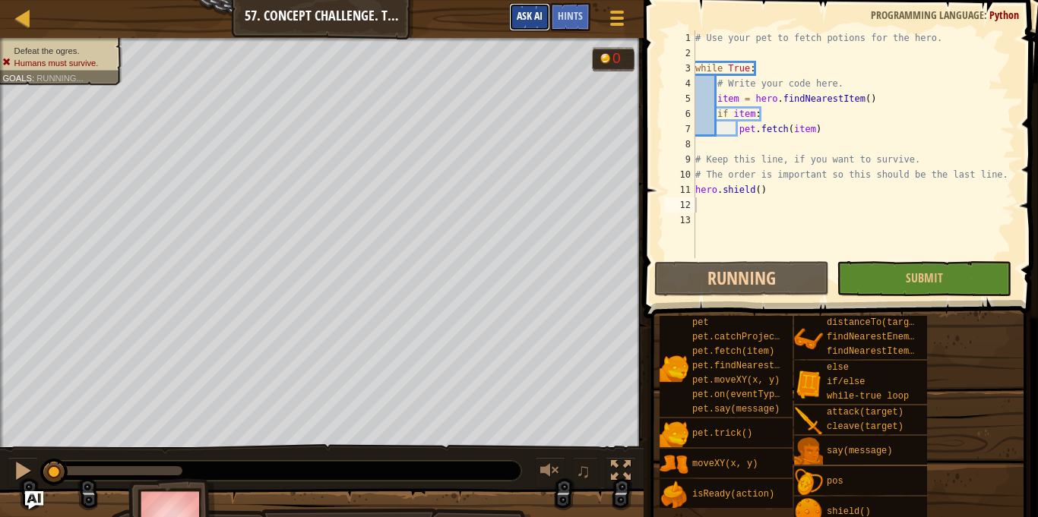
click at [525, 21] on span "Ask AI" at bounding box center [530, 15] width 26 height 14
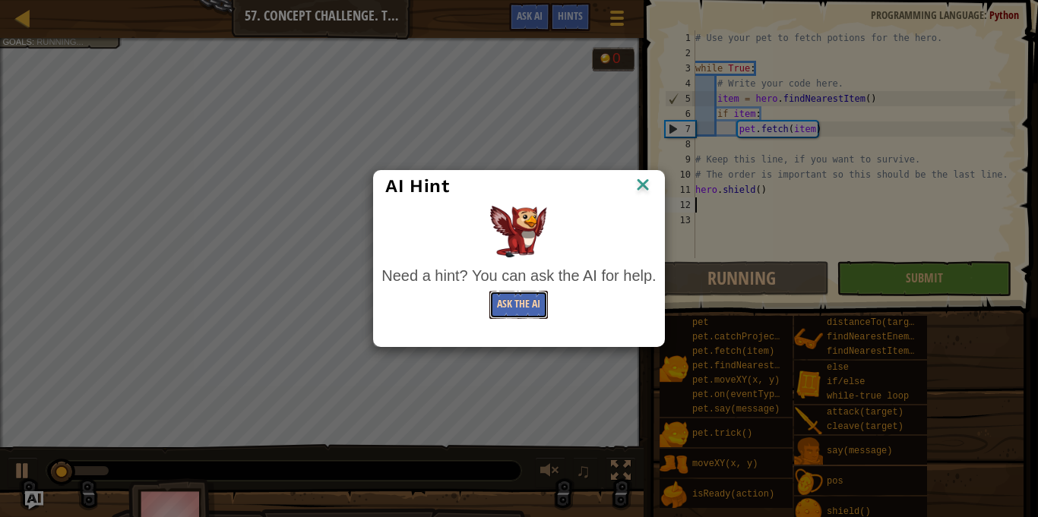
click at [508, 307] on button "Ask the AI" at bounding box center [518, 305] width 59 height 28
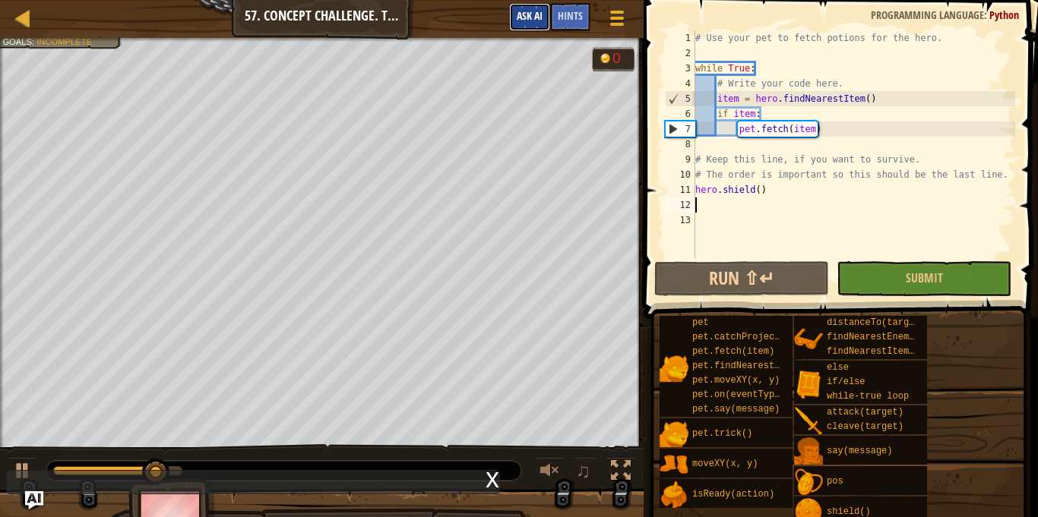
click at [529, 14] on span "Ask AI" at bounding box center [530, 15] width 26 height 14
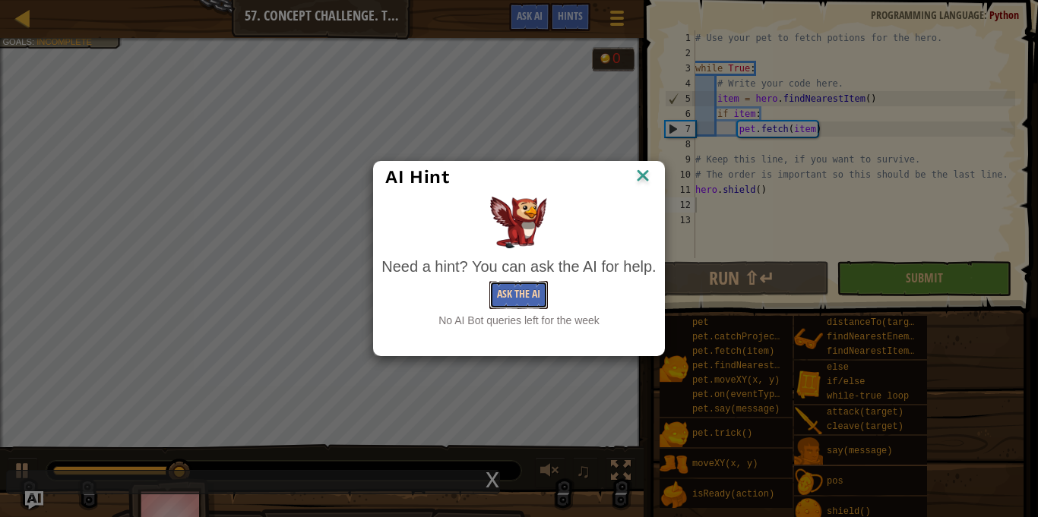
click at [510, 299] on button "Ask the AI" at bounding box center [518, 295] width 59 height 28
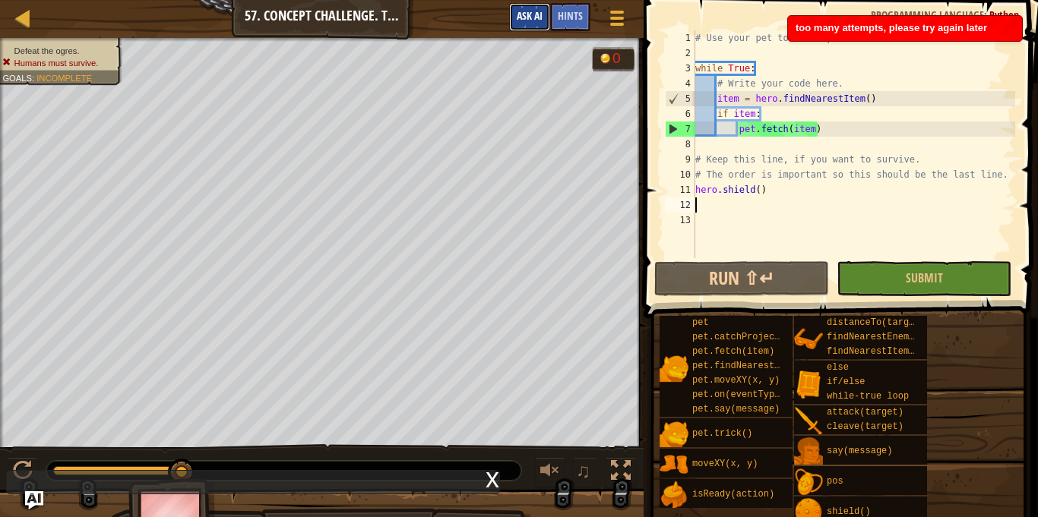
click at [523, 3] on button "Ask AI" at bounding box center [529, 17] width 41 height 28
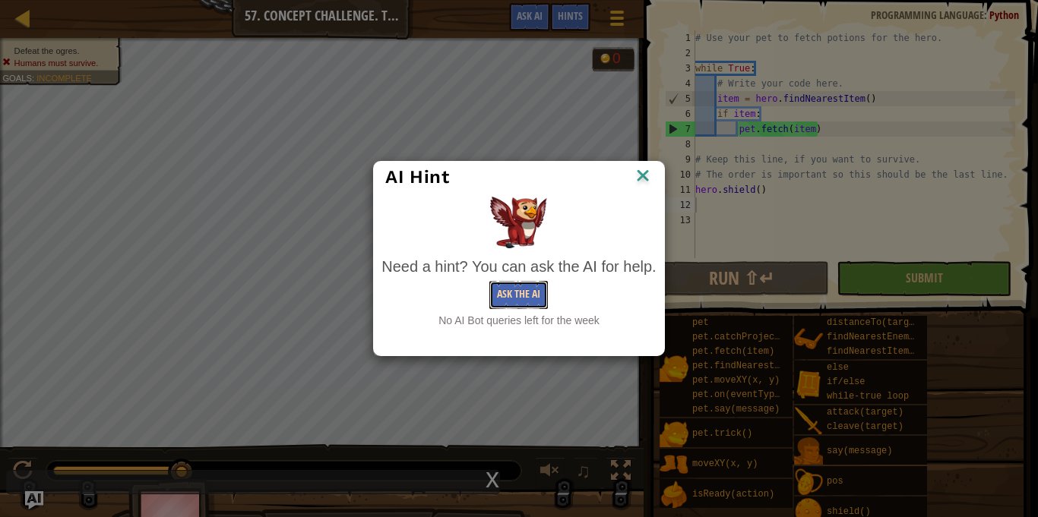
click at [511, 308] on button "Ask the AI" at bounding box center [518, 295] width 59 height 28
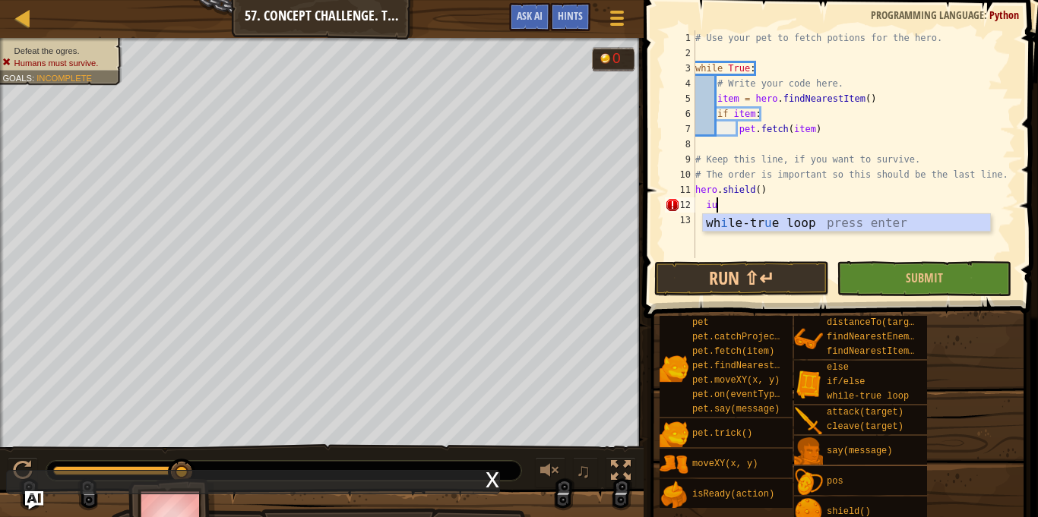
type textarea "i"
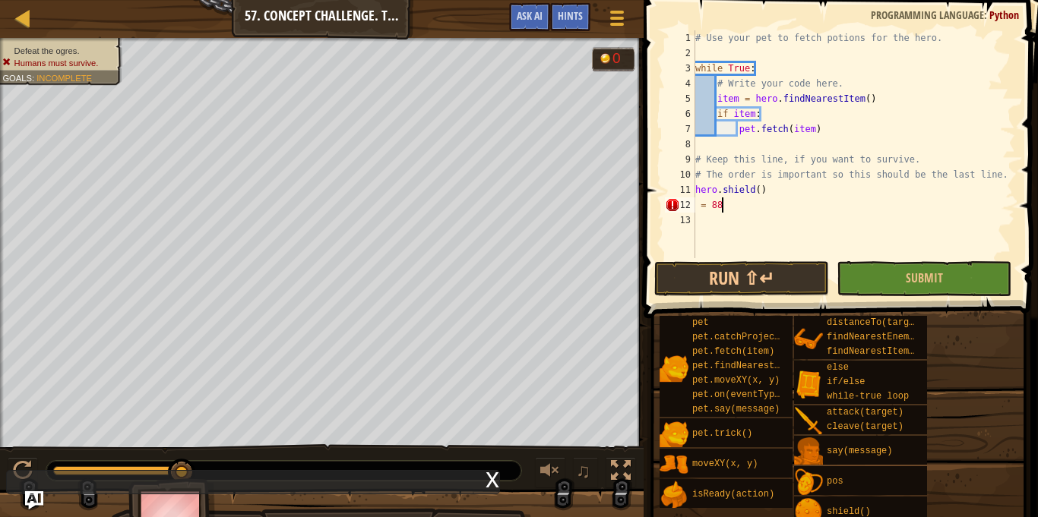
scroll to position [7, 3]
click at [698, 201] on div "# Use your pet to fetch potions for the hero. while True : # Write your code he…" at bounding box center [853, 159] width 323 height 258
click at [695, 204] on div "12" at bounding box center [680, 205] width 30 height 15
type textarea "kuyfgyub = 88"
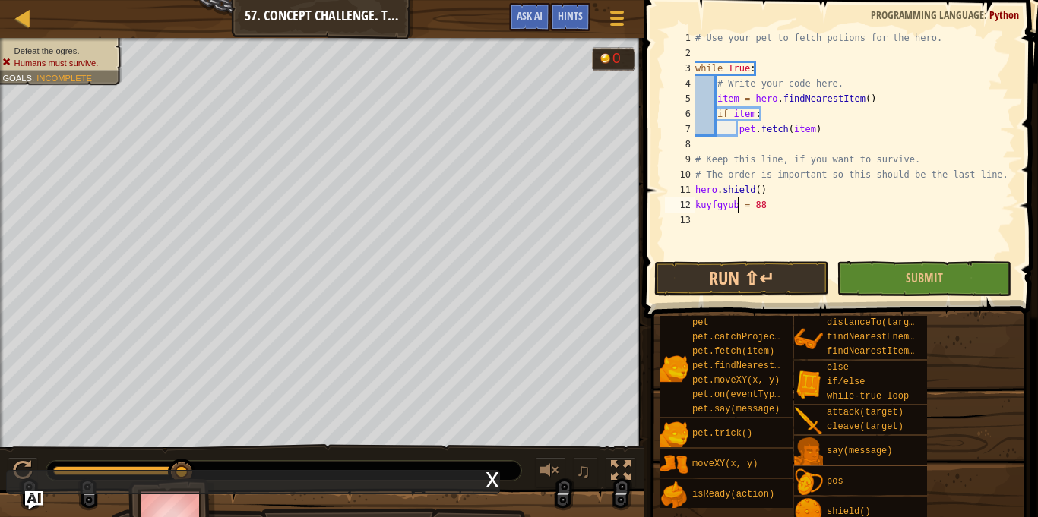
click at [884, 229] on div "# Use your pet to fetch potions for the hero. while True : # Write your code he…" at bounding box center [853, 159] width 323 height 258
drag, startPoint x: 819, startPoint y: 204, endPoint x: 671, endPoint y: 209, distance: 148.3
click at [671, 209] on div "1 2 3 4 5 6 7 8 9 10 11 12 13 # Use your pet to fetch potions for the hero. whi…" at bounding box center [838, 144] width 353 height 228
type textarea "kuyfgyub = 88"
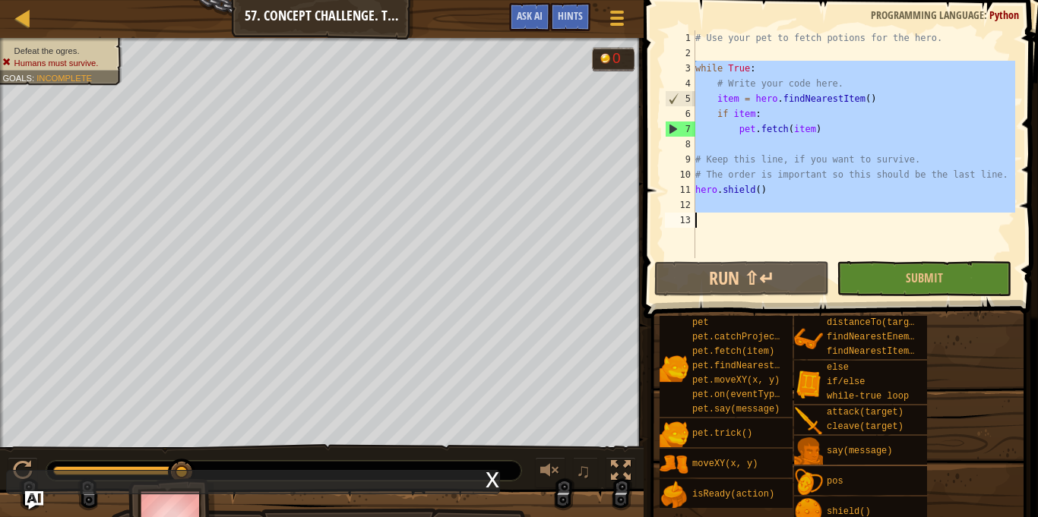
drag, startPoint x: 693, startPoint y: 65, endPoint x: 840, endPoint y: 214, distance: 209.0
click at [840, 214] on div "1 2 3 4 5 6 7 8 9 10 11 12 13 # Use your pet to fetch potions for the hero. whi…" at bounding box center [838, 144] width 353 height 228
click at [717, 46] on div "# Use your pet to fetch potions for the hero. while True : # Write your code he…" at bounding box center [853, 159] width 323 height 258
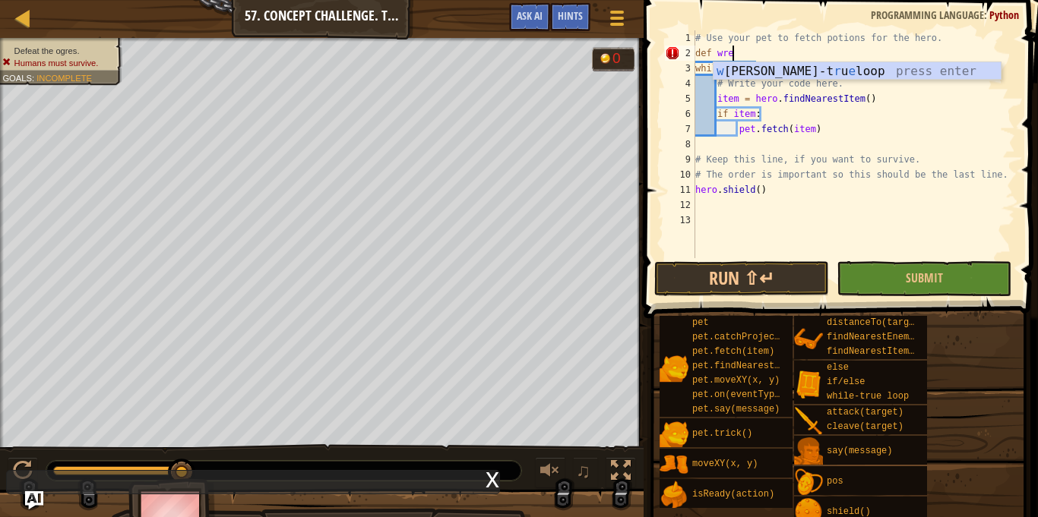
scroll to position [7, 5]
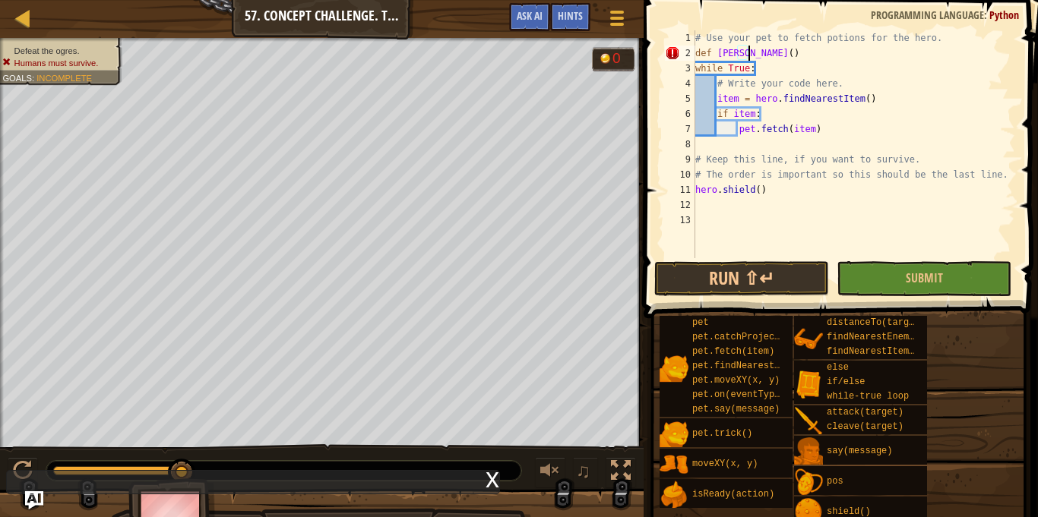
type textarea "def wren():"
click at [733, 228] on div "# Use your pet to fetch potions for the hero. def wren ( ) : while True : # Wri…" at bounding box center [853, 159] width 323 height 258
click at [697, 72] on div "# Use your pet to fetch potions for the hero. def wren ( ) : while True : # Wri…" at bounding box center [853, 159] width 323 height 258
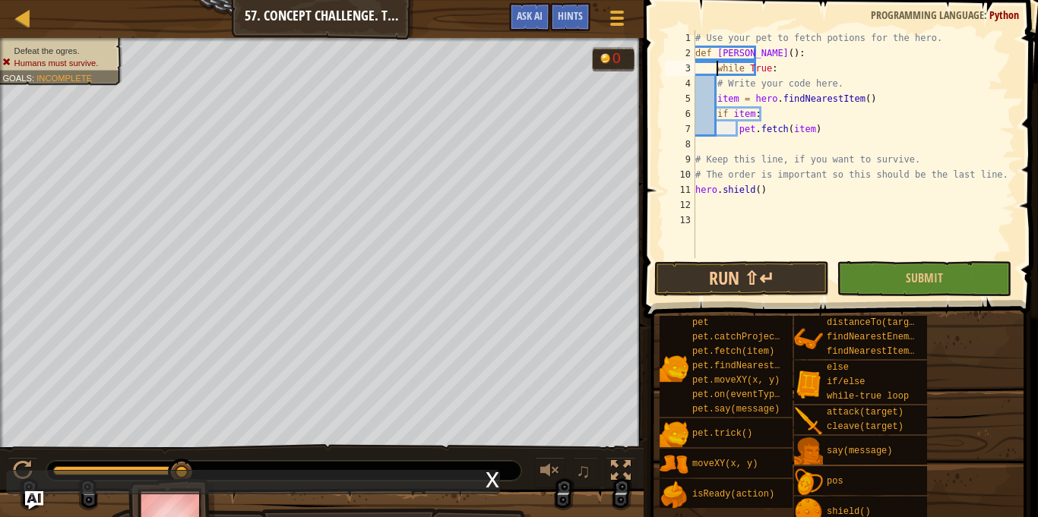
click at [695, 82] on div "4" at bounding box center [680, 83] width 30 height 15
click at [695, 98] on div "5" at bounding box center [680, 98] width 30 height 15
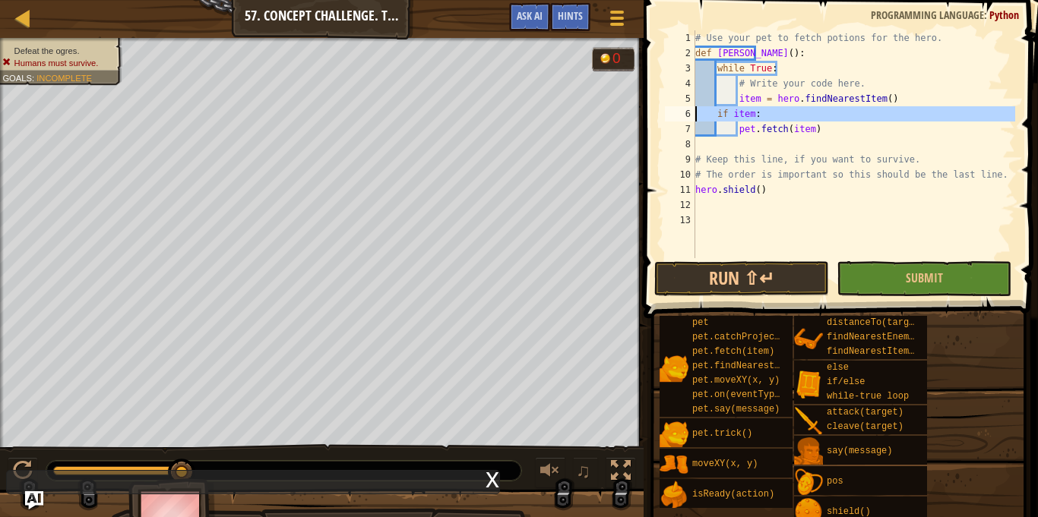
click at [693, 108] on div "6" at bounding box center [680, 113] width 30 height 15
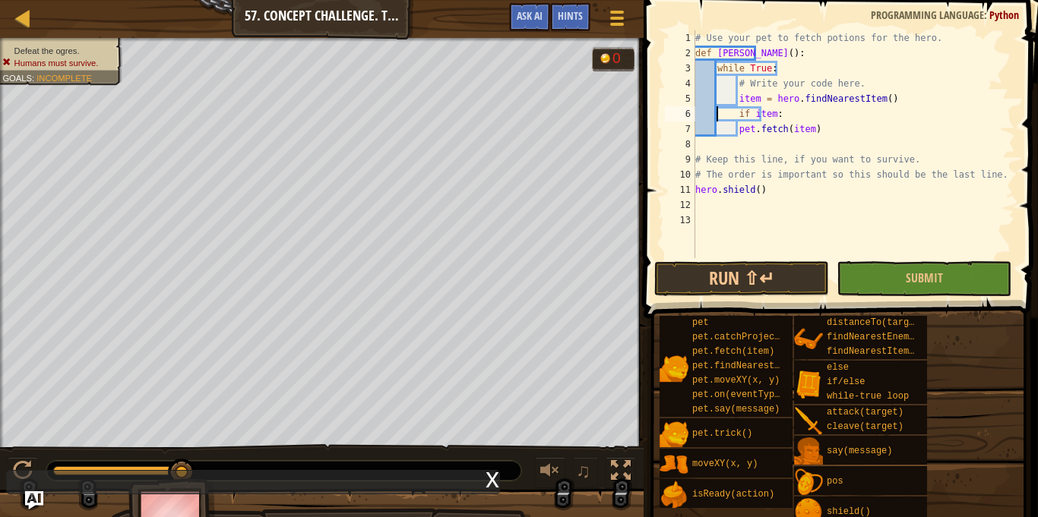
click at [696, 136] on div "# Use your pet to fetch potions for the hero. def wren ( ) : while True : # Wri…" at bounding box center [853, 159] width 323 height 258
click at [698, 197] on div "# Use your pet to fetch potions for the hero. def wren ( ) : while True : # Wri…" at bounding box center [853, 159] width 323 height 258
click at [696, 192] on div "# Use your pet to fetch potions for the hero. def wren ( ) : while True : # Wri…" at bounding box center [853, 159] width 323 height 258
click at [695, 181] on div "# Use your pet to fetch potions for the hero. def wren ( ) : while True : # Wri…" at bounding box center [853, 159] width 323 height 258
click at [697, 188] on div "# Use your pet to fetch potions for the hero. def wren ( ) : while True : # Wri…" at bounding box center [853, 159] width 323 height 258
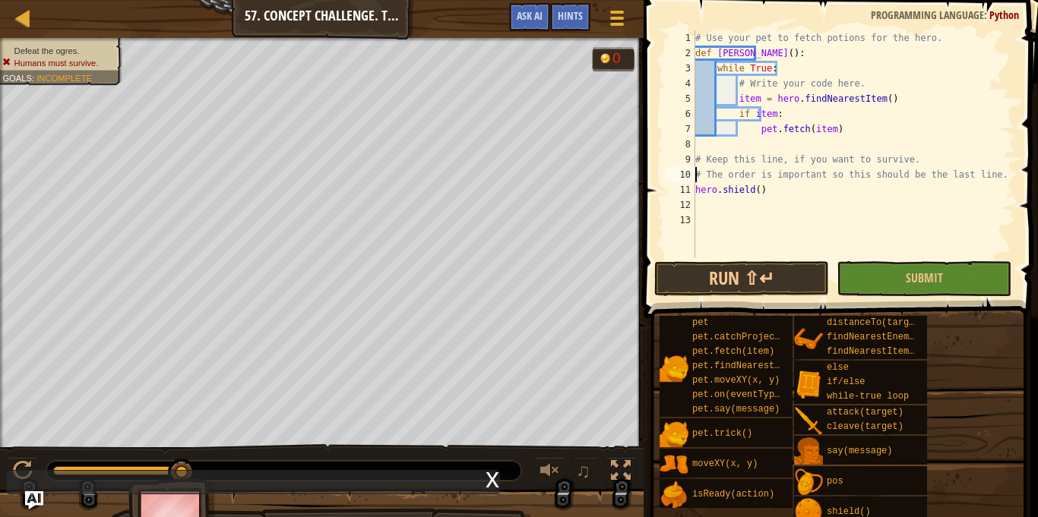
type textarea "hero.shield()"
click at [720, 191] on div "# Use your pet to fetch potions for the hero. def wren ( ) : while True : # Wri…" at bounding box center [853, 159] width 323 height 258
type textarea "w"
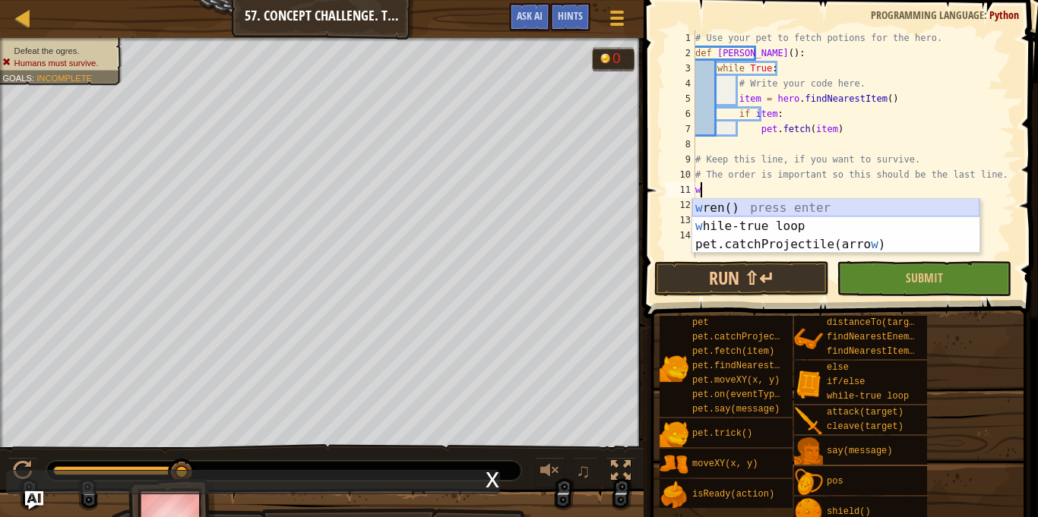
click at [745, 206] on div "w ren() press enter w hile-true loop press enter pet.catchProjectile(arro w ) p…" at bounding box center [835, 244] width 287 height 91
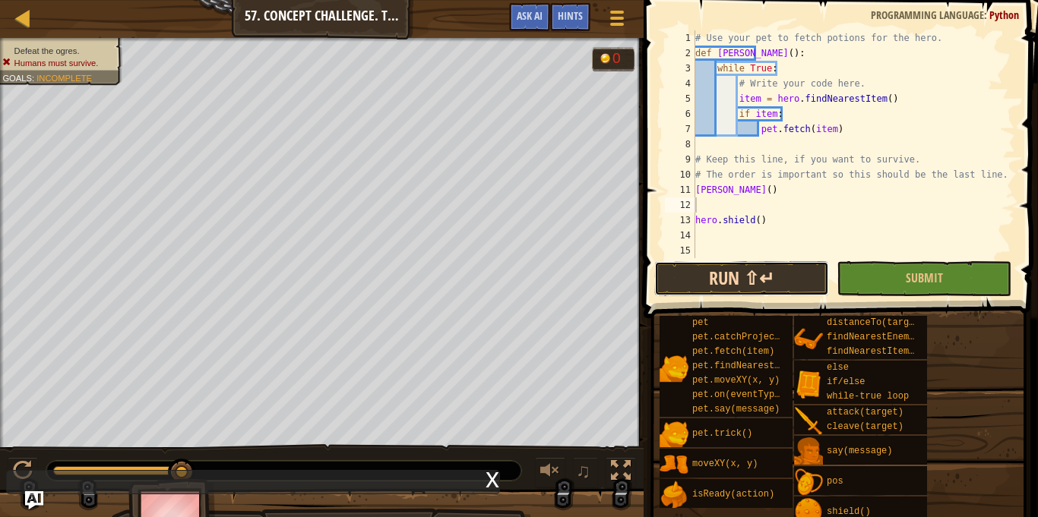
click at [718, 274] on button "Run ⇧↵" at bounding box center [741, 278] width 175 height 35
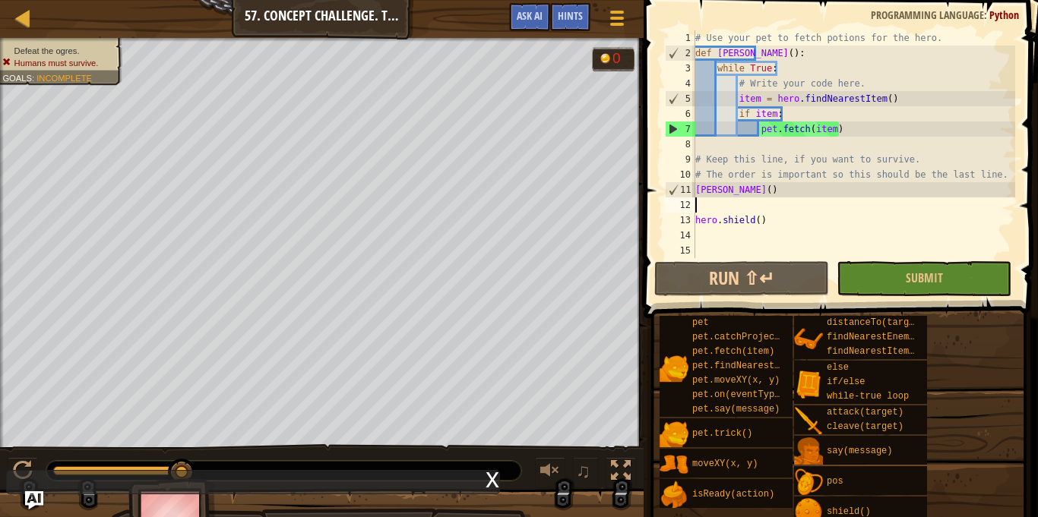
click at [780, 201] on div "# Use your pet to fetch potions for the hero. def wren ( ) : while True : # Wri…" at bounding box center [853, 159] width 323 height 258
click at [800, 226] on div "# Use your pet to fetch potions for the hero. def wren ( ) : while True : # Wri…" at bounding box center [853, 159] width 323 height 258
type textarea "hero.shield()"
click at [724, 200] on div "# Use your pet to fetch potions for the hero. def wren ( ) : while True : # Wri…" at bounding box center [853, 159] width 323 height 258
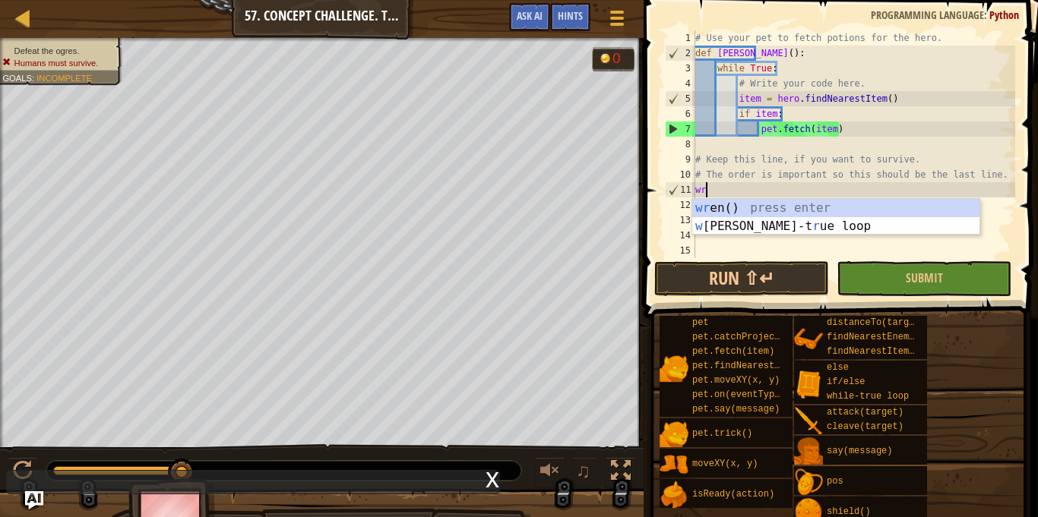
type textarea "w"
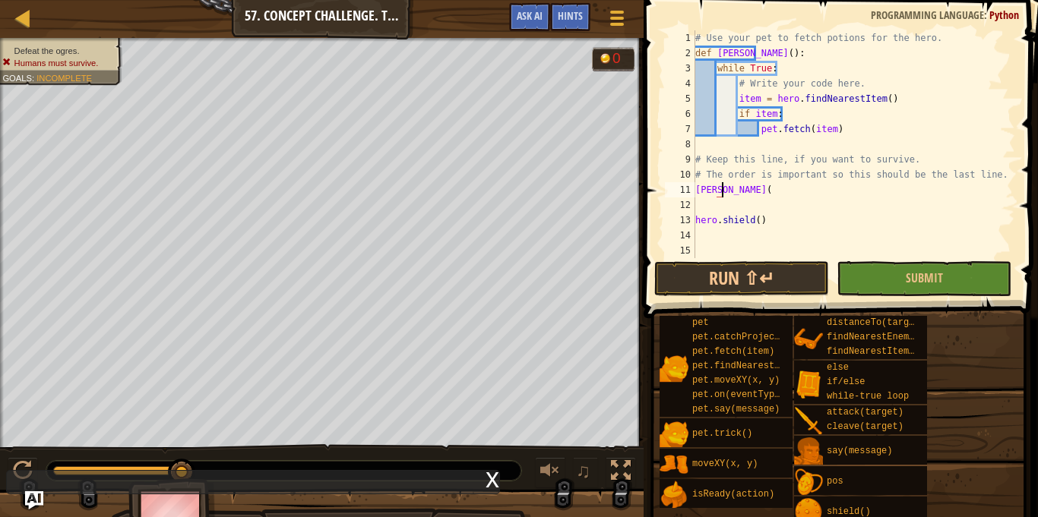
scroll to position [7, 4]
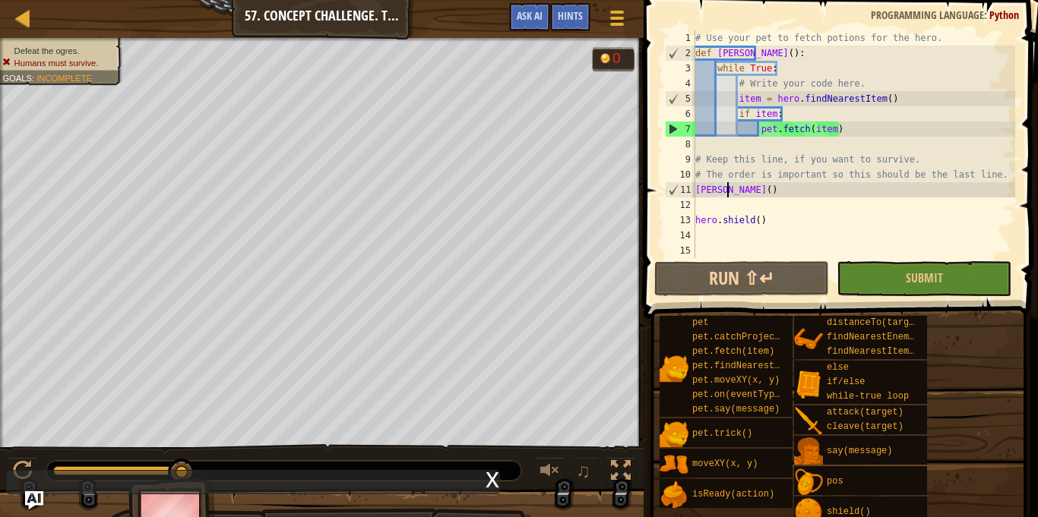
click at [806, 112] on div "# Use your pet to fetch potions for the hero. def wren ( ) : while True : # Wri…" at bounding box center [853, 159] width 323 height 258
click at [533, 9] on span "Ask AI" at bounding box center [530, 15] width 26 height 14
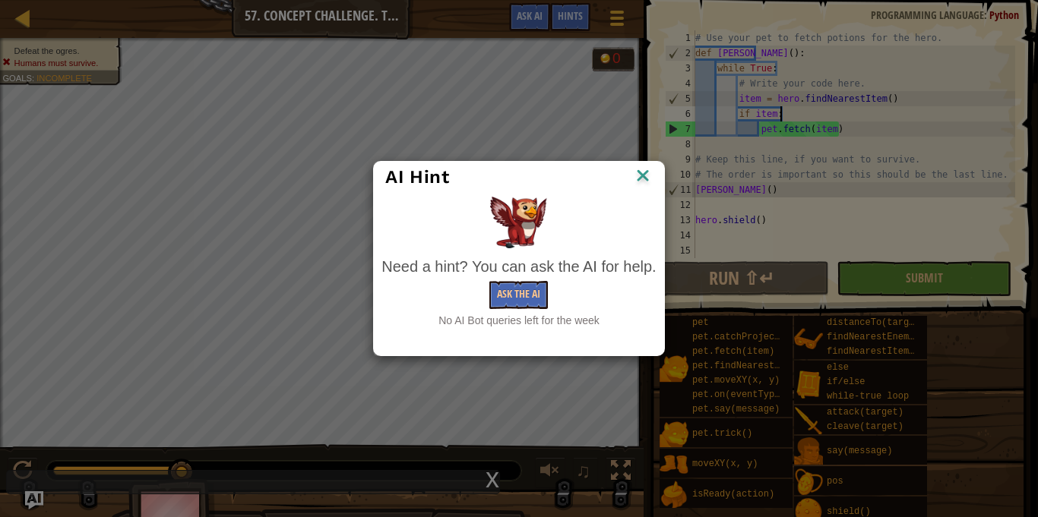
click at [644, 170] on img at bounding box center [643, 177] width 20 height 23
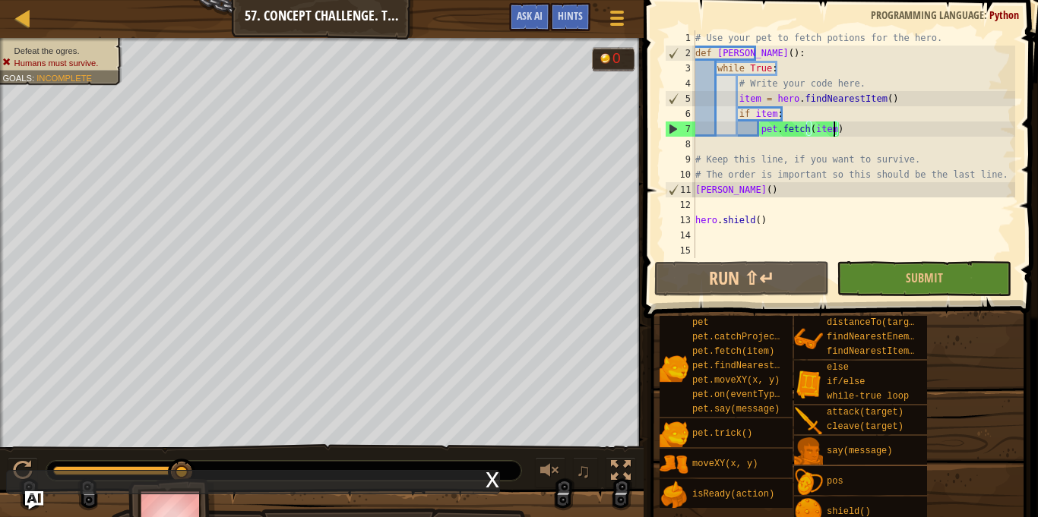
click at [836, 130] on div "# Use your pet to fetch potions for the hero. def wren ( ) : while True : # Wri…" at bounding box center [853, 159] width 323 height 258
click at [717, 55] on div "# Use your pet to fetch potions for the hero. def wren ( ) : while True : # Wri…" at bounding box center [853, 159] width 323 height 258
click at [718, 53] on div "# Use your pet to fetch potions for the hero. def wren ( ) : while True : # Wri…" at bounding box center [853, 159] width 323 height 258
click at [743, 53] on div "# Use your pet to fetch potions for the hero. def wren ( ) : while True : # Wri…" at bounding box center [853, 159] width 323 height 258
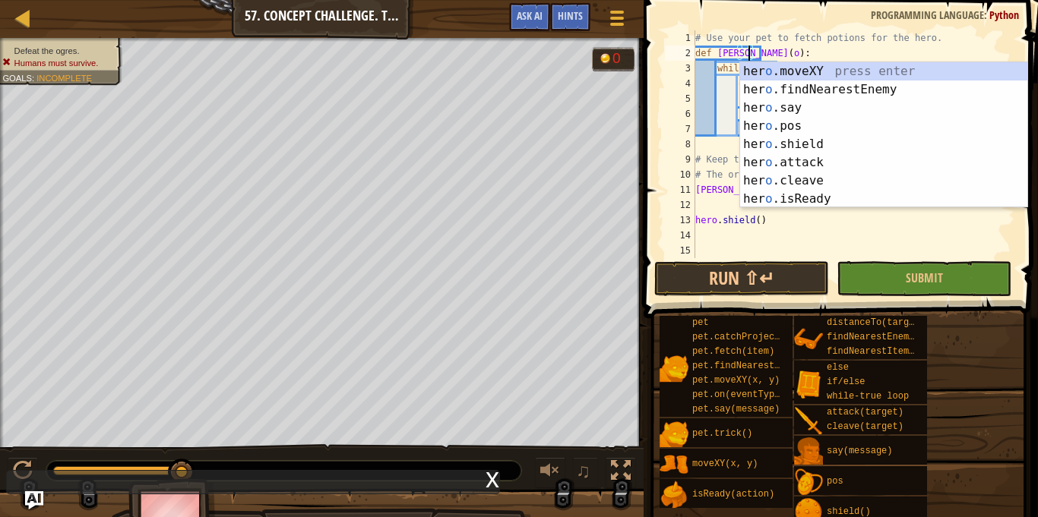
scroll to position [7, 9]
type textarea "def wren():"
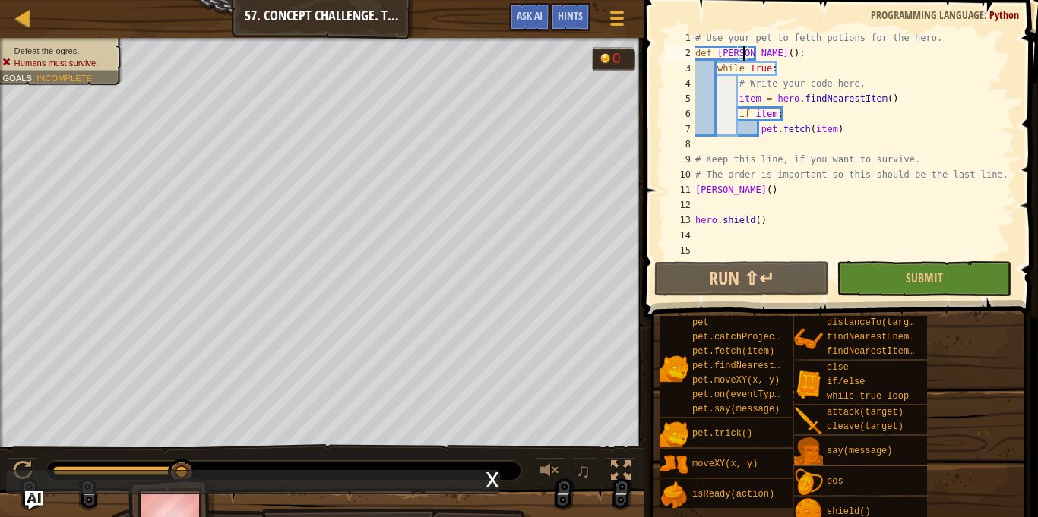
scroll to position [7, 8]
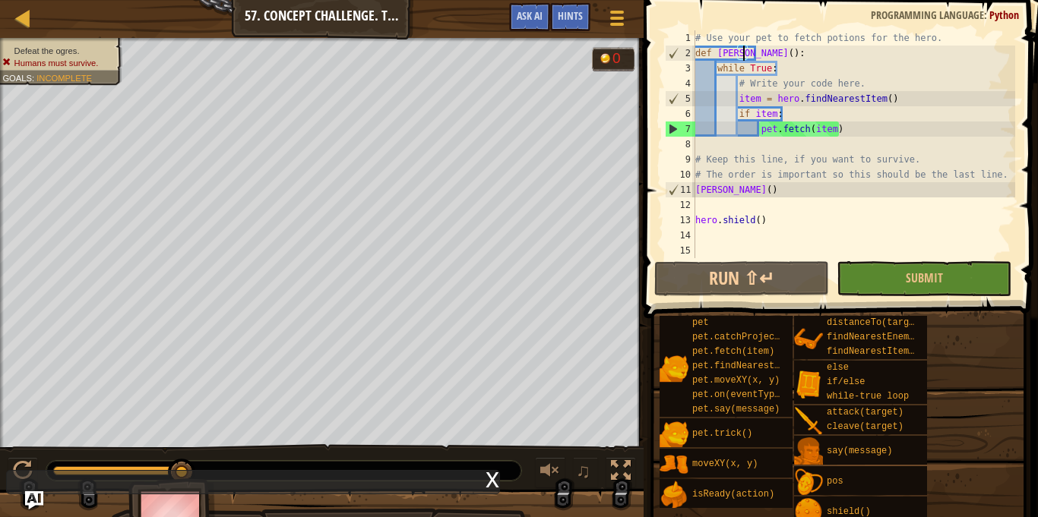
click at [795, 47] on div "# Use your pet to fetch potions for the hero. def wren ( ) : while True : # Wri…" at bounding box center [853, 159] width 323 height 258
click at [30, 22] on div at bounding box center [23, 17] width 19 height 19
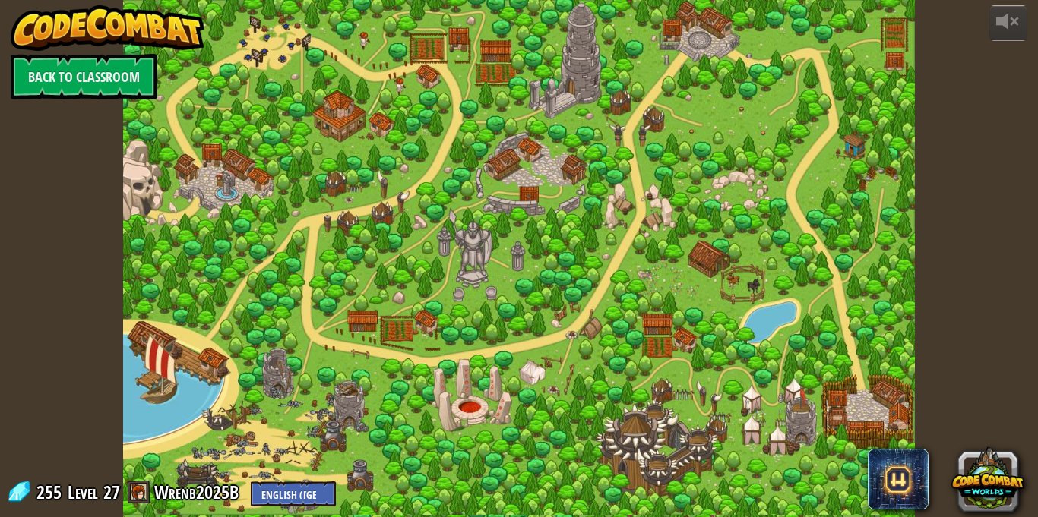
click at [1023, 196] on div "powered by Back to Classroom 255 Level 27 Wrenb2025B English (US) English (UK) …" at bounding box center [519, 258] width 1038 height 517
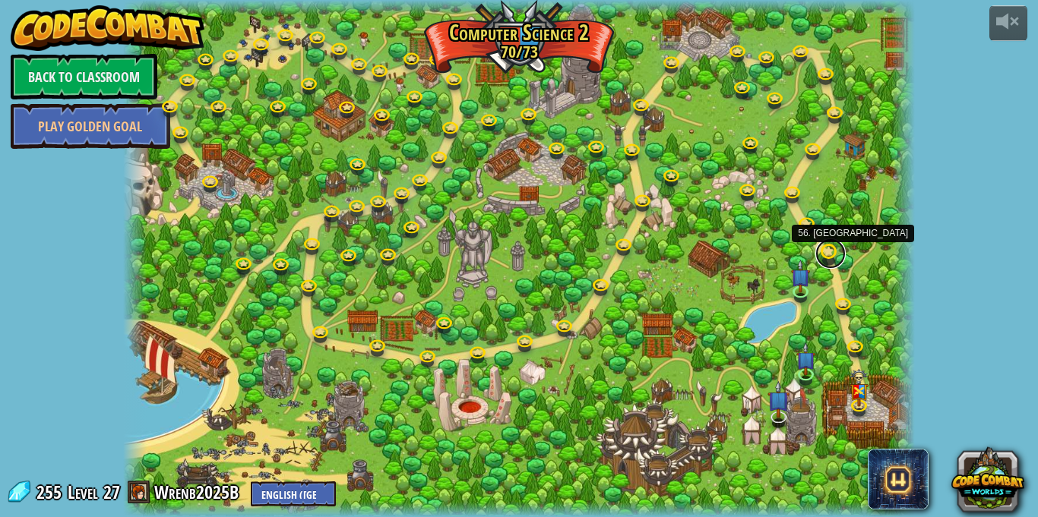
click at [829, 252] on link at bounding box center [830, 254] width 30 height 30
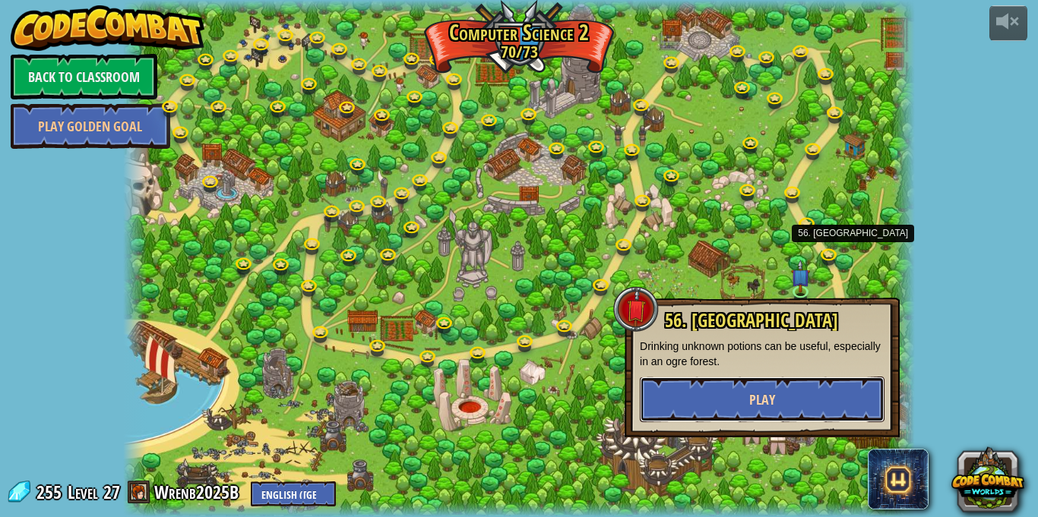
click at [808, 406] on button "Play" at bounding box center [762, 400] width 245 height 46
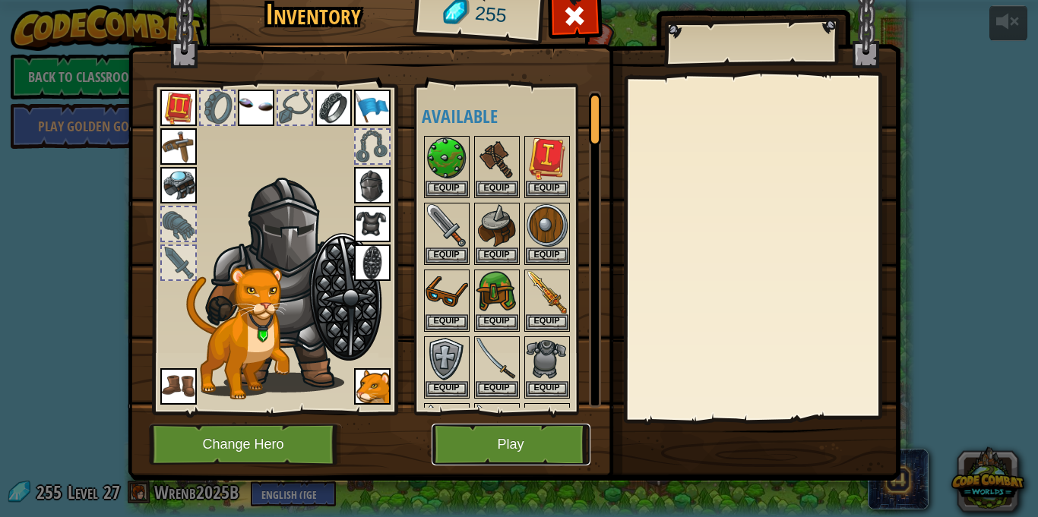
click at [489, 436] on button "Play" at bounding box center [511, 445] width 159 height 42
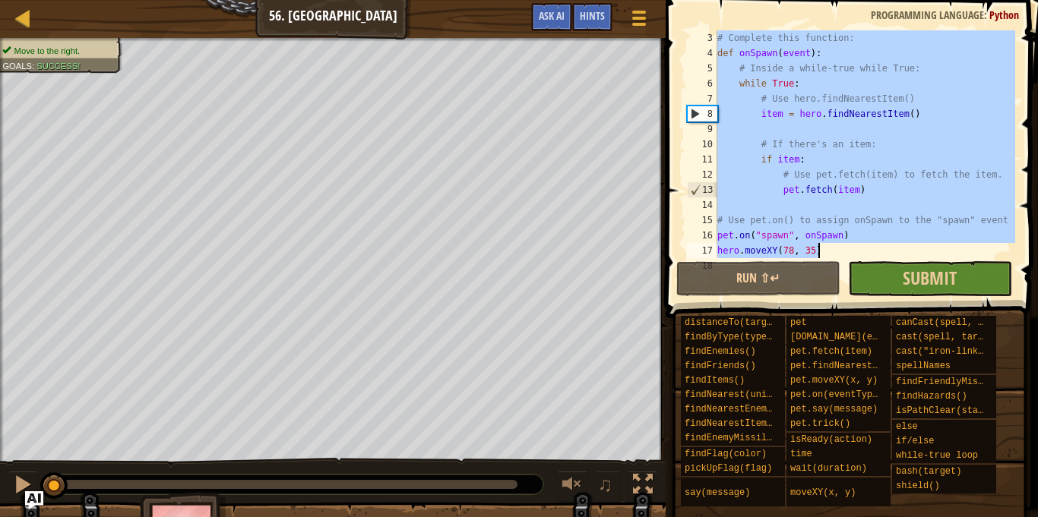
scroll to position [46, 0]
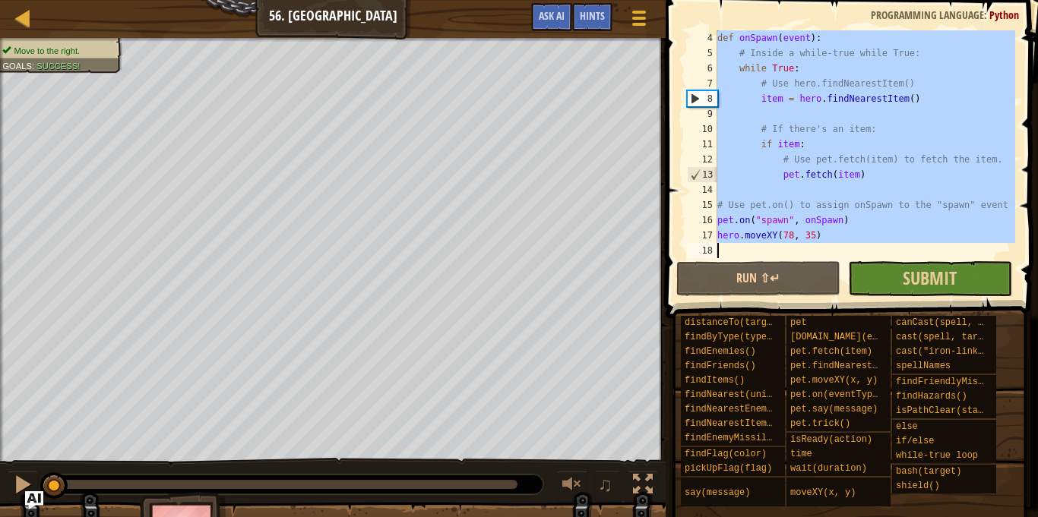
drag, startPoint x: 718, startPoint y: 37, endPoint x: 975, endPoint y: 274, distance: 349.5
click at [975, 274] on div "4 5 6 7 8 9 10 11 12 13 14 15 16 17 18 def onSpawn ( event ) : # Inside a while…" at bounding box center [849, 189] width 377 height 363
type textarea "hero.moveXY(78, 35)"
click at [919, 254] on div "def onSpawn ( event ) : # Inside a while-true while True: while True : # Use he…" at bounding box center [864, 144] width 301 height 228
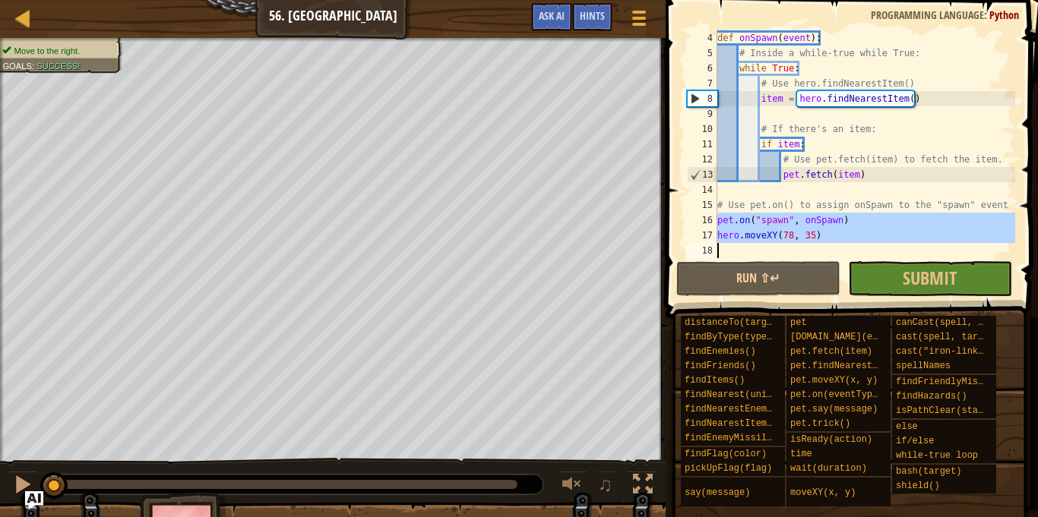
drag, startPoint x: 716, startPoint y: 220, endPoint x: 825, endPoint y: 251, distance: 113.6
click at [825, 251] on div "4 5 6 7 8 9 10 11 12 13 14 15 16 17 18 def onSpawn ( event ) : # Inside a while…" at bounding box center [849, 144] width 331 height 228
type textarea "hero.moveXY(78, 35)"
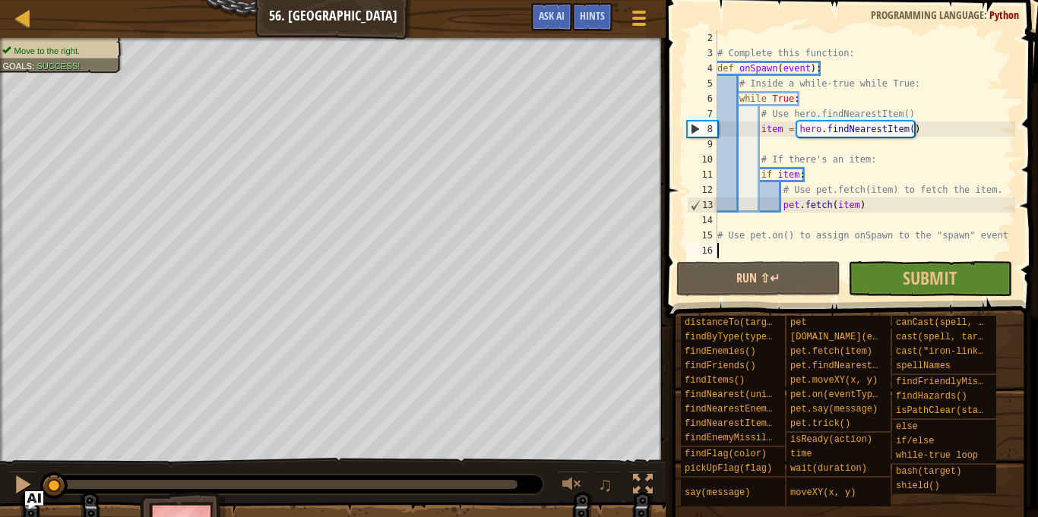
scroll to position [15, 0]
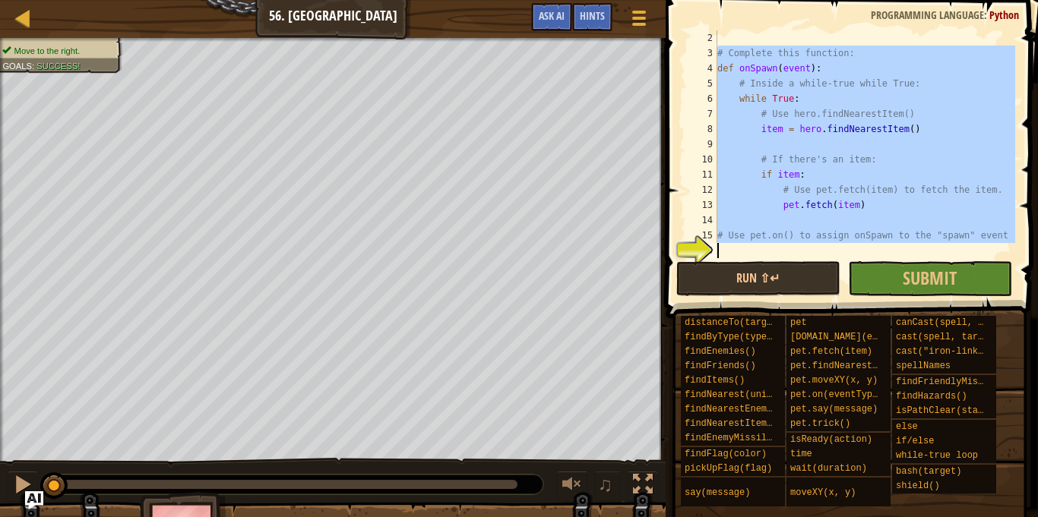
drag, startPoint x: 714, startPoint y: 51, endPoint x: 891, endPoint y: 242, distance: 259.7
click at [891, 242] on div "2 3 4 5 6 7 8 9 10 11 12 13 14 15 16 # Complete this function: def onSpawn ( ev…" at bounding box center [849, 144] width 331 height 228
type textarea "# Use pet.on() to assign onSpawn to the "spawn" event"
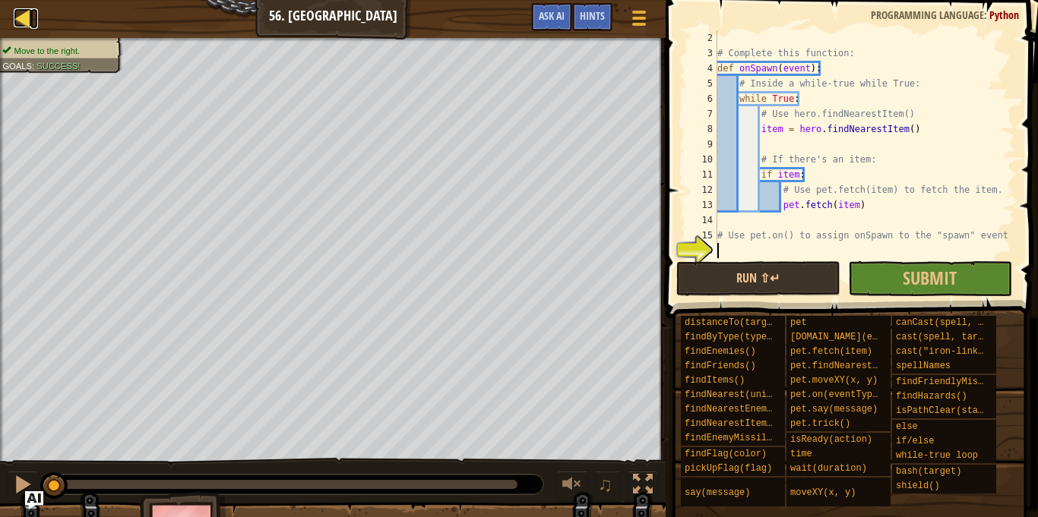
click at [31, 13] on div at bounding box center [23, 17] width 19 height 19
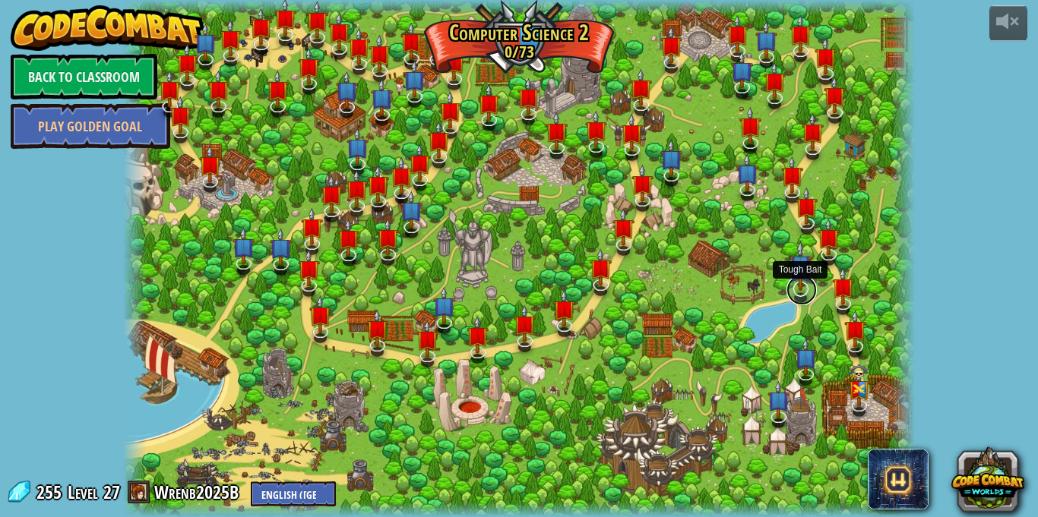
click at [802, 298] on link at bounding box center [802, 290] width 30 height 30
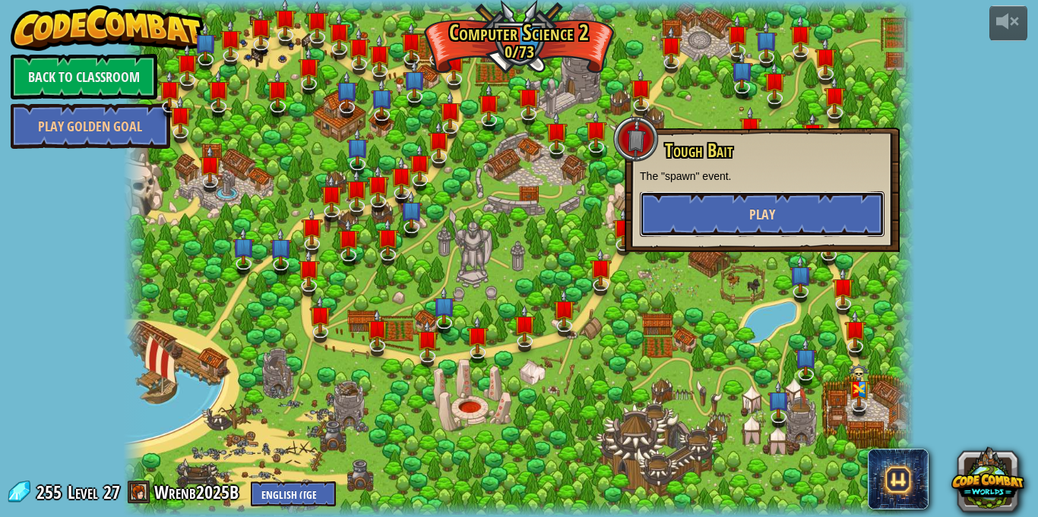
click at [679, 197] on button "Play" at bounding box center [762, 214] width 245 height 46
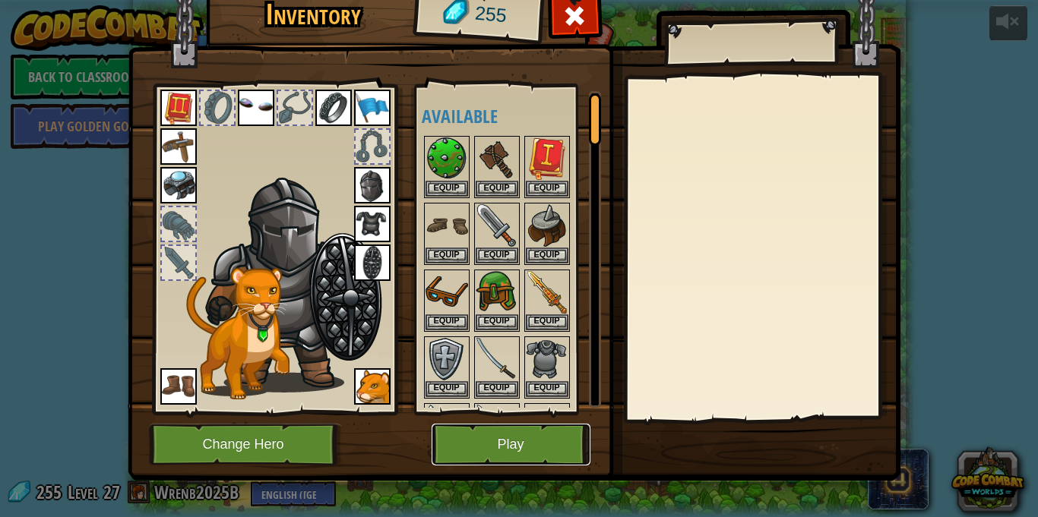
click at [512, 448] on button "Play" at bounding box center [511, 445] width 159 height 42
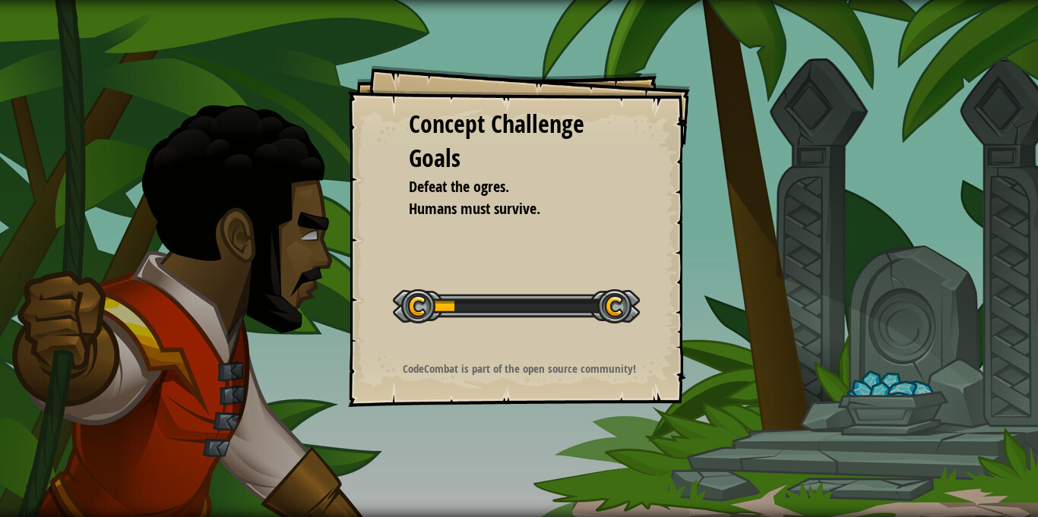
click at [565, 63] on div "Concept Challenge Goals Defeat the ogres. Humans must survive. Start Concept Ch…" at bounding box center [519, 258] width 1038 height 517
click at [581, 261] on div "Concept Challenge Goals Defeat the ogres. Humans must survive. Start Concept Ch…" at bounding box center [519, 236] width 342 height 342
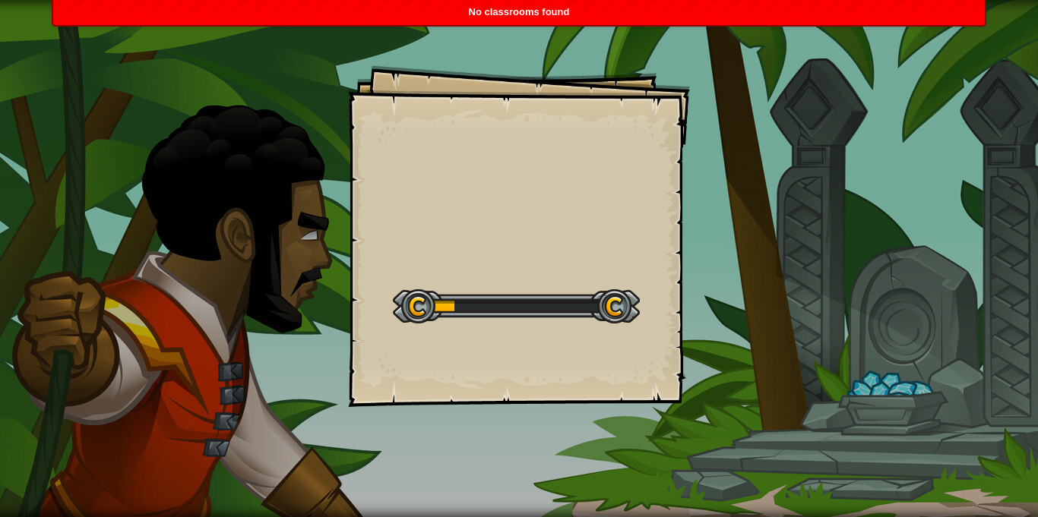
click at [1037, 367] on div "Goals Start Level Error loading from server. Try refreshing the page. You'll ne…" at bounding box center [519, 258] width 1038 height 517
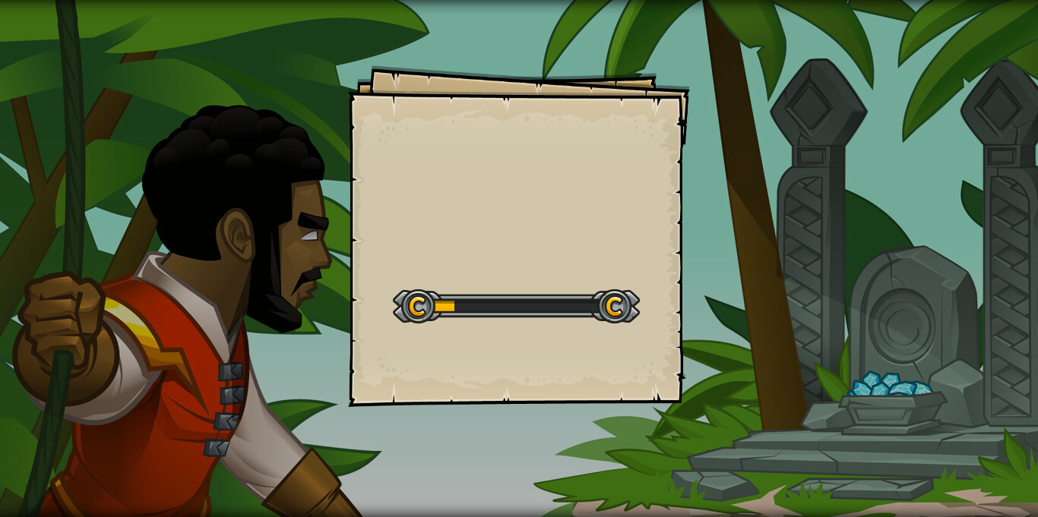
click at [1037, 367] on div "Goals Start Level Error loading from server. Try refreshing the page. You'll ne…" at bounding box center [519, 258] width 1038 height 517
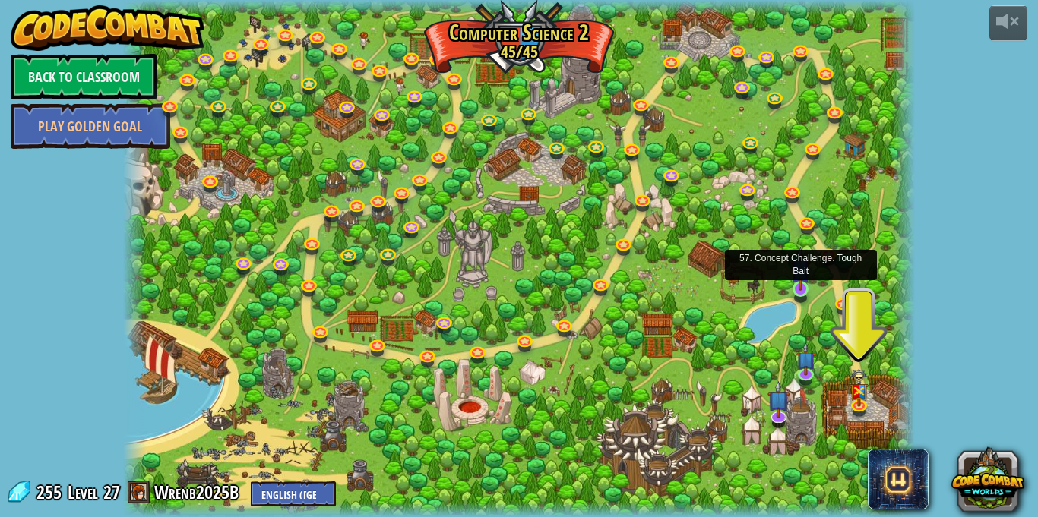
click at [803, 285] on img at bounding box center [800, 269] width 19 height 44
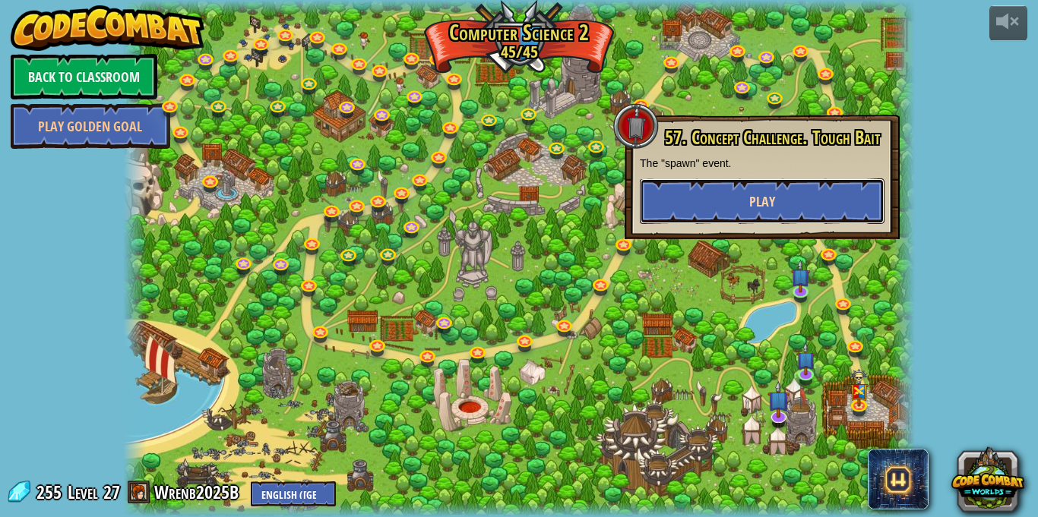
click at [773, 205] on span "Play" at bounding box center [762, 201] width 26 height 19
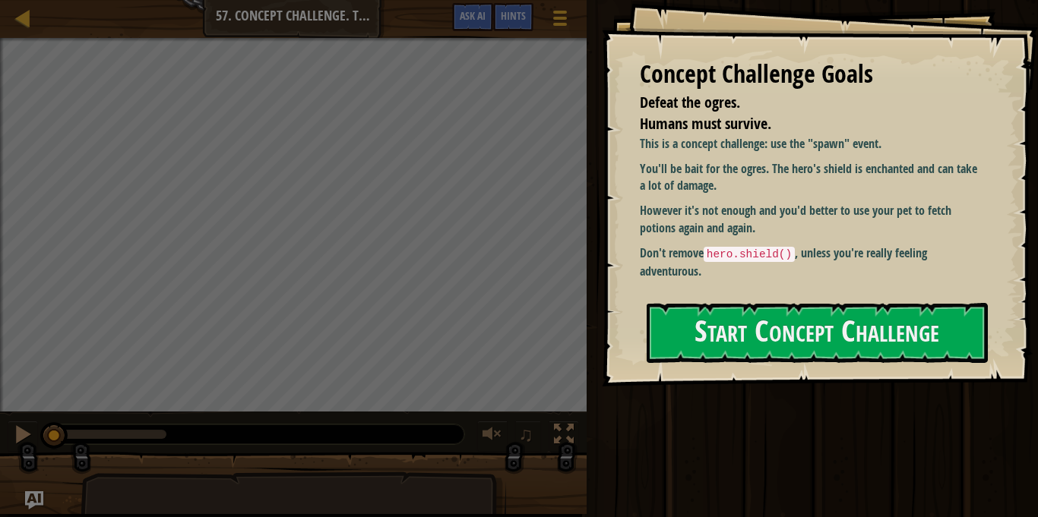
click at [657, 200] on div "This is a concept challenge: use the "spawn" event. You'll be bait for the ogre…" at bounding box center [812, 207] width 345 height 145
